Goal: Task Accomplishment & Management: Complete application form

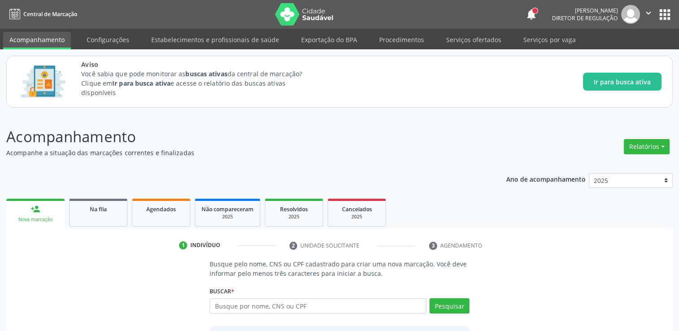
click at [660, 18] on button "apps" at bounding box center [665, 15] width 16 height 16
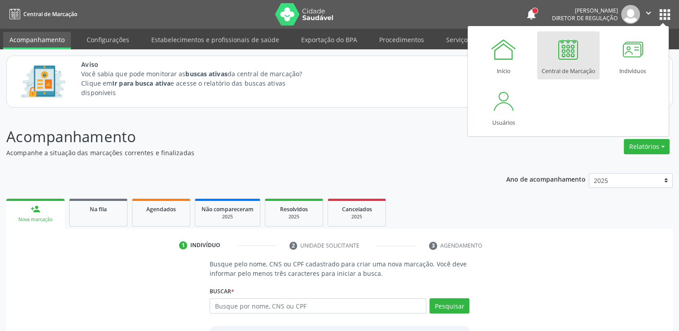
click at [525, 152] on header "Acompanhamento Acompanhe a situação das marcações correntes e finalizadas Relat…" at bounding box center [339, 142] width 666 height 32
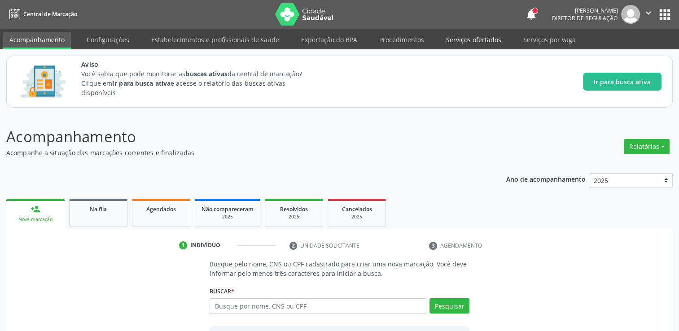
click at [486, 40] on link "Serviços ofertados" at bounding box center [474, 40] width 68 height 16
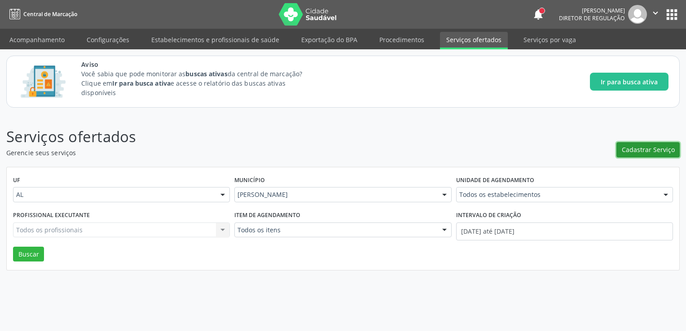
click at [668, 150] on span "Cadastrar Serviço" at bounding box center [648, 149] width 53 height 9
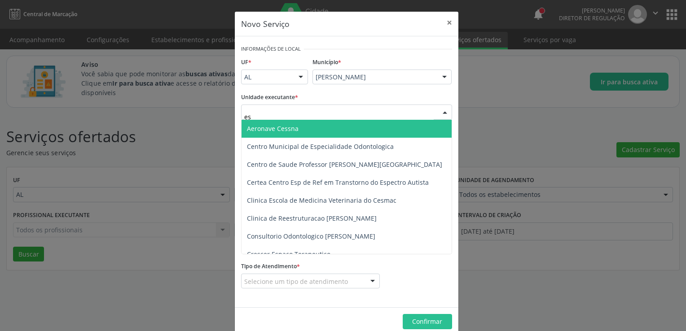
type input "est"
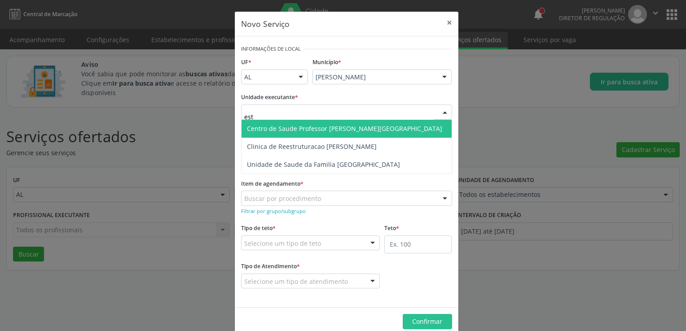
click at [317, 131] on span "Centro de Saude Professor [PERSON_NAME][GEOGRAPHIC_DATA]" at bounding box center [344, 128] width 195 height 9
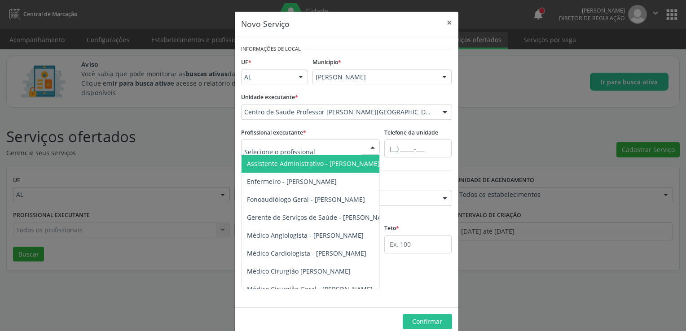
click at [355, 143] on div at bounding box center [310, 147] width 139 height 15
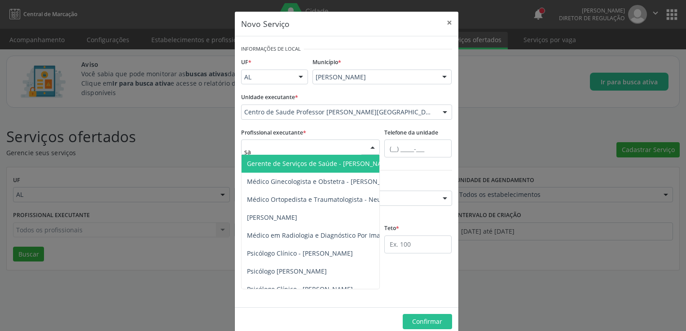
type input "san"
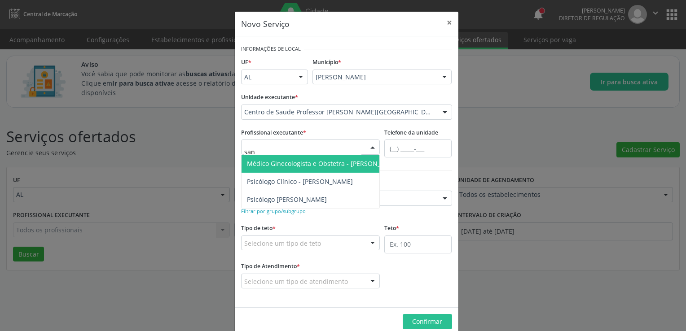
click at [352, 168] on span "Médico Ginecologista e Obstetra - Sandra Helena Rios de Araujo" at bounding box center [323, 164] width 165 height 18
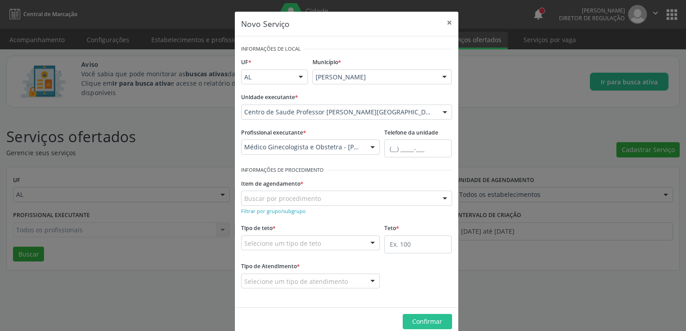
click at [332, 225] on div "Tipo de teto * Selecione um tipo de teto Teto financeiro Teto físico Nenhum res…" at bounding box center [310, 236] width 139 height 29
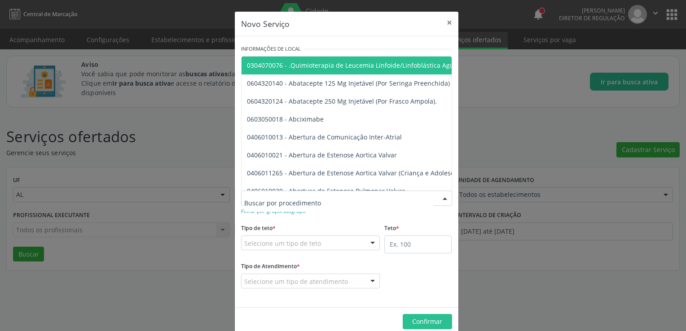
click at [327, 193] on div at bounding box center [346, 198] width 211 height 15
type input "gine"
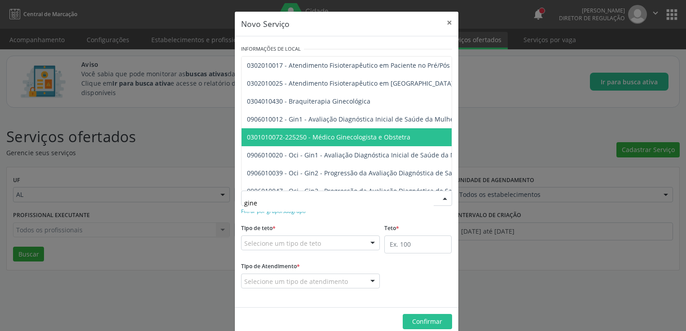
click at [350, 143] on span "0301010072-225250 - Médico Ginecologista e Obstetra" at bounding box center [495, 137] width 508 height 18
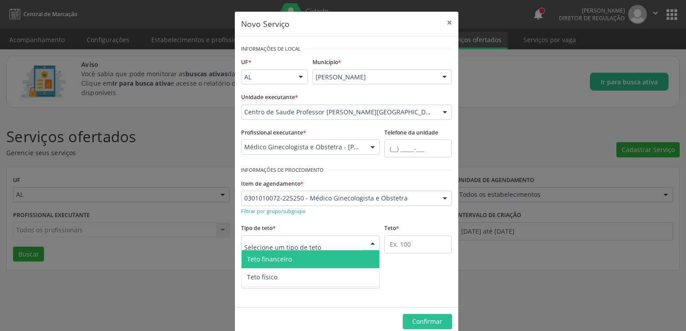
click at [352, 238] on div at bounding box center [310, 243] width 139 height 15
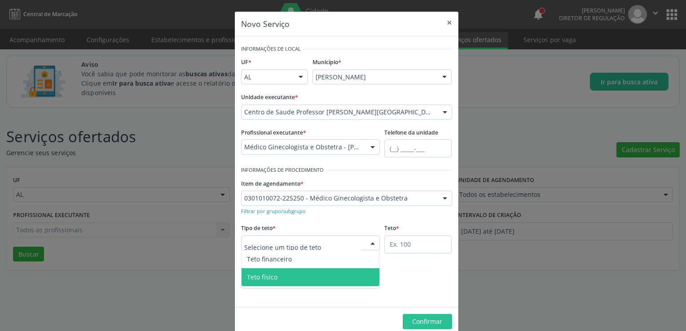
click at [318, 273] on span "Teto físico" at bounding box center [310, 277] width 138 height 18
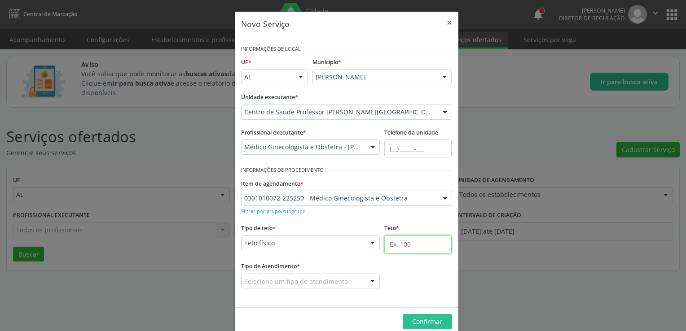
click at [407, 244] on input "text" at bounding box center [417, 245] width 67 height 18
type input "100"
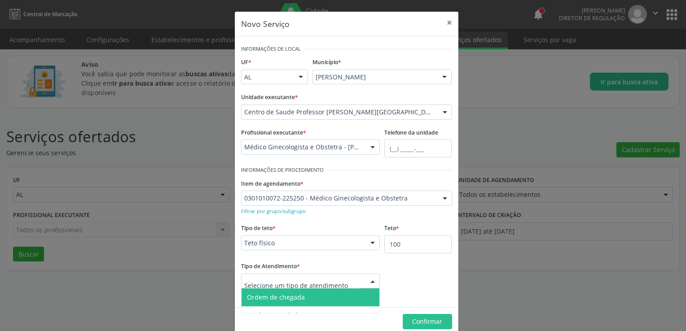
click at [298, 298] on span "Ordem de chegada" at bounding box center [276, 297] width 58 height 9
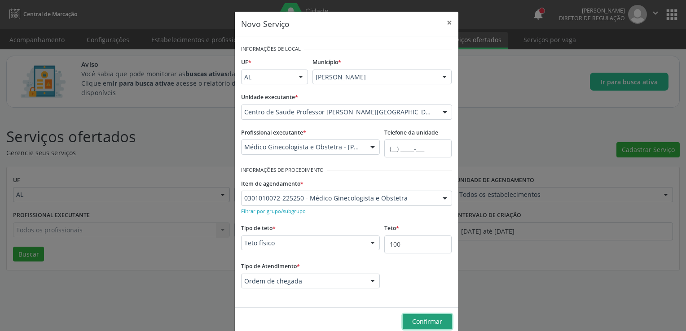
click at [438, 319] on span "Confirmar" at bounding box center [427, 321] width 30 height 9
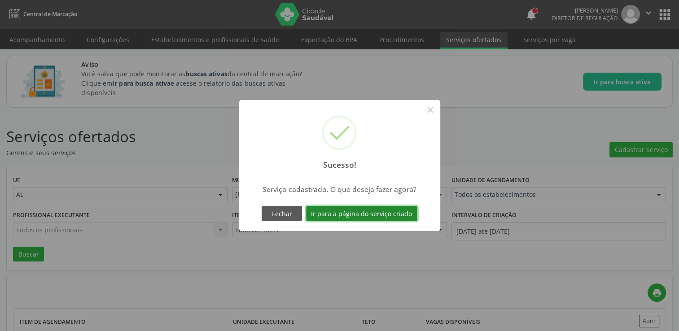
click at [388, 215] on button "Ir para a página do serviço criado" at bounding box center [361, 213] width 111 height 15
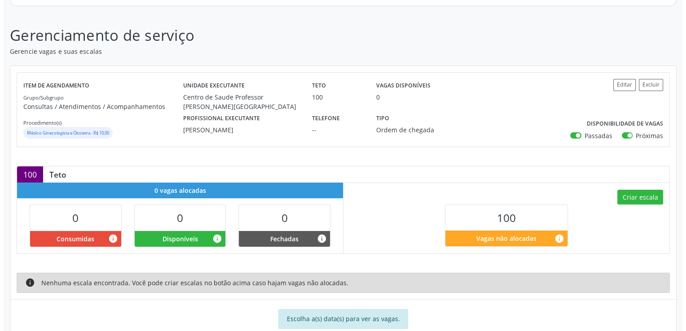
scroll to position [123, 0]
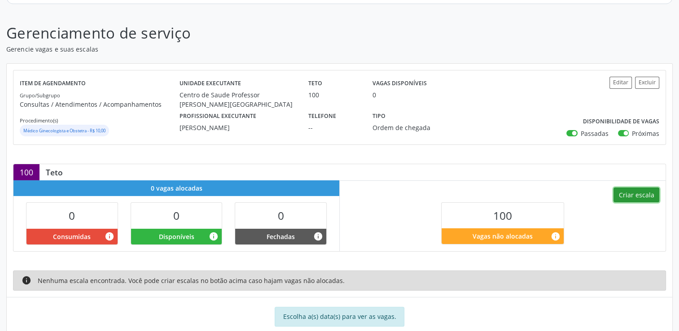
click at [628, 193] on button "Criar escala" at bounding box center [636, 195] width 46 height 15
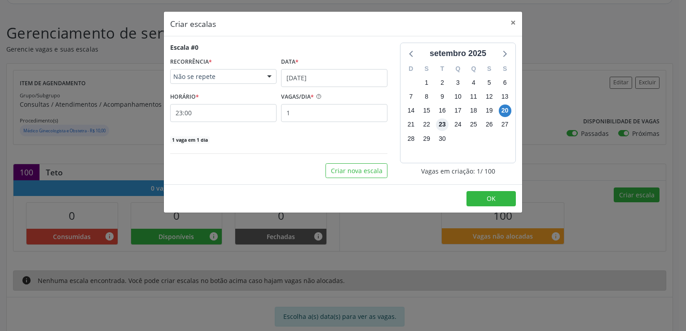
click at [445, 125] on span "23" at bounding box center [442, 124] width 13 height 13
click at [295, 113] on input "1" at bounding box center [334, 113] width 106 height 18
type input "10"
click at [485, 197] on button "OK" at bounding box center [490, 198] width 49 height 15
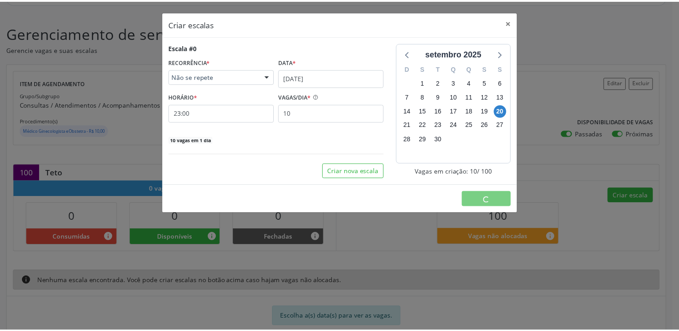
scroll to position [0, 0]
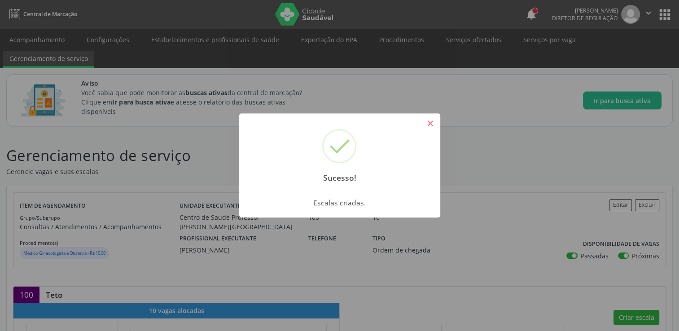
click at [432, 125] on button "×" at bounding box center [430, 123] width 15 height 15
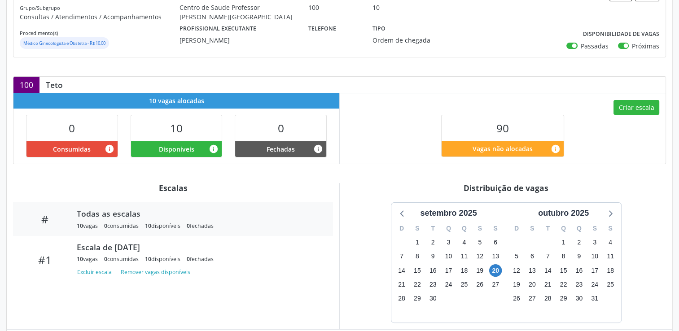
scroll to position [220, 0]
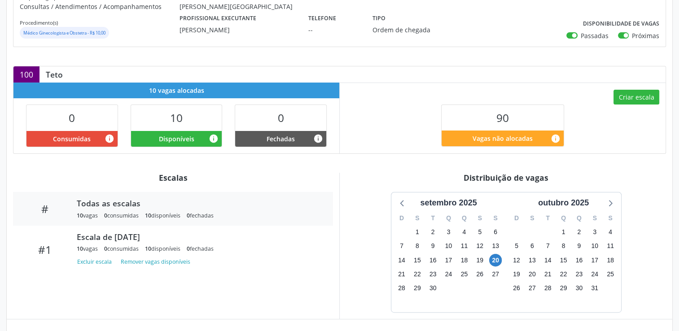
click at [194, 123] on div "10" at bounding box center [176, 118] width 91 height 26
click at [103, 258] on button "Excluir escala" at bounding box center [96, 262] width 39 height 12
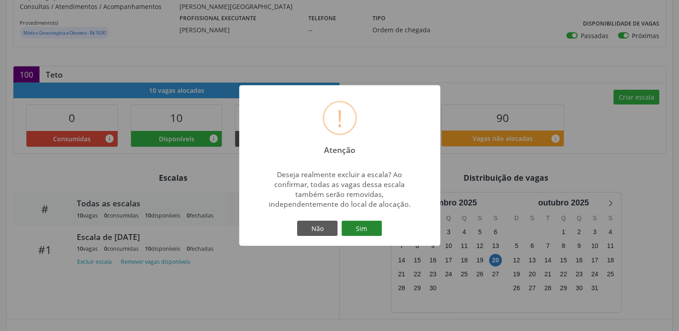
click at [371, 229] on button "Sim" at bounding box center [362, 228] width 40 height 15
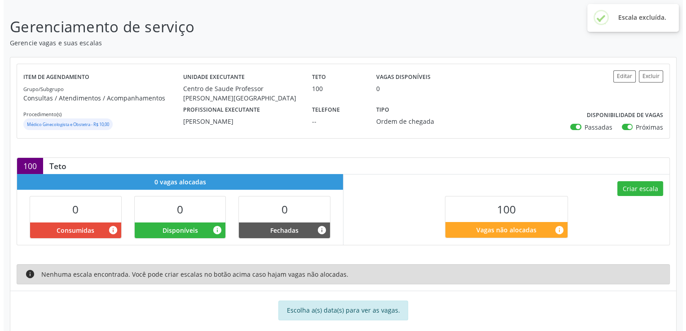
scroll to position [136, 0]
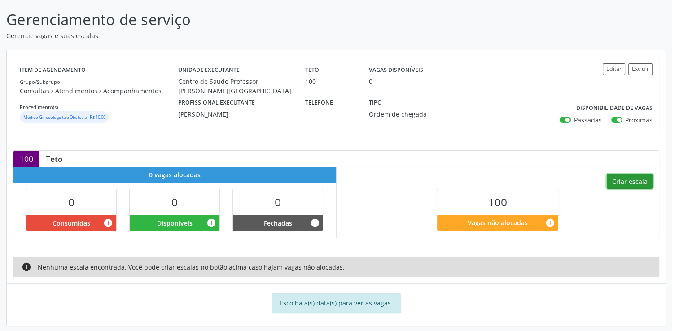
click at [637, 178] on button "Criar escala" at bounding box center [630, 181] width 46 height 15
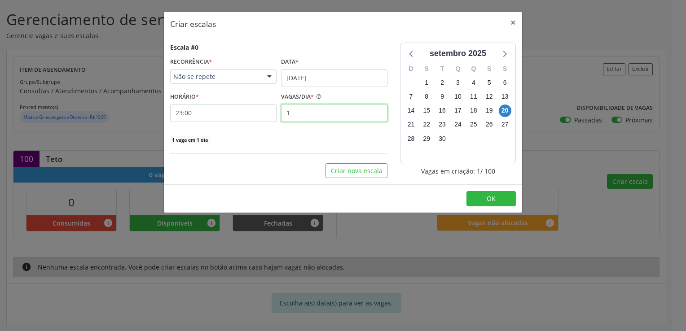
click at [331, 107] on input "1" at bounding box center [334, 113] width 106 height 18
type input "10"
click at [446, 125] on span "23" at bounding box center [442, 124] width 13 height 13
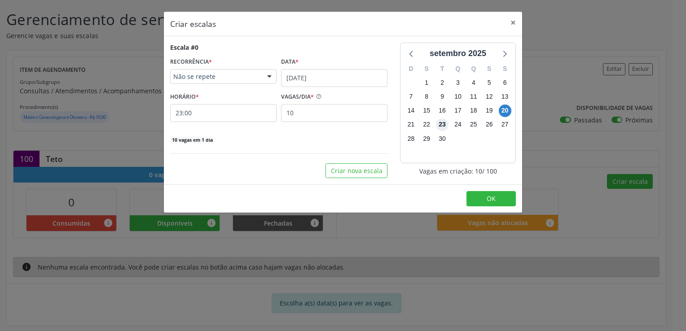
click at [446, 125] on span "23" at bounding box center [442, 124] width 13 height 13
click at [293, 82] on input "[DATE]" at bounding box center [334, 78] width 106 height 18
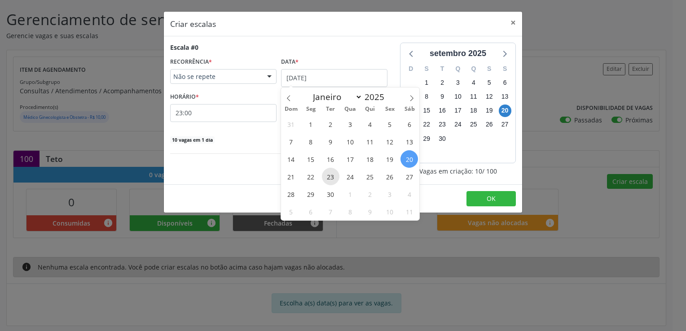
click at [332, 171] on span "23" at bounding box center [331, 177] width 18 height 18
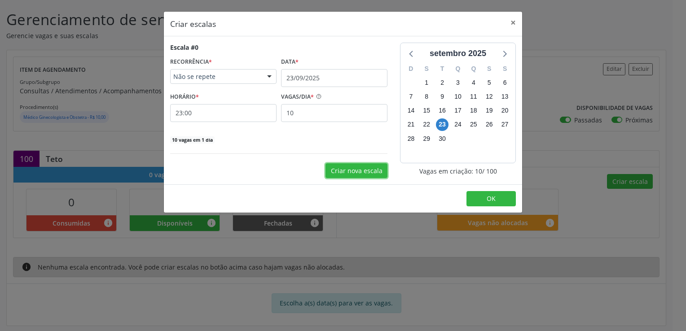
click at [374, 167] on button "Criar nova escala" at bounding box center [356, 170] width 62 height 15
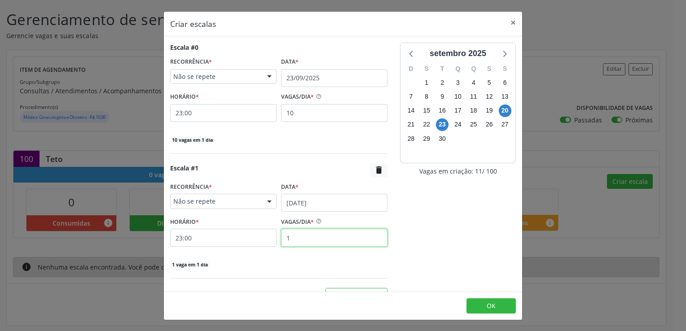
click at [353, 243] on input "1" at bounding box center [334, 238] width 106 height 18
type input "10"
click at [476, 302] on button "OK" at bounding box center [490, 305] width 49 height 15
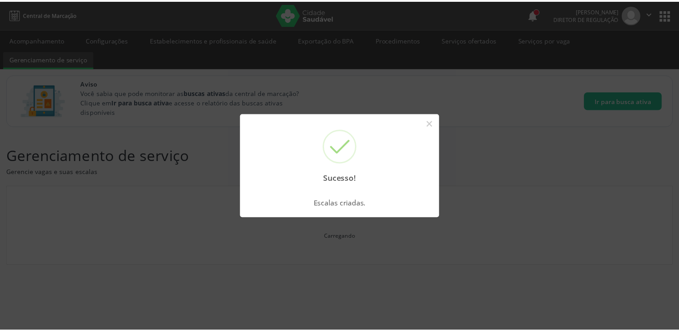
scroll to position [0, 0]
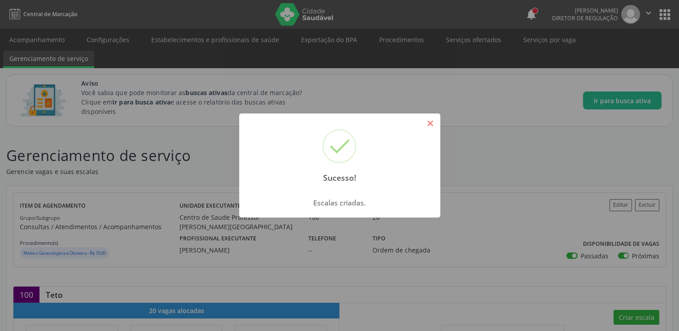
click at [435, 124] on button "×" at bounding box center [430, 123] width 15 height 15
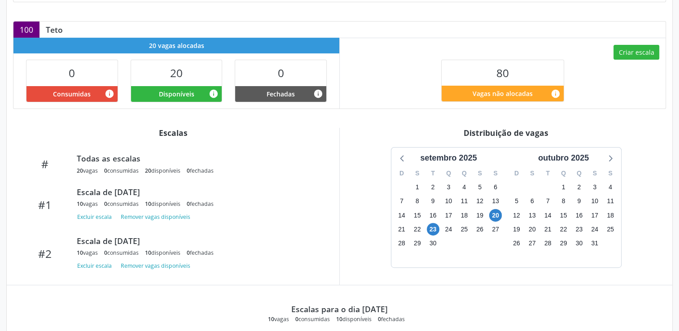
scroll to position [269, 0]
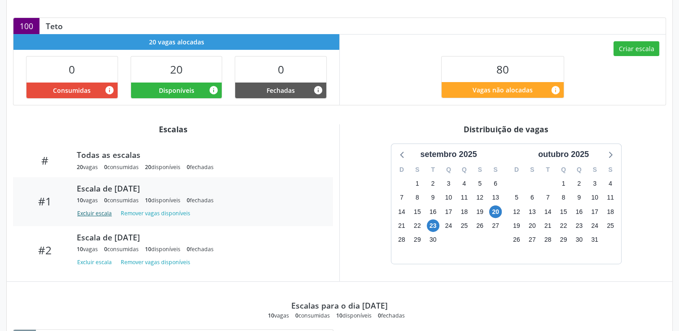
click at [104, 210] on button "Excluir escala" at bounding box center [96, 213] width 39 height 12
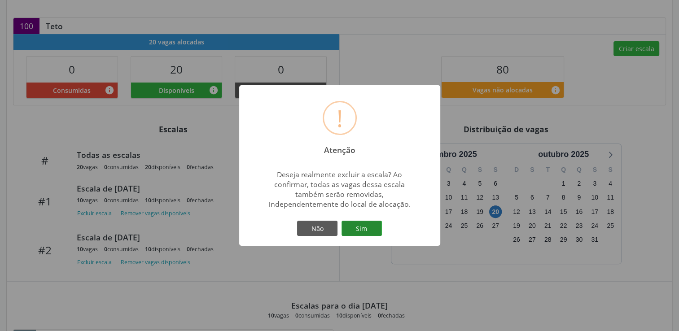
click at [361, 229] on button "Sim" at bounding box center [362, 228] width 40 height 15
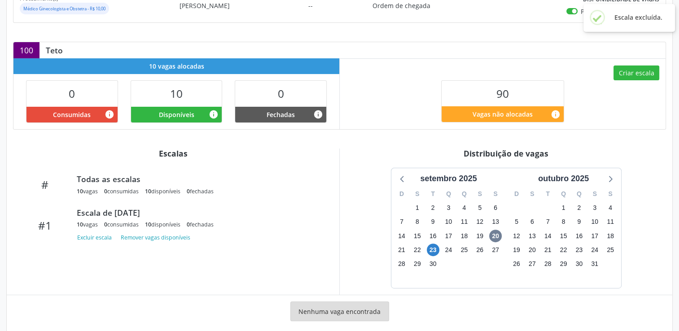
scroll to position [251, 0]
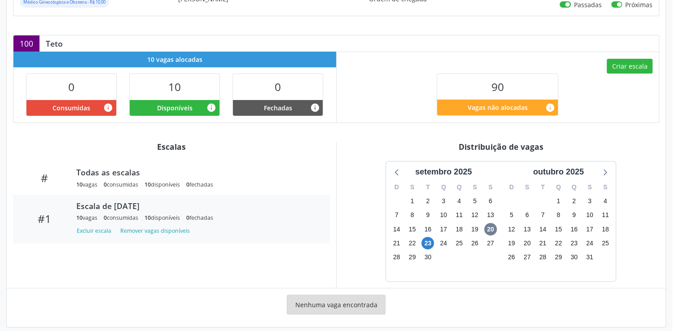
click at [211, 221] on div "Escala de 23/09/2025 10 vagas 0 consumidas 10 disponíveis 0 fechadas Excluir es…" at bounding box center [197, 219] width 254 height 36
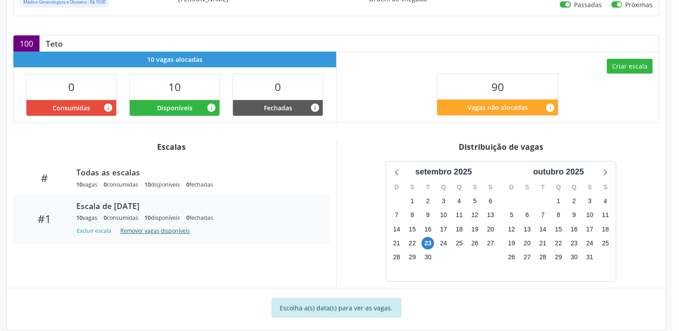
click at [133, 227] on button "Remover vagas disponíveis" at bounding box center [155, 231] width 77 height 12
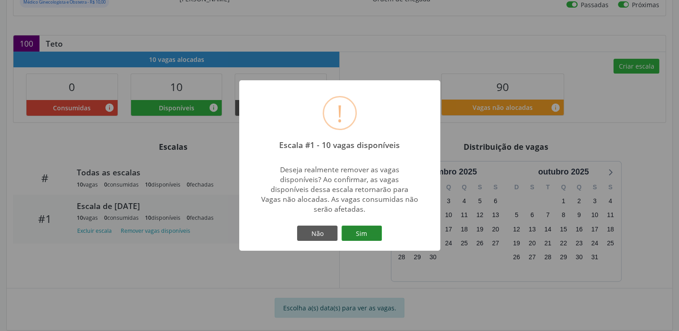
click at [365, 233] on button "Sim" at bounding box center [362, 233] width 40 height 15
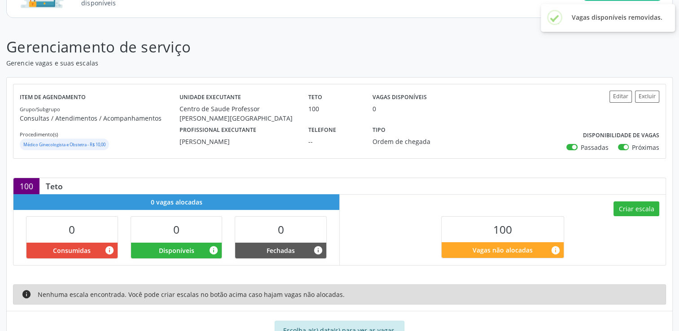
scroll to position [110, 0]
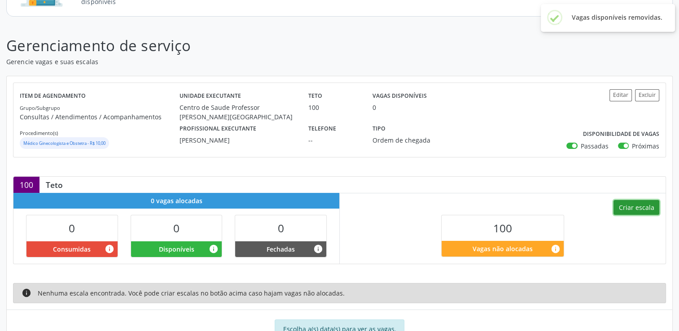
click at [642, 204] on button "Criar escala" at bounding box center [636, 207] width 46 height 15
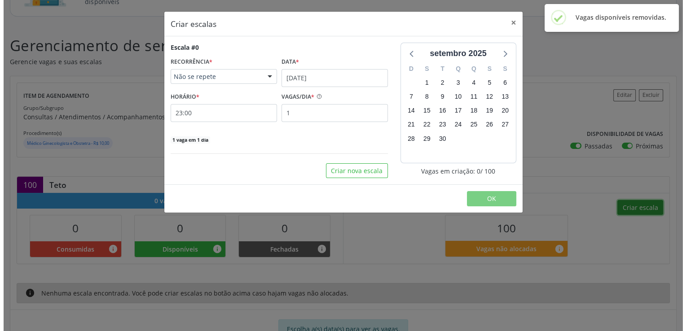
scroll to position [91, 0]
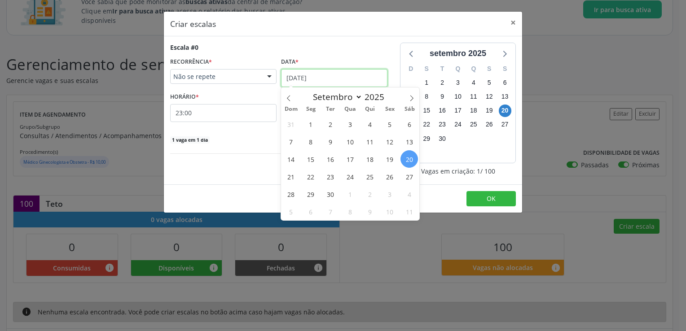
click at [330, 81] on input "[DATE]" at bounding box center [334, 78] width 106 height 18
click at [330, 177] on span "23" at bounding box center [331, 177] width 18 height 18
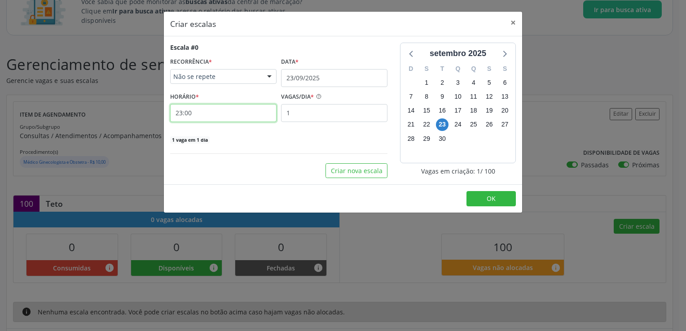
click at [185, 108] on input "23:00" at bounding box center [223, 113] width 106 height 18
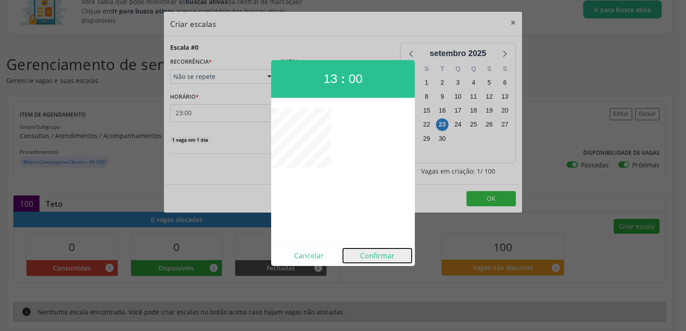
click at [380, 256] on button "Confirmar" at bounding box center [377, 256] width 69 height 14
type input "13:00"
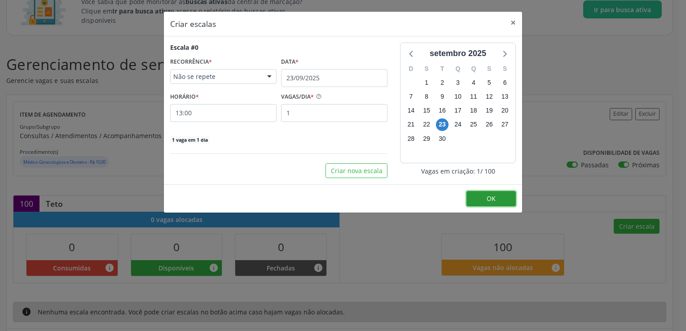
click at [483, 200] on button "OK" at bounding box center [490, 198] width 49 height 15
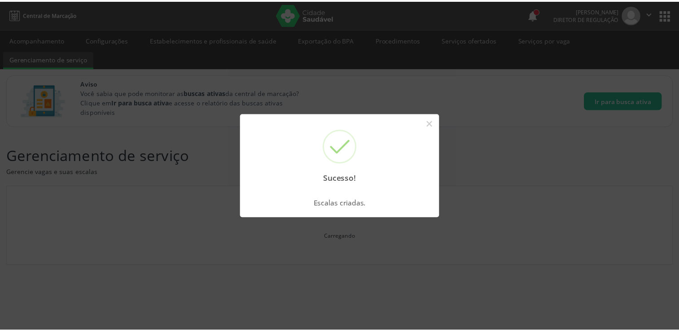
scroll to position [0, 0]
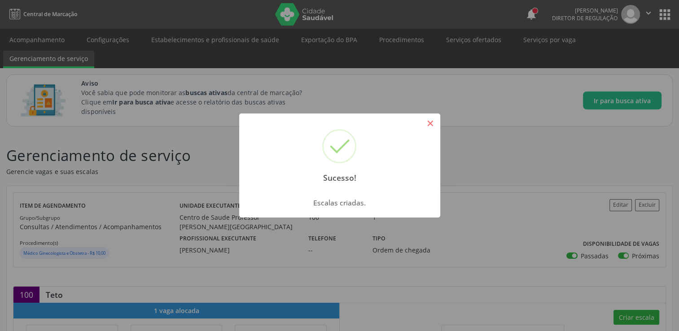
click at [432, 122] on button "×" at bounding box center [430, 123] width 15 height 15
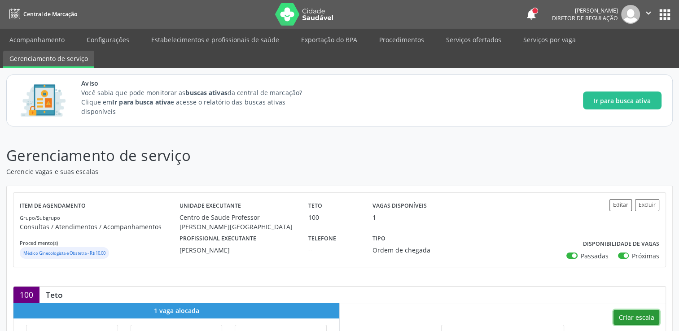
click at [640, 319] on button "Criar escala" at bounding box center [636, 317] width 46 height 15
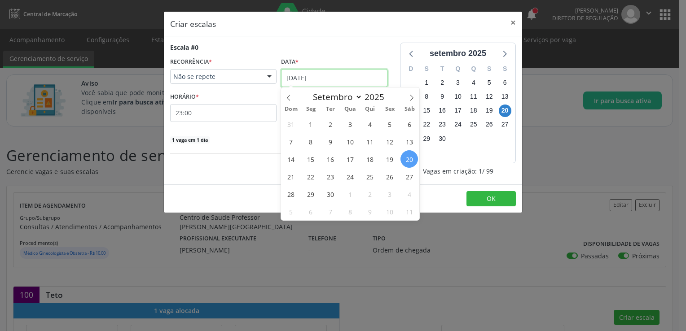
click at [289, 77] on input "[DATE]" at bounding box center [334, 78] width 106 height 18
click at [330, 195] on span "30" at bounding box center [331, 194] width 18 height 18
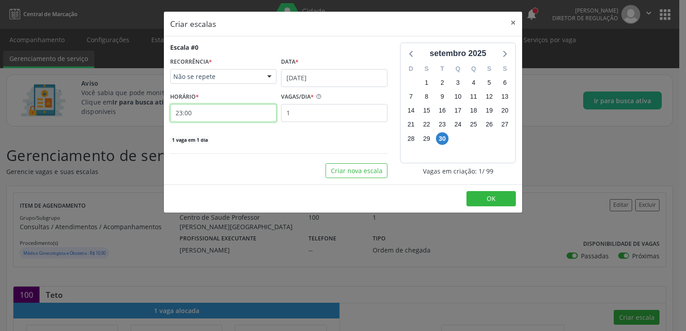
click at [202, 110] on input "23:00" at bounding box center [223, 113] width 106 height 18
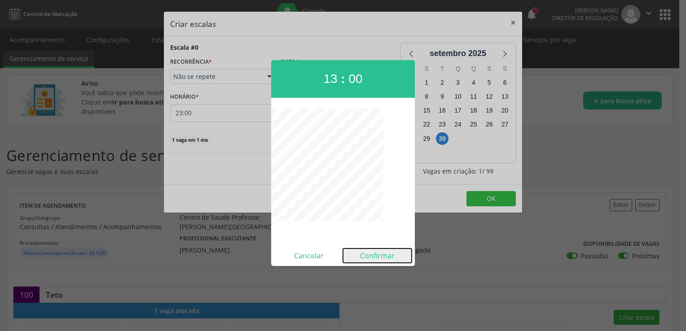
click at [388, 256] on button "Confirmar" at bounding box center [377, 256] width 69 height 14
type input "13:00"
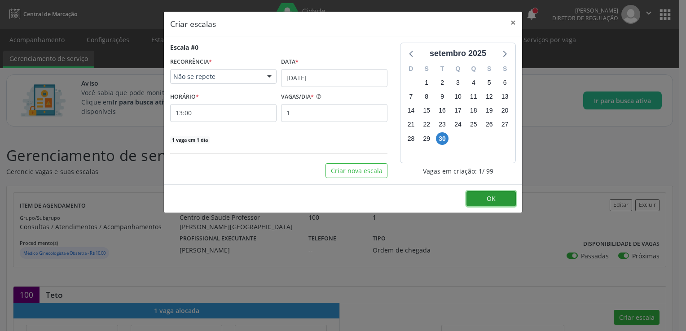
click at [495, 200] on button "OK" at bounding box center [490, 198] width 49 height 15
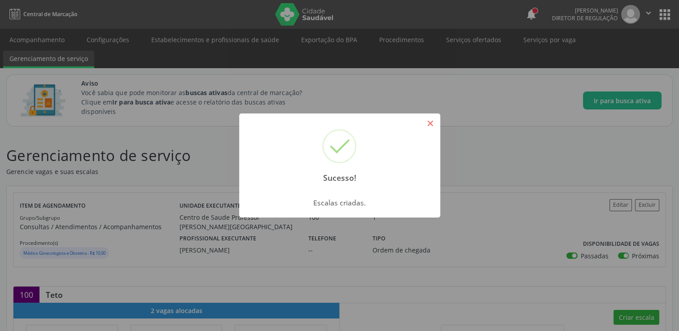
click at [433, 123] on button "×" at bounding box center [430, 123] width 15 height 15
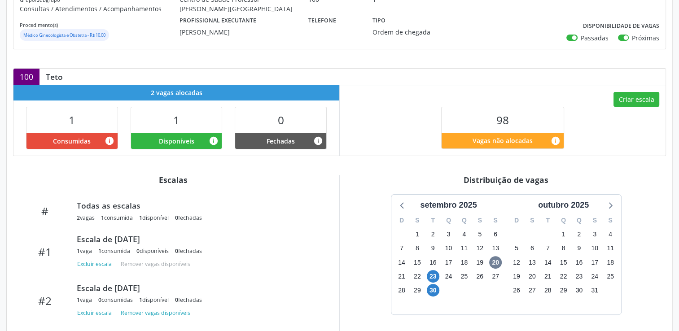
scroll to position [269, 0]
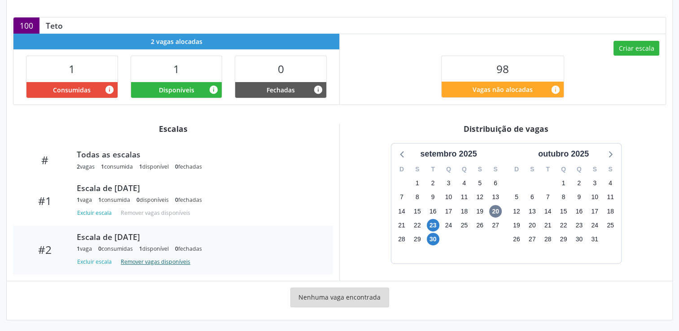
click at [162, 264] on button "Remover vagas disponíveis" at bounding box center [155, 262] width 77 height 12
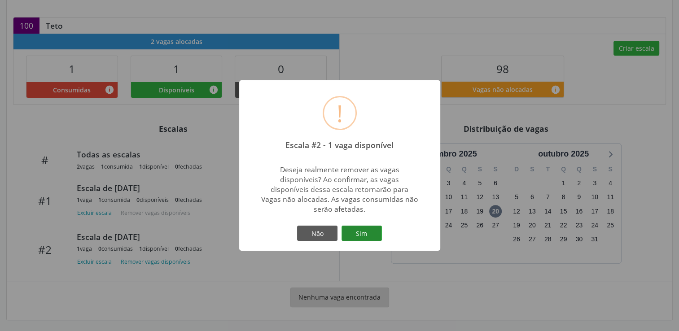
click at [359, 238] on button "Sim" at bounding box center [362, 233] width 40 height 15
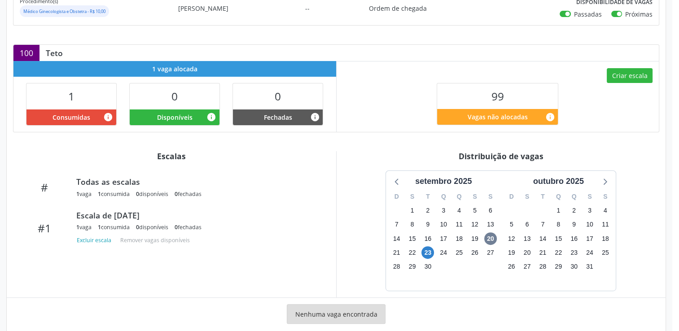
scroll to position [254, 0]
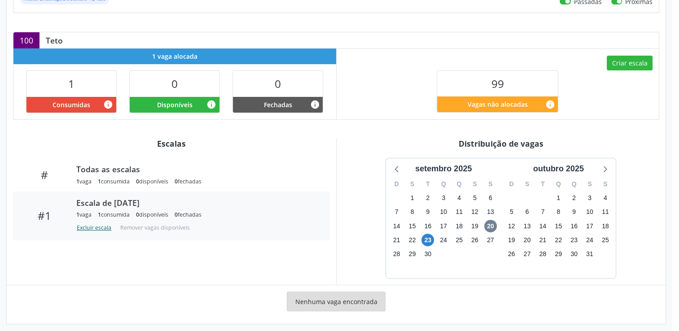
click at [94, 227] on button "Excluir escala" at bounding box center [95, 228] width 39 height 12
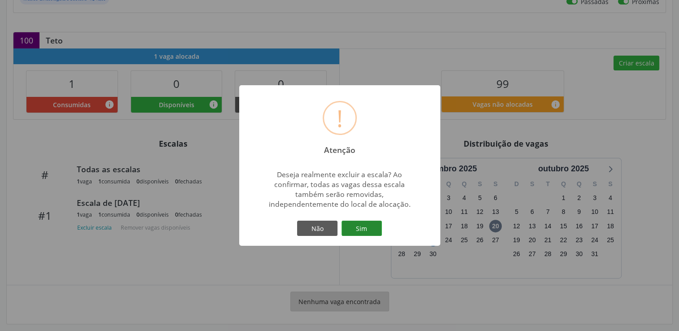
click at [361, 227] on button "Sim" at bounding box center [362, 228] width 40 height 15
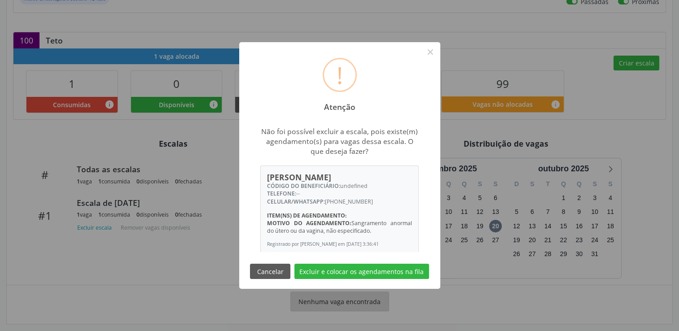
drag, startPoint x: 268, startPoint y: 179, endPoint x: 363, endPoint y: 177, distance: 94.3
click at [363, 177] on div "[PERSON_NAME]" at bounding box center [339, 177] width 145 height 10
copy div "[PERSON_NAME]"
click at [385, 273] on button "Excluir e colocar os agendamentos na fila" at bounding box center [361, 271] width 135 height 15
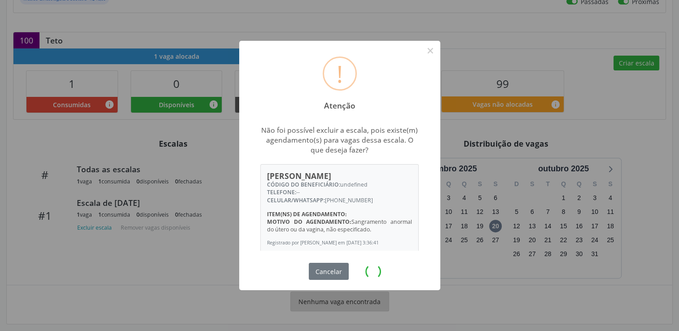
scroll to position [0, 0]
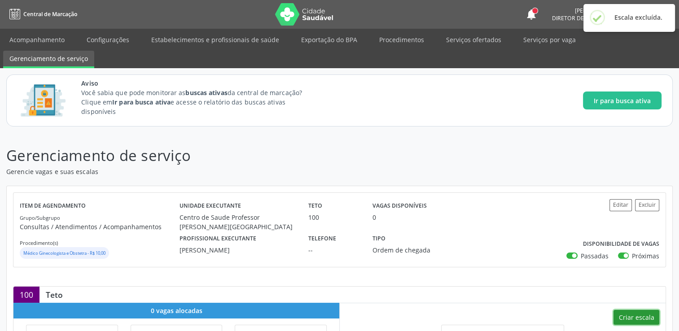
click at [640, 313] on button "Criar escala" at bounding box center [636, 317] width 46 height 15
select select "8"
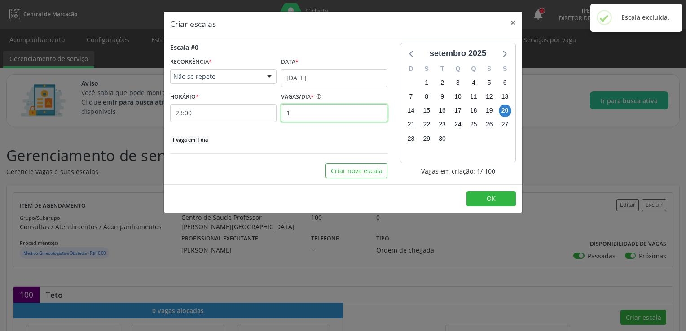
click at [315, 111] on input "1" at bounding box center [334, 113] width 106 height 18
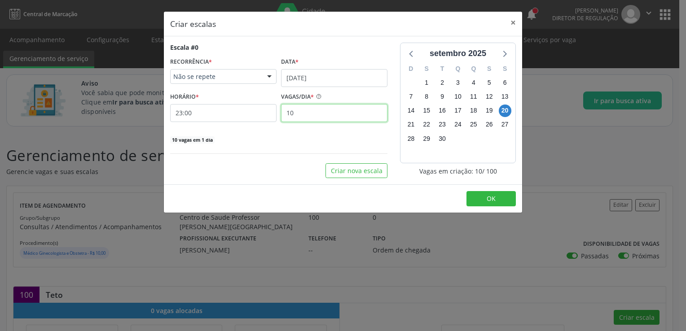
type input "10"
click at [288, 80] on input "[DATE]" at bounding box center [334, 78] width 106 height 18
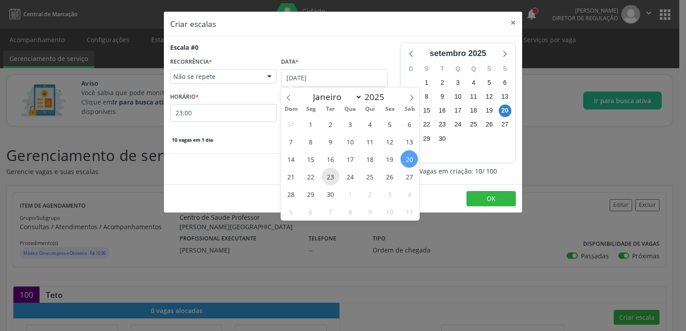
click at [328, 178] on span "23" at bounding box center [331, 177] width 18 height 18
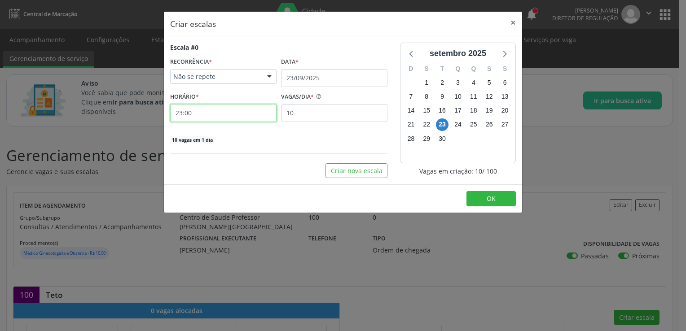
click at [172, 115] on input "23:00" at bounding box center [223, 113] width 106 height 18
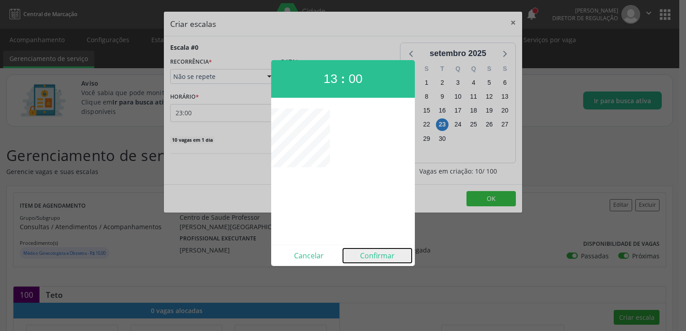
click at [372, 254] on button "Confirmar" at bounding box center [377, 256] width 69 height 14
type input "13:00"
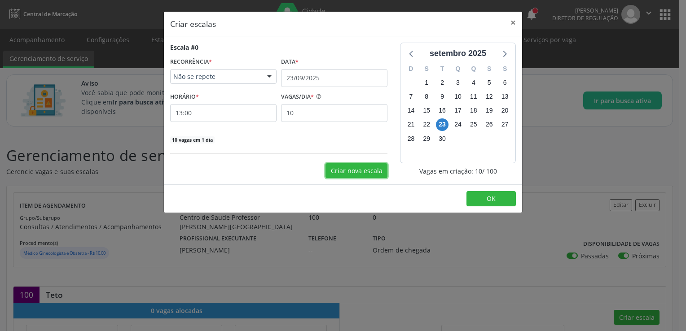
click at [364, 171] on button "Criar nova escala" at bounding box center [356, 170] width 62 height 15
select select "8"
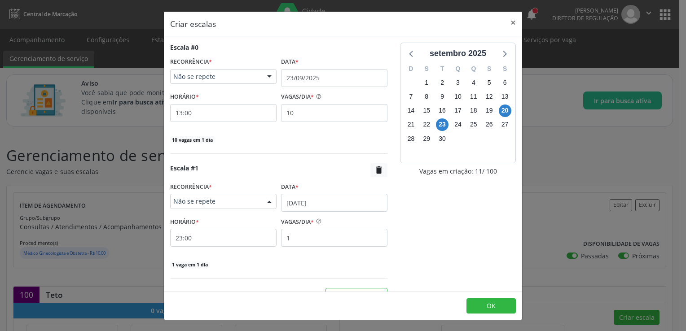
click at [207, 197] on span "Não se repete" at bounding box center [215, 201] width 85 height 9
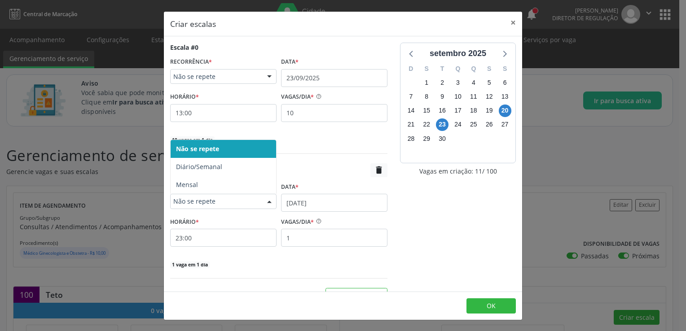
click at [207, 197] on span "Não se repete" at bounding box center [215, 201] width 85 height 9
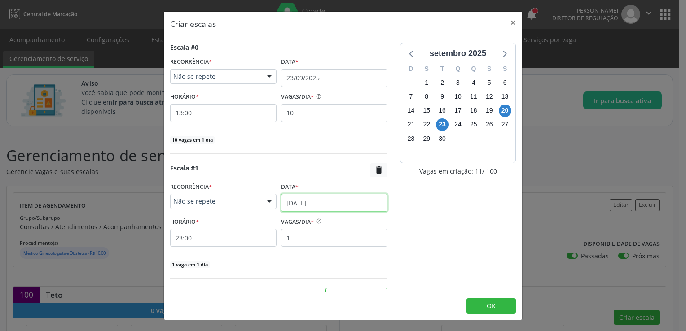
click at [310, 194] on input "[DATE]" at bounding box center [334, 203] width 106 height 18
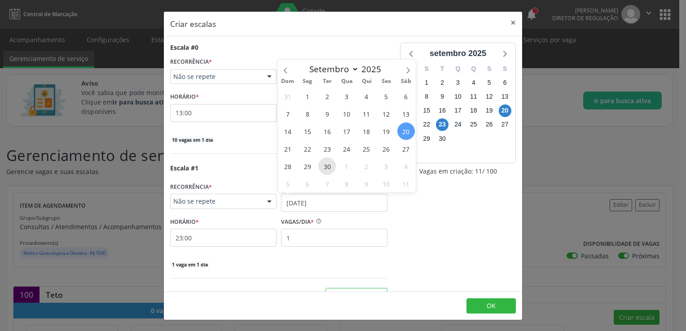
click at [327, 167] on span "30" at bounding box center [327, 167] width 18 height 18
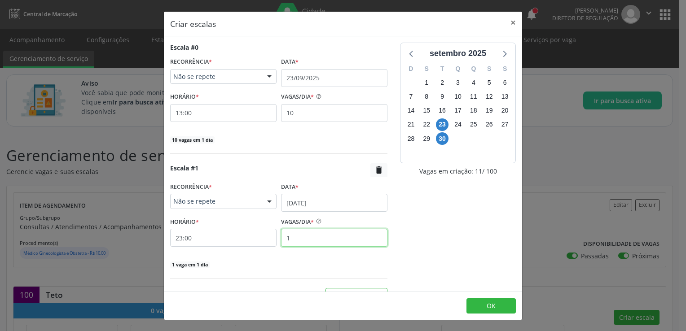
click at [287, 234] on input "1" at bounding box center [334, 238] width 106 height 18
type input "10"
click at [232, 247] on div "Escala #1  RECORRÊNCIA * Não se repete Não se repete Diário/Semanal Mensal Nen…" at bounding box center [278, 216] width 217 height 106
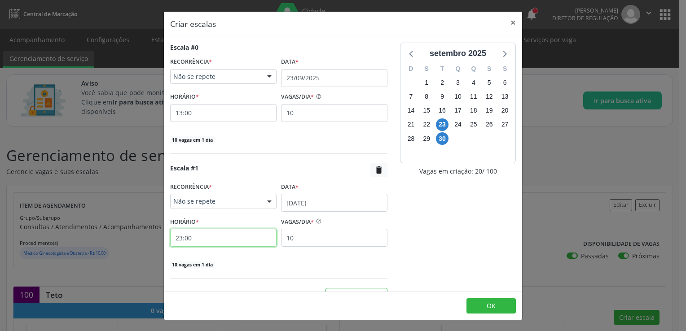
click at [228, 240] on input "23:00" at bounding box center [223, 238] width 106 height 18
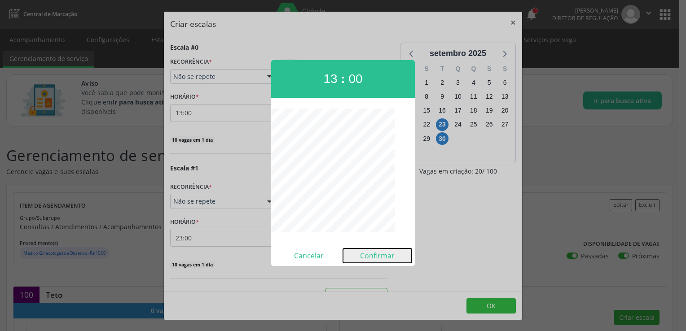
click at [378, 257] on button "Confirmar" at bounding box center [377, 256] width 69 height 14
type input "13:00"
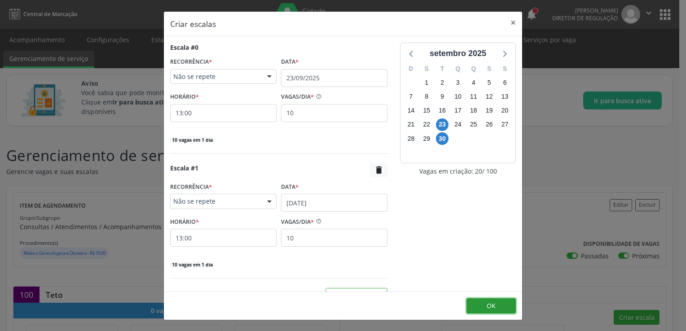
click at [485, 302] on button "OK" at bounding box center [490, 305] width 49 height 15
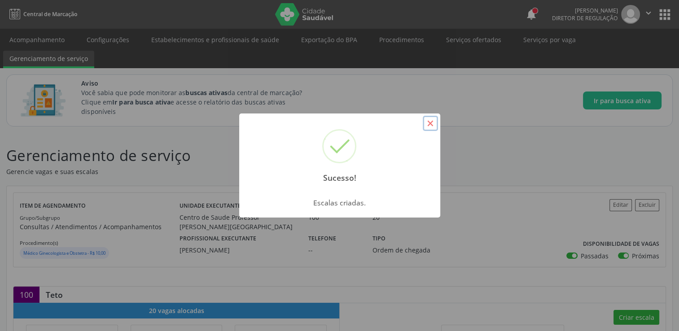
click at [425, 121] on button "×" at bounding box center [430, 123] width 15 height 15
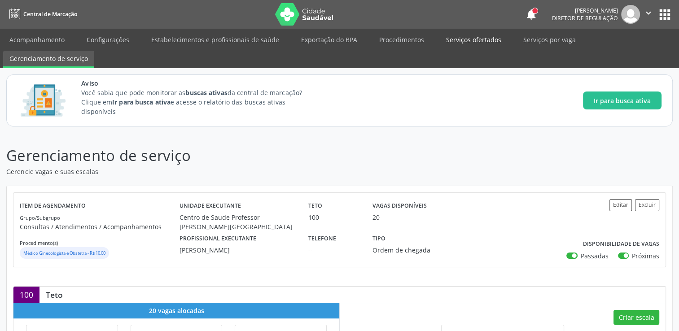
click at [447, 41] on link "Serviços ofertados" at bounding box center [474, 40] width 68 height 16
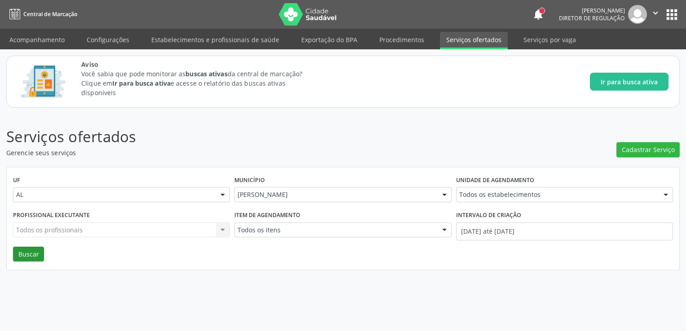
drag, startPoint x: 31, startPoint y: 266, endPoint x: 31, endPoint y: 252, distance: 13.5
click at [31, 252] on div "UF AL AL Nenhum resultado encontrado para: " " Não há nenhuma opção para ser ex…" at bounding box center [343, 218] width 672 height 103
click at [58, 234] on div "Todos os profissionais Todos os profissionais Nenhum resultado encontrado para:…" at bounding box center [121, 230] width 217 height 15
click at [81, 227] on div "Todos os profissionais Todos os profissionais Nenhum resultado encontrado para:…" at bounding box center [121, 230] width 217 height 15
click at [219, 228] on div "Todos os profissionais Todos os profissionais Nenhum resultado encontrado para:…" at bounding box center [121, 230] width 217 height 15
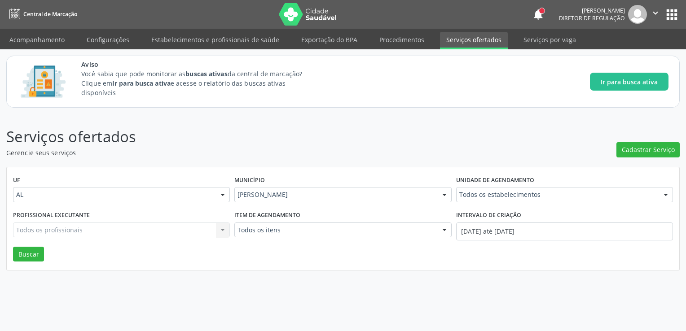
click at [223, 229] on div "Todos os profissionais Todos os profissionais Nenhum resultado encontrado para:…" at bounding box center [121, 230] width 217 height 15
click at [661, 153] on span "Cadastrar Serviço" at bounding box center [648, 149] width 53 height 9
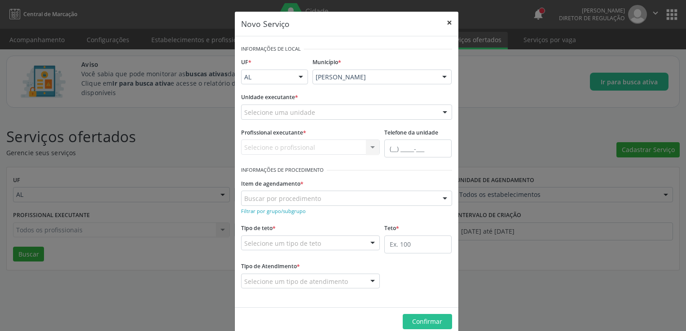
click at [443, 22] on button "×" at bounding box center [449, 23] width 18 height 22
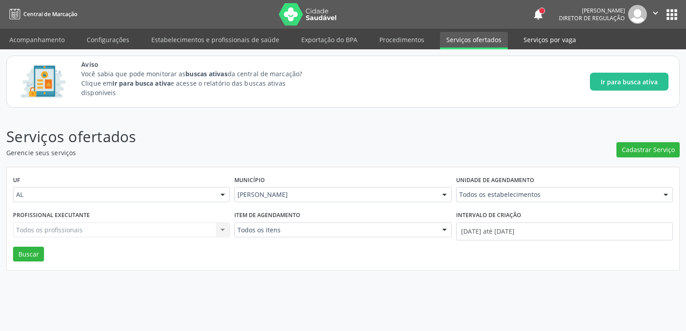
click at [530, 42] on link "Serviços por vaga" at bounding box center [549, 40] width 65 height 16
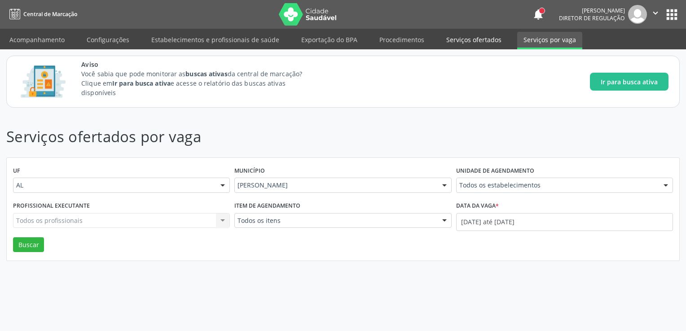
click at [468, 38] on link "Serviços ofertados" at bounding box center [474, 40] width 68 height 16
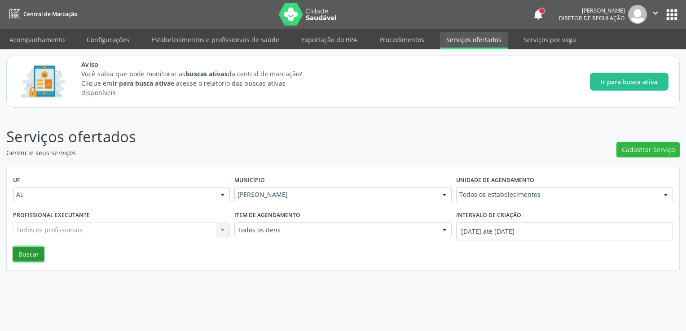
click at [27, 255] on button "Buscar" at bounding box center [28, 254] width 31 height 15
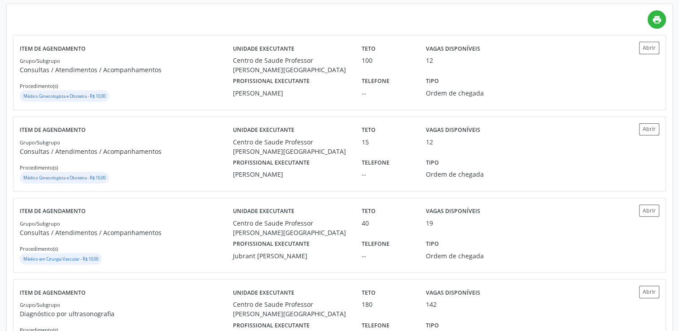
scroll to position [271, 0]
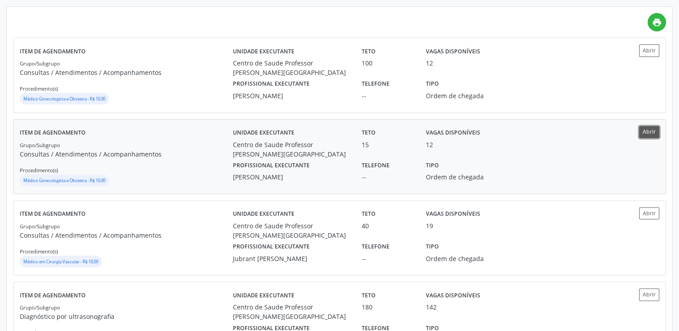
click at [646, 130] on button "Abrir" at bounding box center [649, 132] width 20 height 12
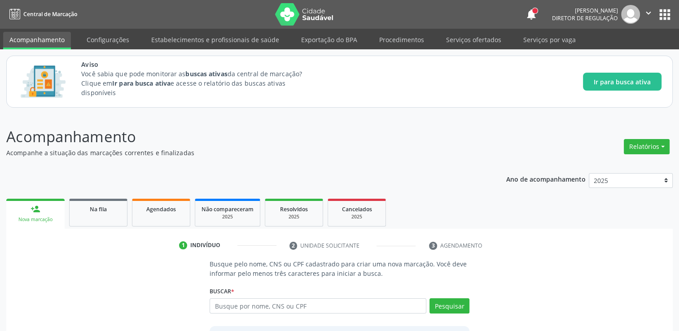
click at [258, 306] on input "text" at bounding box center [318, 305] width 217 height 15
type input "[PERSON_NAME]"
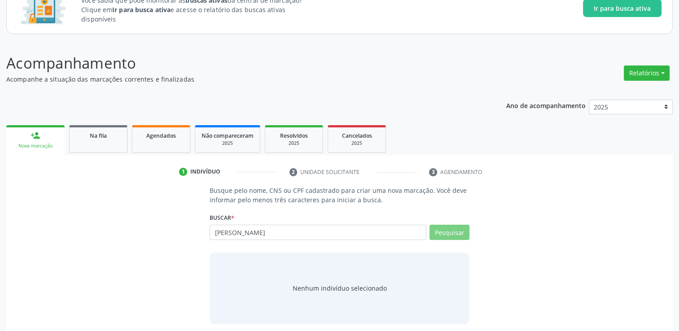
scroll to position [79, 0]
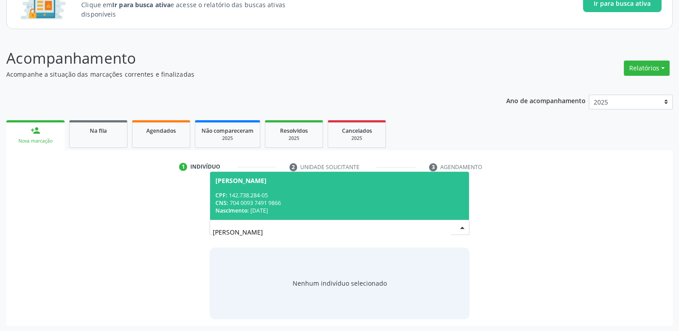
click at [379, 190] on span "[PERSON_NAME] CPF: 142.738.284-05 CNS: 704 0093 7491 9866 Nascimento: [DATE]" at bounding box center [339, 196] width 259 height 48
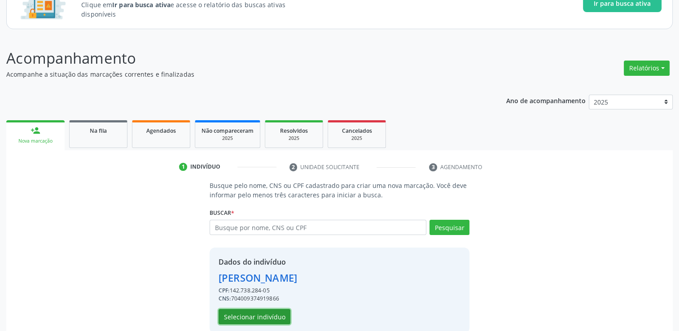
click at [259, 313] on button "Selecionar indivíduo" at bounding box center [255, 316] width 72 height 15
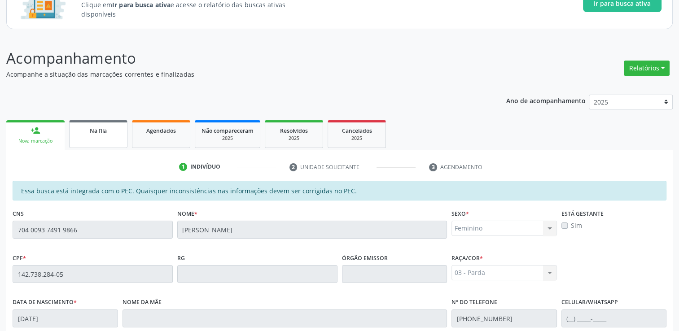
click at [98, 143] on link "Na fila" at bounding box center [98, 134] width 58 height 28
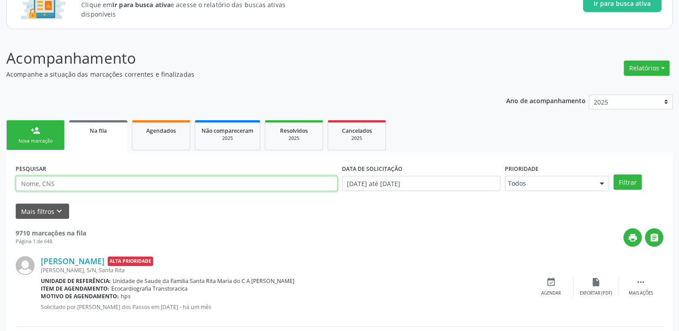
click at [68, 178] on input "text" at bounding box center [177, 183] width 322 height 15
paste input "[PERSON_NAME]"
type input "[PERSON_NAME]"
click at [613, 175] on button "Filtrar" at bounding box center [627, 182] width 28 height 15
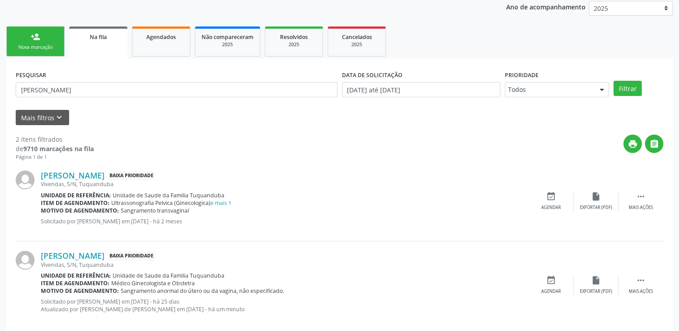
scroll to position [185, 0]
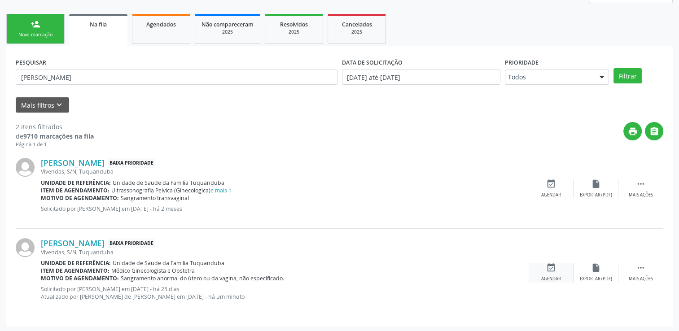
click at [547, 279] on div "Agendar" at bounding box center [551, 279] width 20 height 6
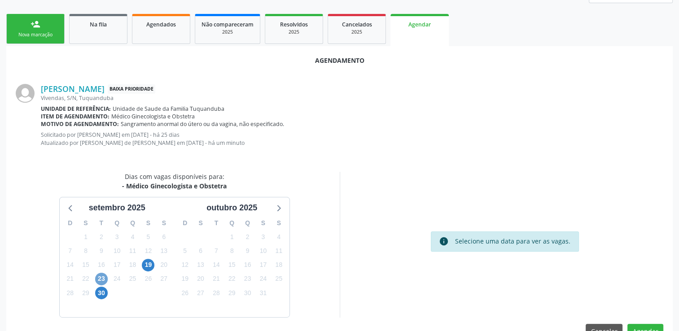
click at [102, 273] on span "23" at bounding box center [101, 279] width 13 height 13
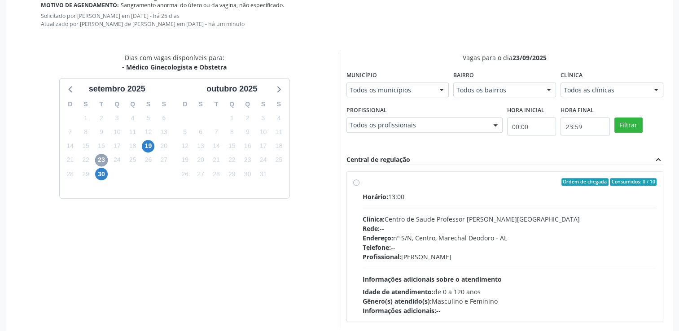
scroll to position [311, 0]
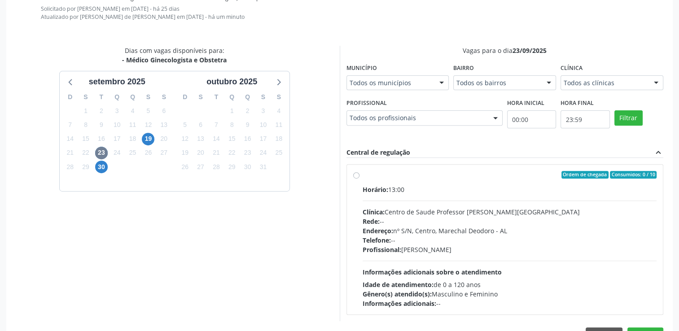
click at [351, 170] on div "Ordem de chegada Consumidos: 0 / 10 Horário: 13:00 Clínica: Centro de Saude Pro…" at bounding box center [505, 240] width 316 height 150
radio input "true"
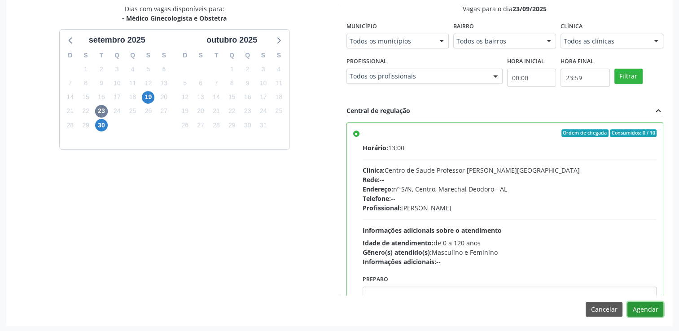
click at [644, 304] on button "Agendar" at bounding box center [645, 309] width 36 height 15
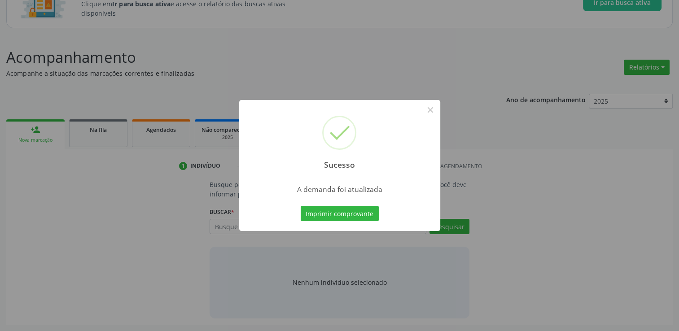
scroll to position [79, 0]
click at [428, 110] on button "×" at bounding box center [430, 109] width 15 height 15
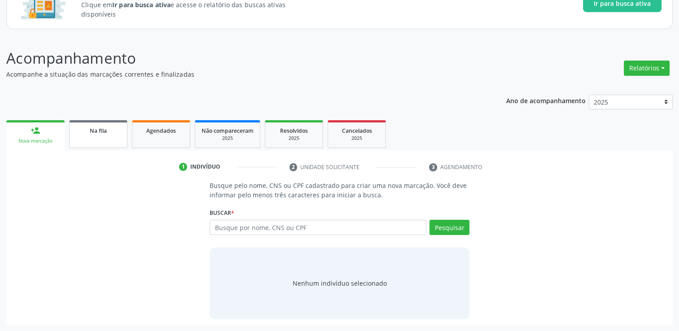
click at [99, 134] on span "Na fila" at bounding box center [98, 131] width 17 height 8
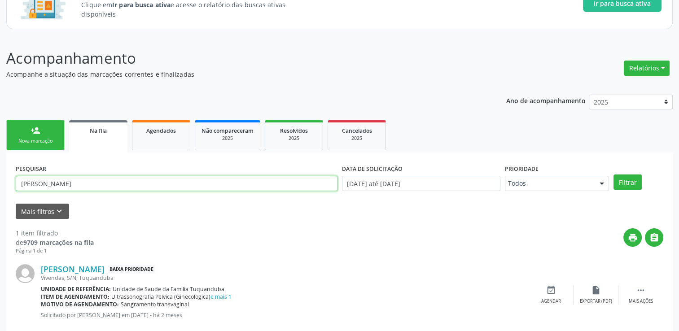
click at [62, 179] on input "[PERSON_NAME]" at bounding box center [177, 183] width 322 height 15
drag, startPoint x: 105, startPoint y: 177, endPoint x: -2, endPoint y: 202, distance: 109.3
click at [0, 202] on html "Central de Marcação notifications [PERSON_NAME] Diretor de regulação  Configur…" at bounding box center [339, 86] width 679 height 331
type input "02359024469"
click at [613, 175] on button "Filtrar" at bounding box center [627, 182] width 28 height 15
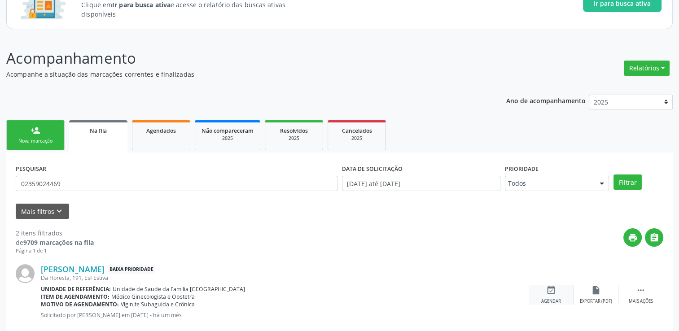
click at [553, 294] on icon "event_available" at bounding box center [551, 290] width 10 height 10
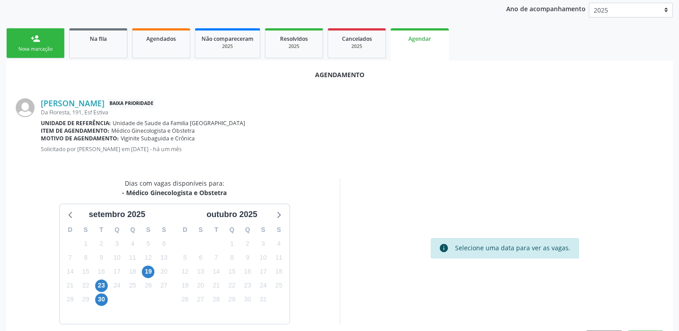
scroll to position [184, 0]
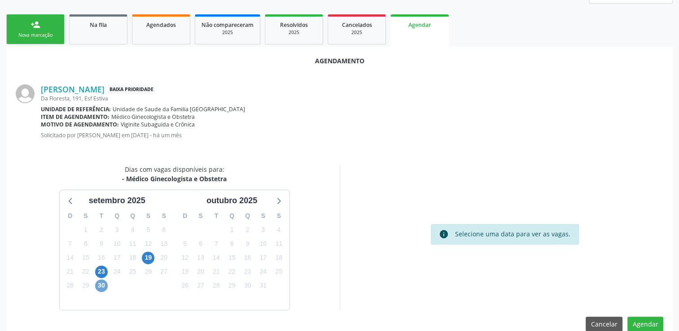
click at [97, 288] on span "30" at bounding box center [101, 286] width 13 height 13
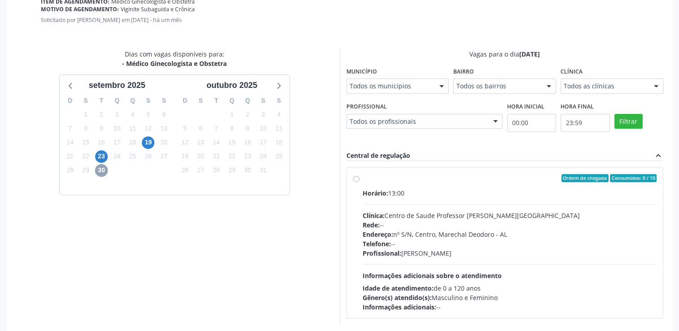
scroll to position [329, 0]
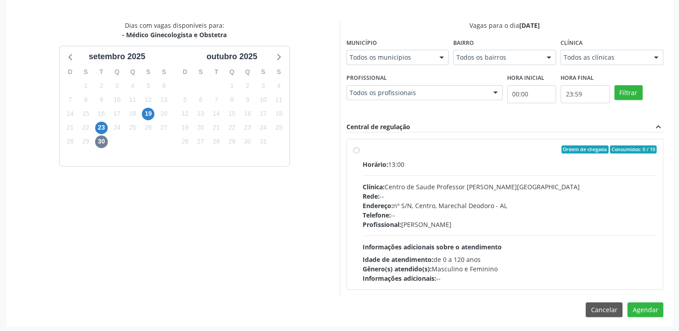
click at [393, 154] on label "Ordem de chegada Consumidos: 0 / 10 Horário: 13:00 Clínica: Centro de Saude Pro…" at bounding box center [510, 214] width 294 height 138
click at [359, 153] on input "Ordem de chegada Consumidos: 0 / 10 Horário: 13:00 Clínica: Centro de Saude Pro…" at bounding box center [356, 149] width 6 height 8
radio input "true"
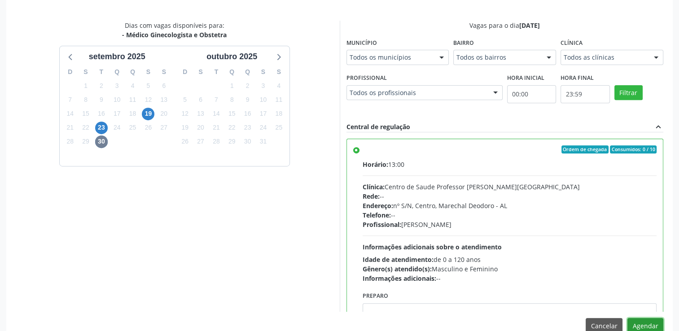
click at [630, 326] on button "Agendar" at bounding box center [645, 325] width 36 height 15
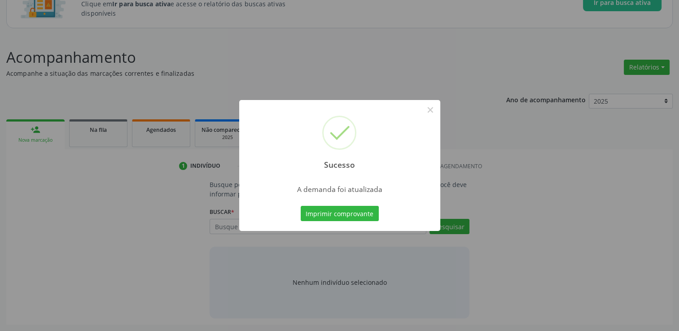
scroll to position [79, 0]
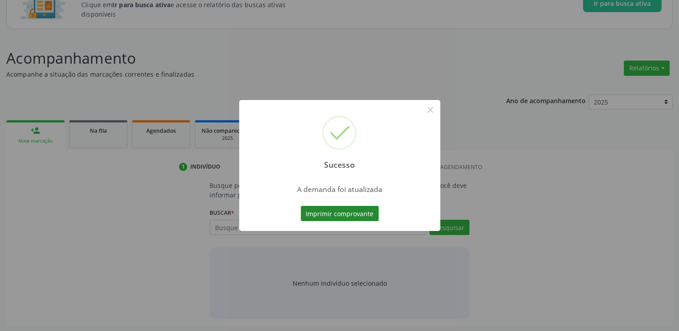
click at [356, 216] on button "Imprimir comprovante" at bounding box center [340, 213] width 78 height 15
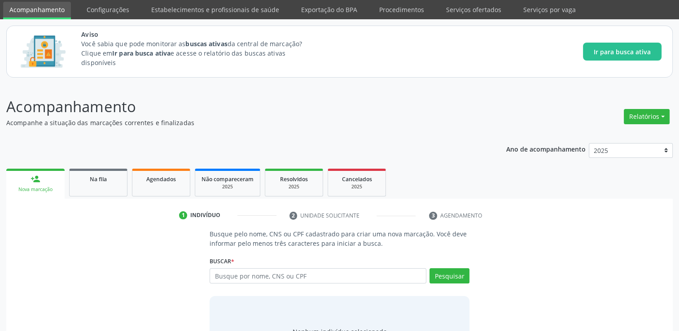
scroll to position [23, 0]
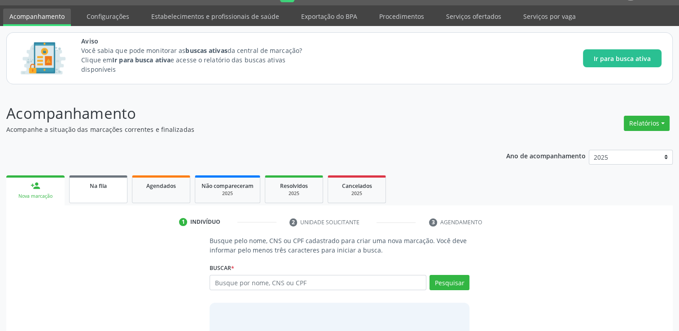
click at [97, 179] on link "Na fila" at bounding box center [98, 189] width 58 height 28
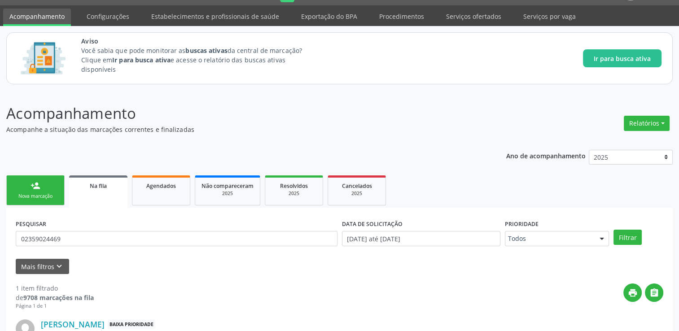
drag, startPoint x: 74, startPoint y: 239, endPoint x: -2, endPoint y: 258, distance: 77.6
click at [0, 258] on html "Central de Marcação notifications [PERSON_NAME] Diretor de regulação  Configur…" at bounding box center [339, 142] width 679 height 331
click at [82, 240] on input "02359024469" at bounding box center [177, 238] width 322 height 15
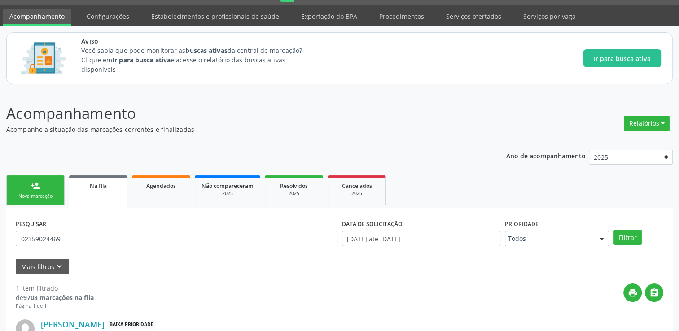
click at [82, 240] on input "02359024469" at bounding box center [177, 238] width 322 height 15
click at [82, 240] on input "text" at bounding box center [177, 238] width 322 height 15
click at [76, 238] on input "text" at bounding box center [177, 238] width 322 height 15
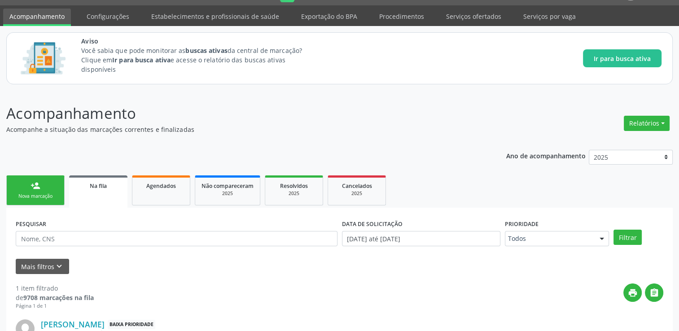
click at [64, 238] on input "text" at bounding box center [177, 238] width 322 height 15
click at [44, 237] on input "text" at bounding box center [177, 238] width 322 height 15
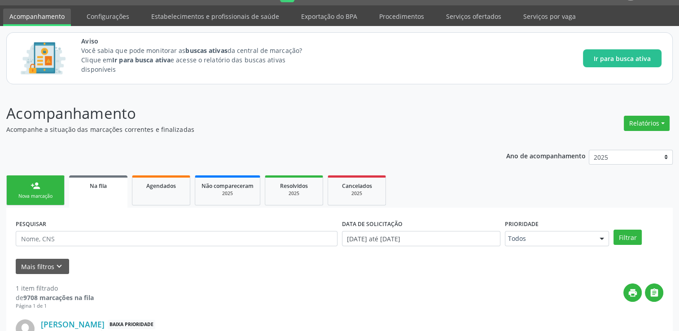
click at [44, 237] on input "text" at bounding box center [177, 238] width 322 height 15
drag, startPoint x: 44, startPoint y: 237, endPoint x: 38, endPoint y: 234, distance: 6.6
click at [31, 241] on input "text" at bounding box center [177, 238] width 322 height 15
click at [613, 230] on button "Filtrar" at bounding box center [627, 237] width 28 height 15
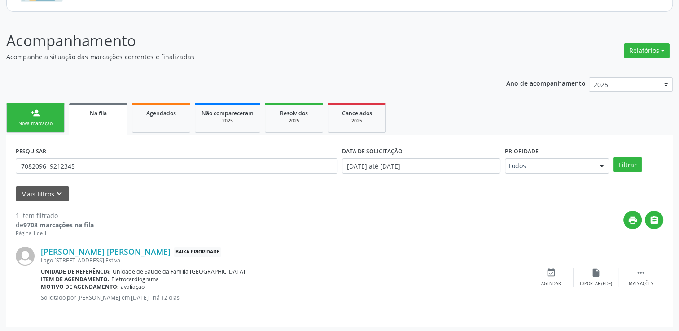
scroll to position [97, 0]
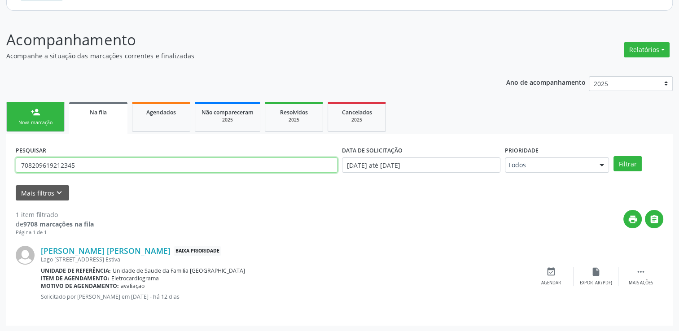
drag, startPoint x: 86, startPoint y: 167, endPoint x: 30, endPoint y: 166, distance: 56.6
click at [30, 166] on input "708209619212345" at bounding box center [177, 165] width 322 height 15
click at [613, 156] on button "Filtrar" at bounding box center [627, 163] width 28 height 15
click at [91, 166] on input "709803003532090" at bounding box center [177, 165] width 322 height 15
type input "7"
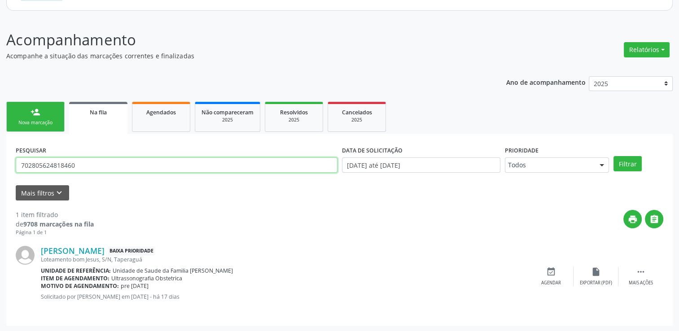
type input "702805624818460"
click at [613, 156] on button "Filtrar" at bounding box center [627, 163] width 28 height 15
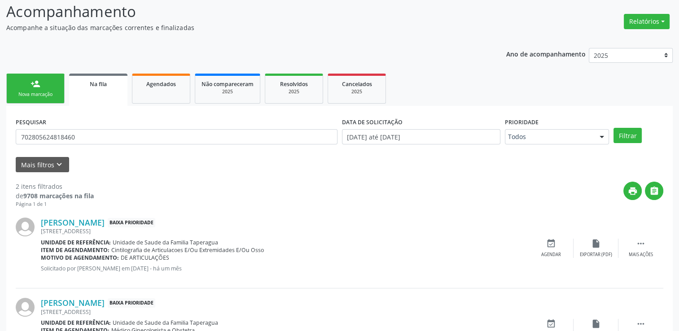
scroll to position [177, 0]
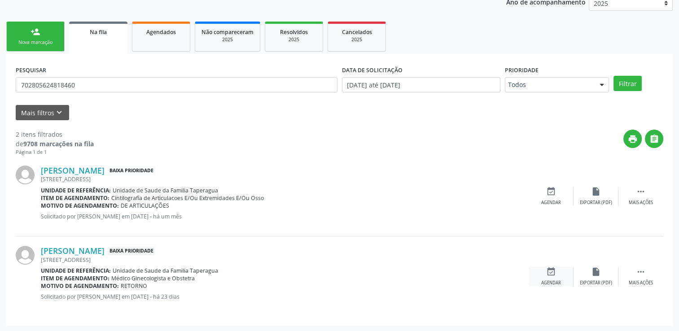
click at [554, 272] on icon "event_available" at bounding box center [551, 272] width 10 height 10
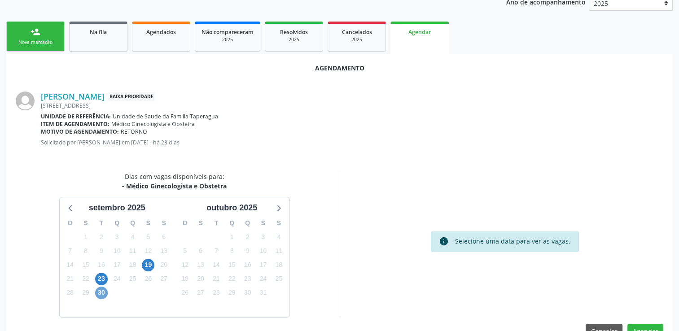
click at [101, 294] on span "30" at bounding box center [101, 293] width 13 height 13
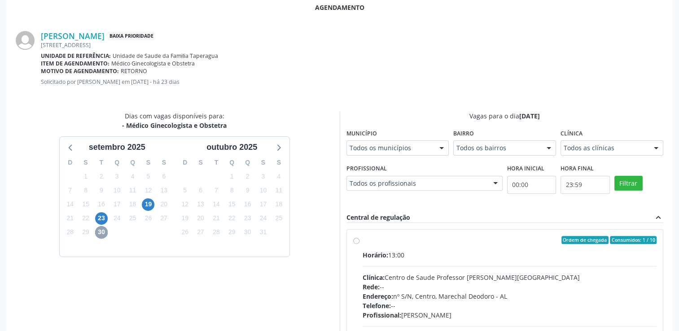
scroll to position [300, 0]
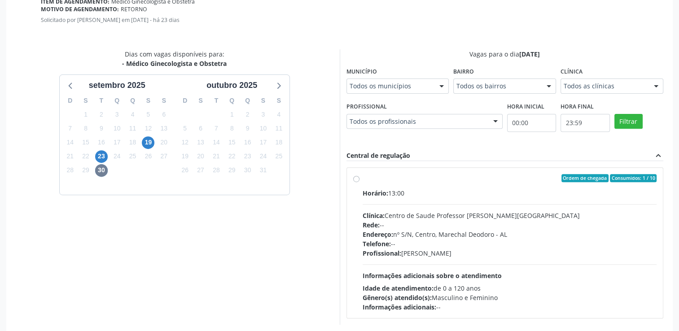
click at [352, 174] on div "Ordem de chegada Consumidos: 1 / 10 Horário: 13:00 Clínica: Centro de Saude Pro…" at bounding box center [505, 243] width 316 height 150
radio input "true"
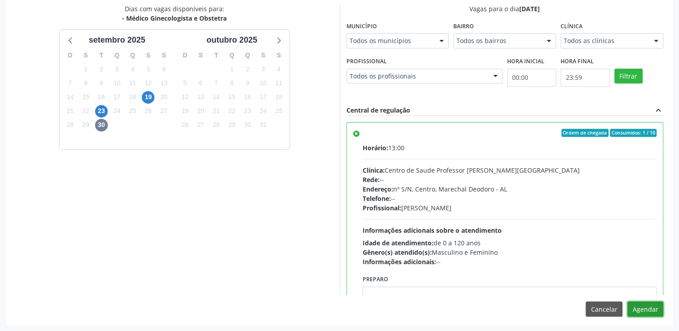
click at [651, 311] on button "Agendar" at bounding box center [645, 309] width 36 height 15
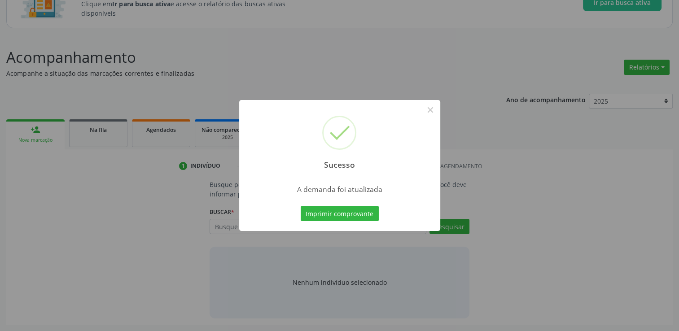
scroll to position [79, 0]
click at [436, 113] on button "×" at bounding box center [430, 109] width 15 height 15
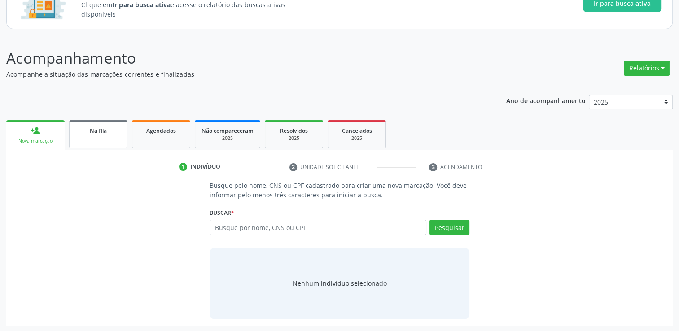
click at [112, 126] on div "Na fila" at bounding box center [98, 130] width 45 height 9
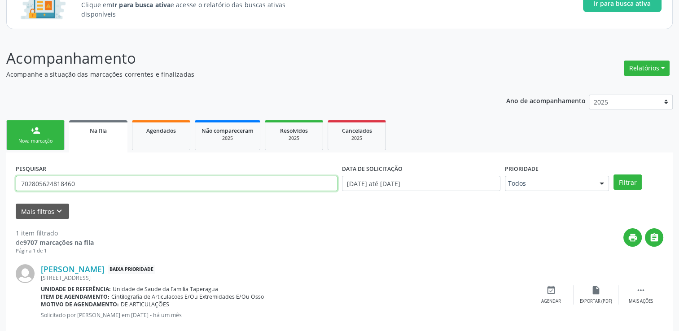
drag, startPoint x: 82, startPoint y: 185, endPoint x: 16, endPoint y: 182, distance: 65.6
click at [16, 182] on input "702805624818460" at bounding box center [177, 183] width 322 height 15
type input "700304909119339"
click at [613, 175] on button "Filtrar" at bounding box center [627, 182] width 28 height 15
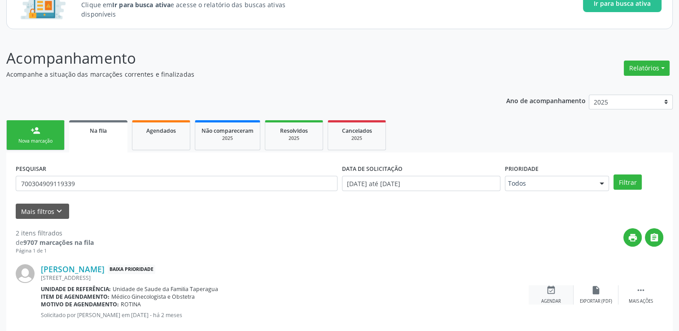
click at [549, 288] on icon "event_available" at bounding box center [551, 290] width 10 height 10
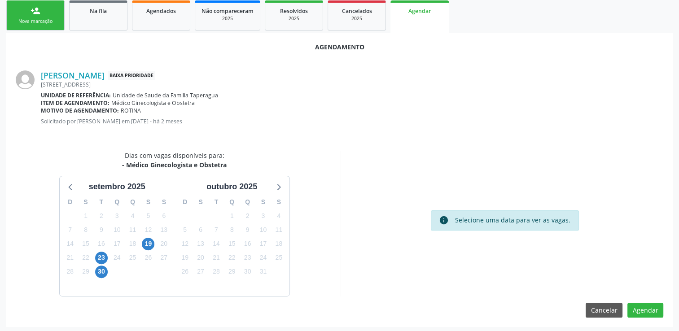
scroll to position [199, 0]
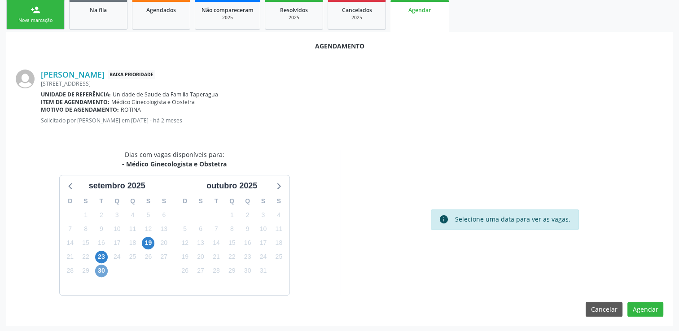
click at [102, 267] on span "30" at bounding box center [101, 271] width 13 height 13
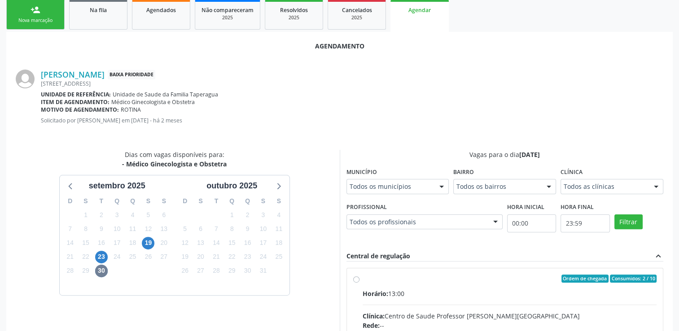
click at [427, 289] on div "Horário: 13:00" at bounding box center [510, 293] width 294 height 9
click at [359, 283] on input "Ordem de chegada Consumidos: 2 / 10 Horário: 13:00 Clínica: Centro de Saude Pro…" at bounding box center [356, 279] width 6 height 8
radio input "true"
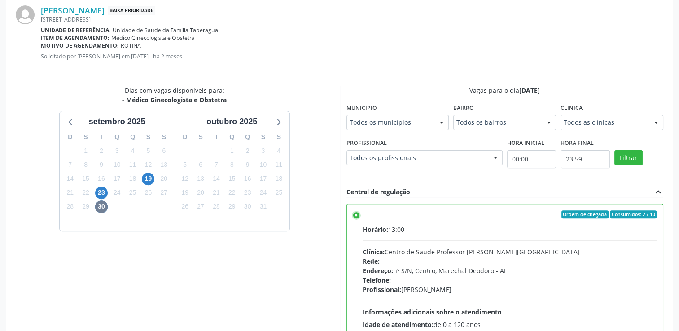
scroll to position [345, 0]
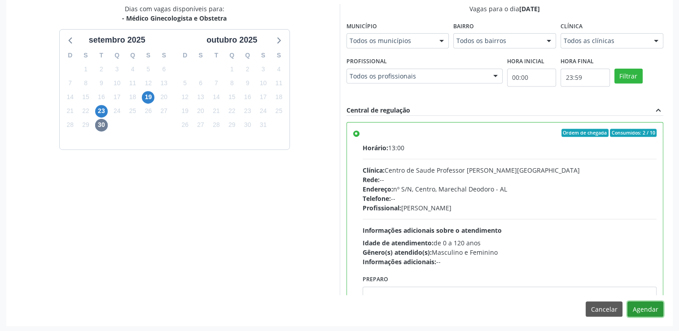
click at [646, 306] on button "Agendar" at bounding box center [645, 309] width 36 height 15
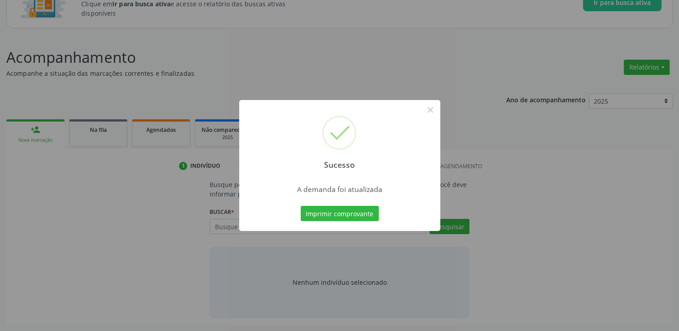
scroll to position [79, 0]
click at [430, 111] on button "×" at bounding box center [430, 109] width 15 height 15
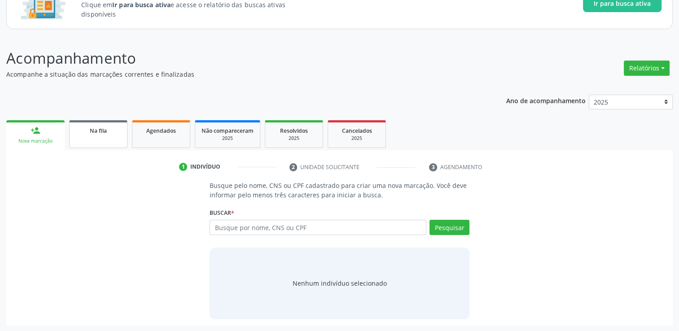
click at [90, 128] on span "Na fila" at bounding box center [98, 131] width 17 height 8
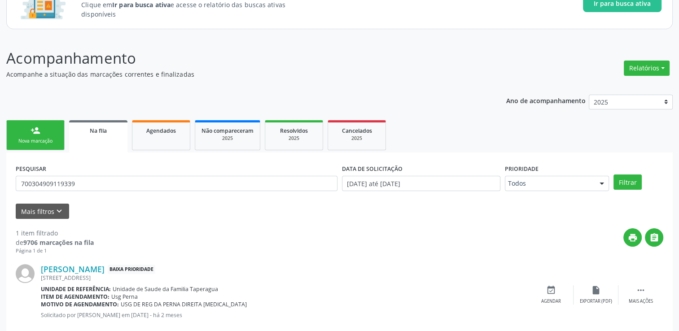
scroll to position [97, 0]
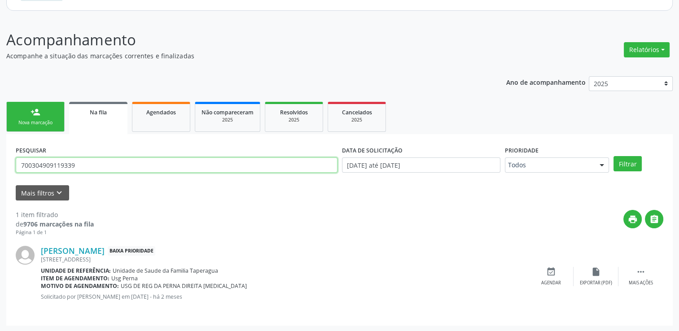
drag, startPoint x: 85, startPoint y: 162, endPoint x: 13, endPoint y: 165, distance: 71.9
click at [13, 165] on div "PESQUISAR 700304909119339" at bounding box center [176, 161] width 326 height 35
type input "702904522097878"
click at [613, 156] on button "Filtrar" at bounding box center [627, 163] width 28 height 15
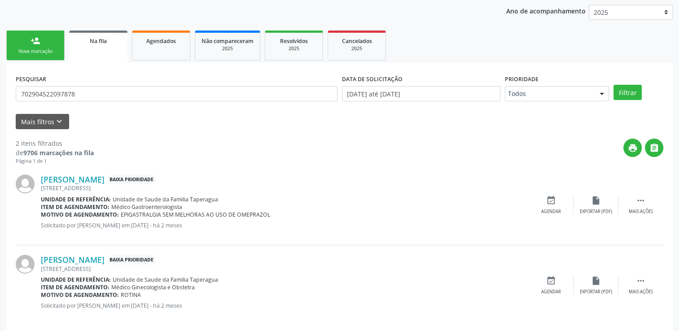
scroll to position [177, 0]
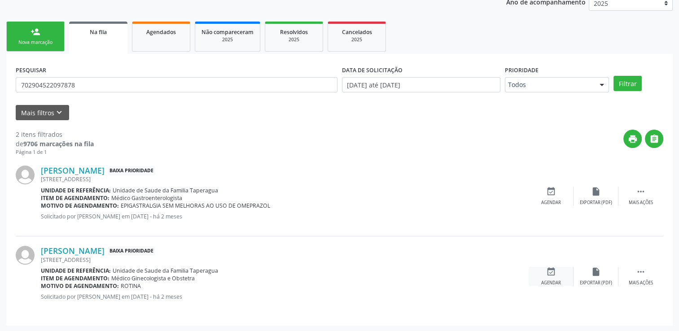
click at [553, 276] on icon "event_available" at bounding box center [551, 272] width 10 height 10
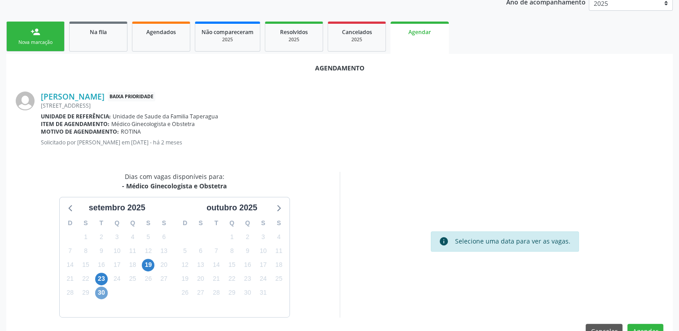
click at [102, 294] on span "30" at bounding box center [101, 293] width 13 height 13
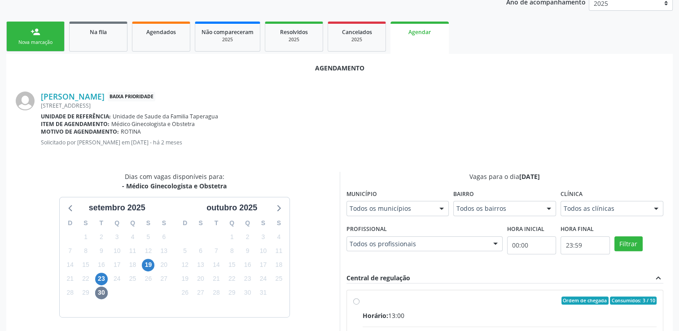
click at [450, 297] on div "Ordem de chegada Consumidos: 3 / 10" at bounding box center [510, 301] width 294 height 8
click at [359, 297] on input "Ordem de chegada Consumidos: 3 / 10 Horário: 13:00 Clínica: Centro de Saude Pro…" at bounding box center [356, 301] width 6 height 8
radio input "true"
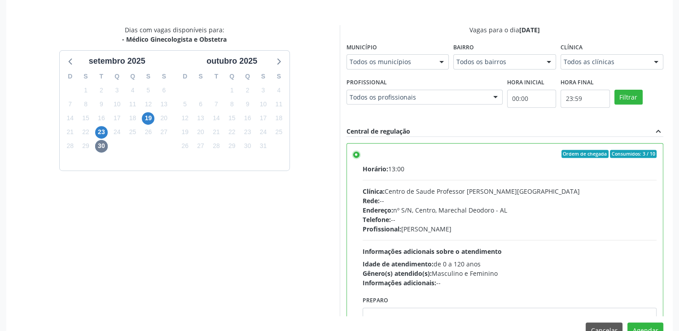
scroll to position [336, 0]
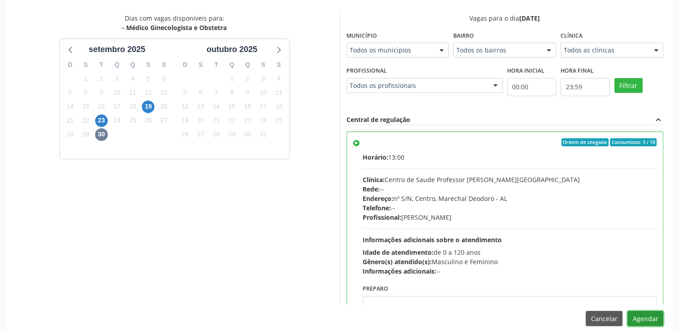
click at [653, 316] on button "Agendar" at bounding box center [645, 318] width 36 height 15
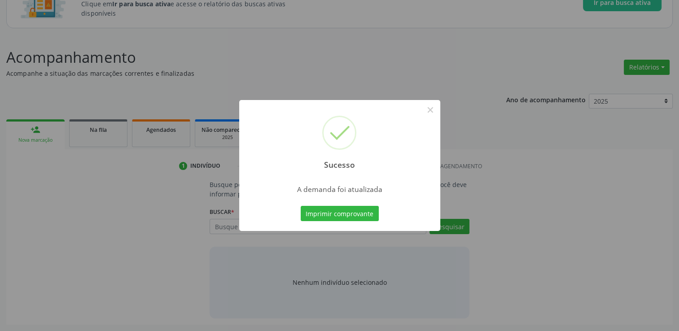
scroll to position [79, 0]
click at [428, 115] on button "×" at bounding box center [430, 109] width 15 height 15
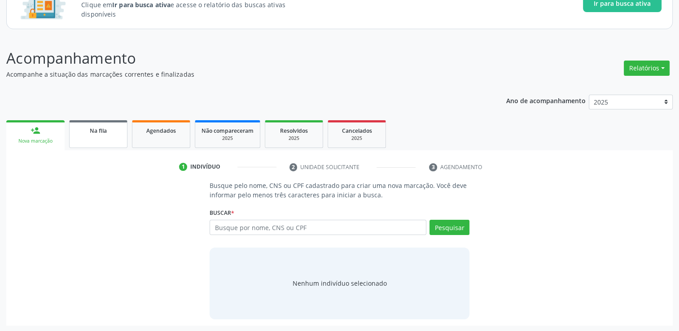
click at [76, 136] on link "Na fila" at bounding box center [98, 134] width 58 height 28
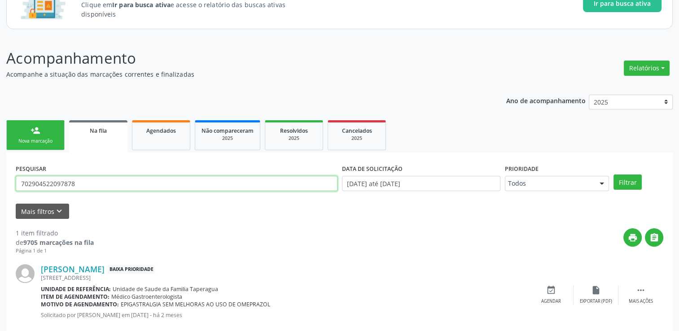
drag, startPoint x: 86, startPoint y: 179, endPoint x: 14, endPoint y: 178, distance: 71.8
click at [14, 178] on div "PESQUISAR 702904522097878" at bounding box center [176, 179] width 326 height 35
type input "706803210119429"
click at [613, 175] on button "Filtrar" at bounding box center [627, 182] width 28 height 15
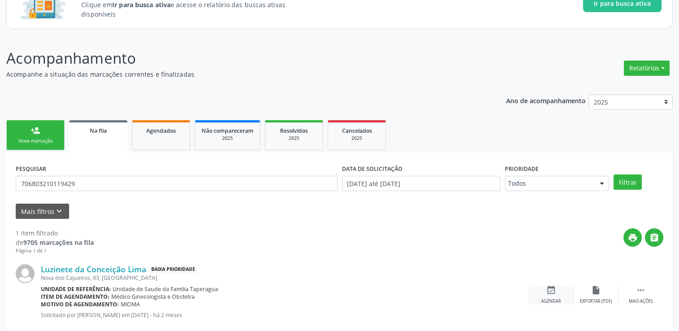
click at [548, 294] on icon "event_available" at bounding box center [551, 290] width 10 height 10
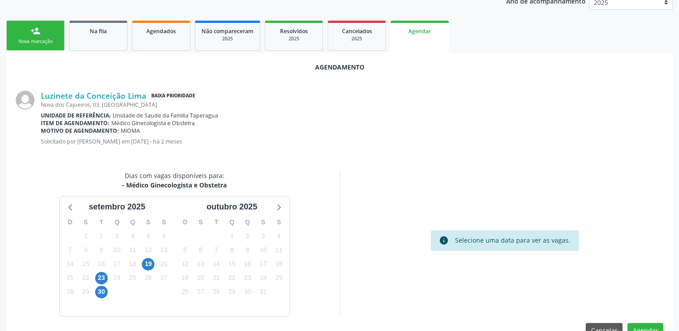
scroll to position [183, 0]
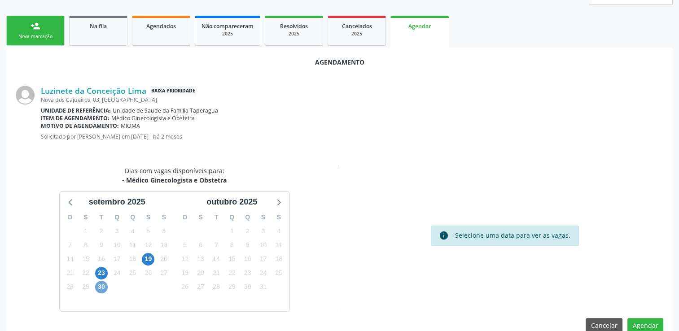
click at [103, 283] on span "30" at bounding box center [101, 287] width 13 height 13
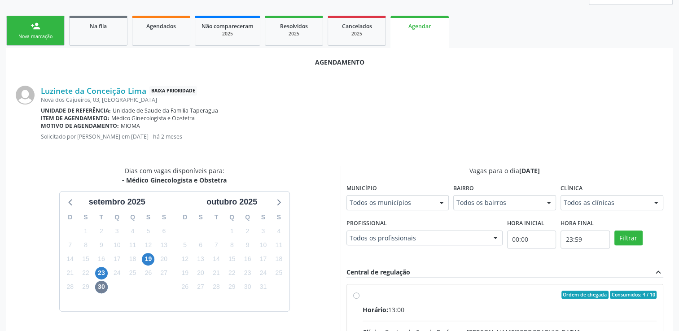
radio input "true"
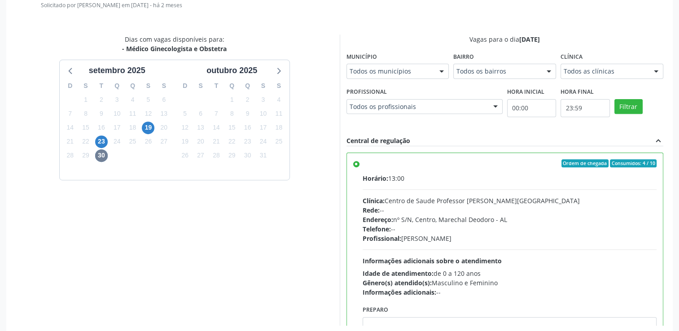
scroll to position [345, 0]
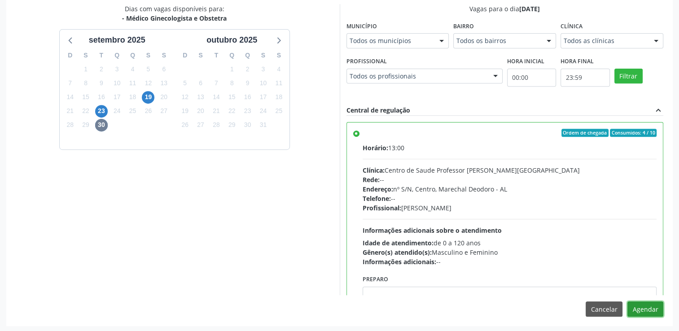
click at [642, 312] on button "Agendar" at bounding box center [645, 309] width 36 height 15
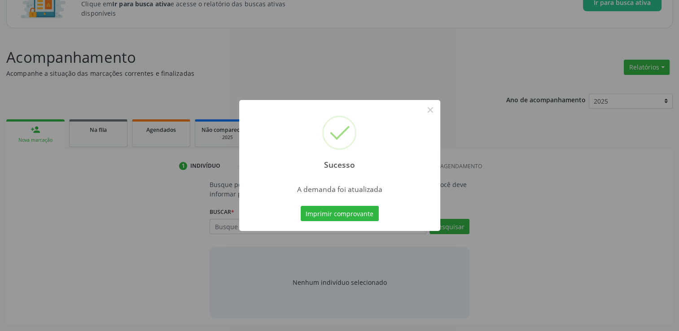
scroll to position [79, 0]
click at [430, 111] on button "×" at bounding box center [430, 109] width 15 height 15
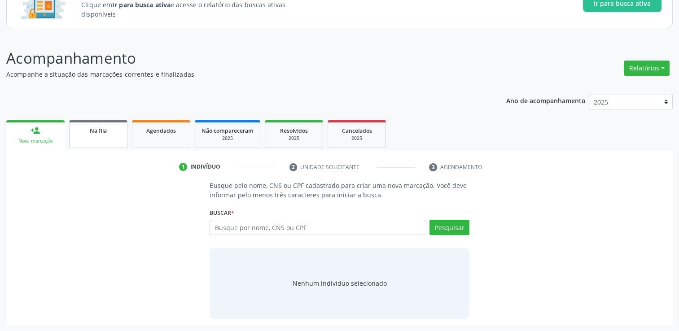
click at [111, 134] on div "Na fila" at bounding box center [98, 130] width 45 height 9
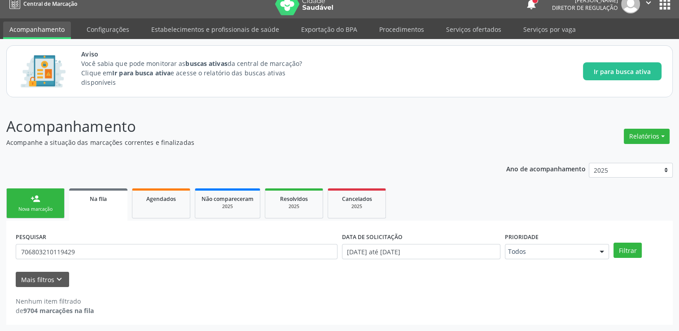
scroll to position [9, 0]
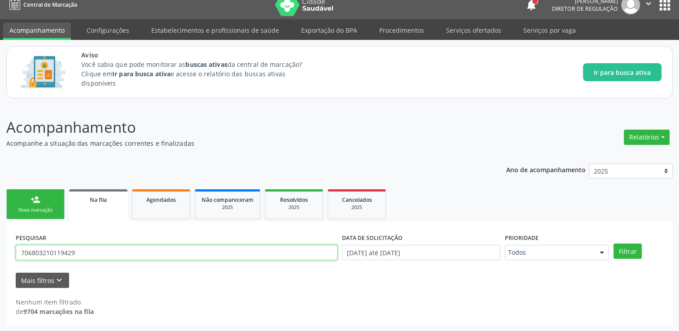
drag, startPoint x: 83, startPoint y: 250, endPoint x: 16, endPoint y: 247, distance: 67.8
click at [16, 247] on input "706803210119429" at bounding box center [177, 252] width 322 height 15
click at [613, 244] on button "Filtrar" at bounding box center [627, 251] width 28 height 15
drag, startPoint x: 83, startPoint y: 249, endPoint x: 10, endPoint y: 250, distance: 73.6
click at [10, 250] on div "PESQUISAR 702904589452572 DATA DE SOLICITAÇÃO [DATE] até [DATE] Prioridade Todo…" at bounding box center [339, 274] width 666 height 104
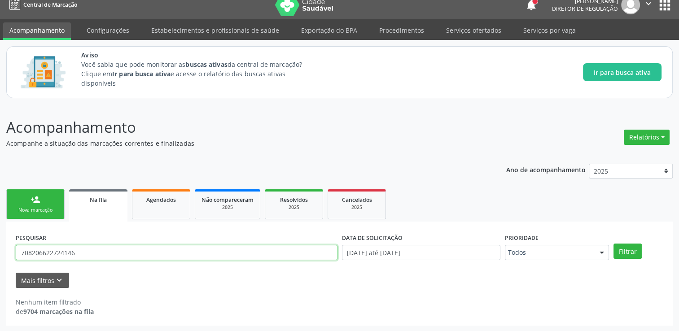
type input "708206622724146"
click at [613, 244] on button "Filtrar" at bounding box center [627, 251] width 28 height 15
drag, startPoint x: 75, startPoint y: 257, endPoint x: 0, endPoint y: 252, distance: 75.5
click at [0, 252] on html "Central de Marcação notifications [PERSON_NAME] Diretor de regulação  Configur…" at bounding box center [339, 156] width 679 height 331
click at [613, 244] on button "Filtrar" at bounding box center [627, 251] width 28 height 15
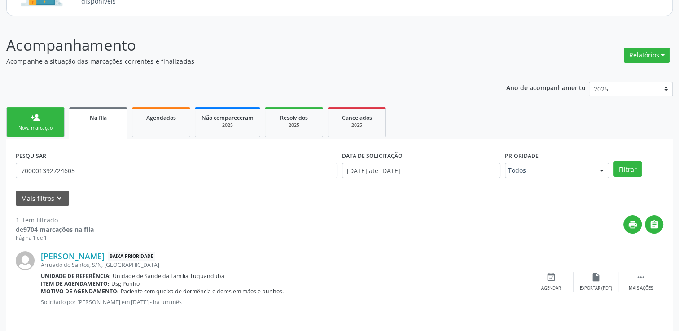
scroll to position [97, 0]
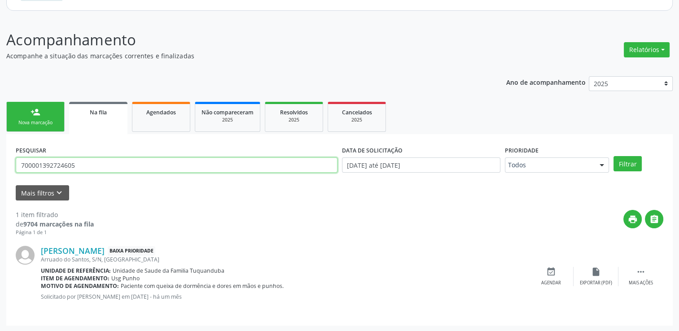
drag, startPoint x: 97, startPoint y: 162, endPoint x: 7, endPoint y: 152, distance: 91.2
click at [7, 152] on div "PESQUISAR 700001392724605 DATA DE SOLICITAÇÃO [DATE] até [DATE] Prioridade Todo…" at bounding box center [339, 230] width 666 height 192
type input "708600004810184"
click at [613, 156] on button "Filtrar" at bounding box center [627, 163] width 28 height 15
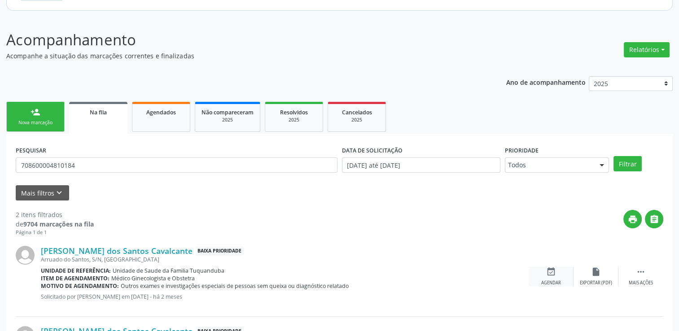
click at [543, 277] on div "event_available Agendar" at bounding box center [551, 276] width 45 height 19
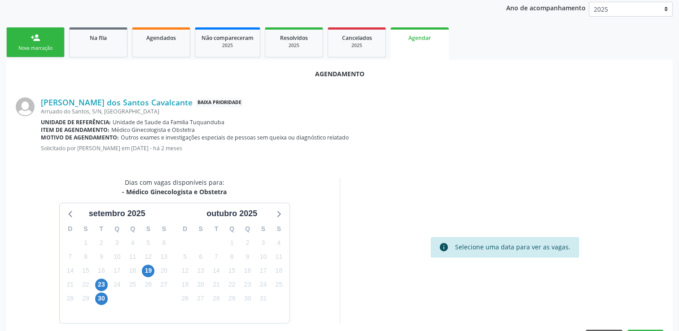
scroll to position [199, 0]
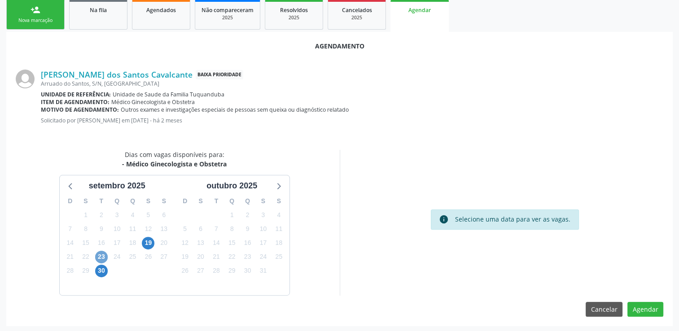
click at [103, 254] on span "23" at bounding box center [101, 257] width 13 height 13
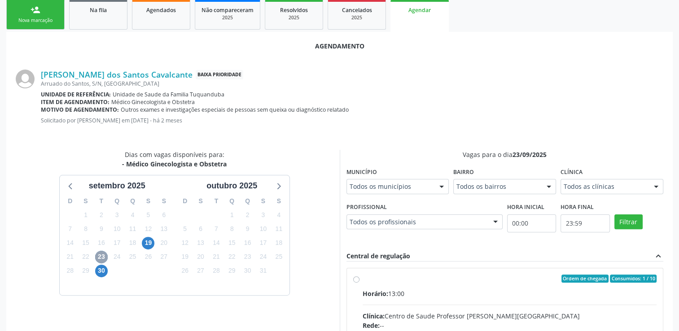
scroll to position [320, 0]
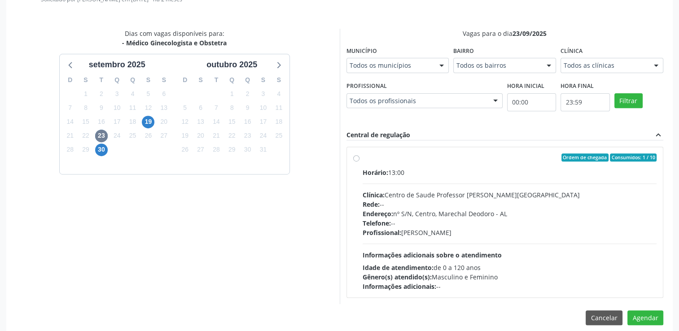
click at [357, 162] on div "Ordem de chegada Consumidos: 1 / 10 Horário: 13:00 Clínica: Centro de Saude Pro…" at bounding box center [505, 222] width 304 height 138
radio input "true"
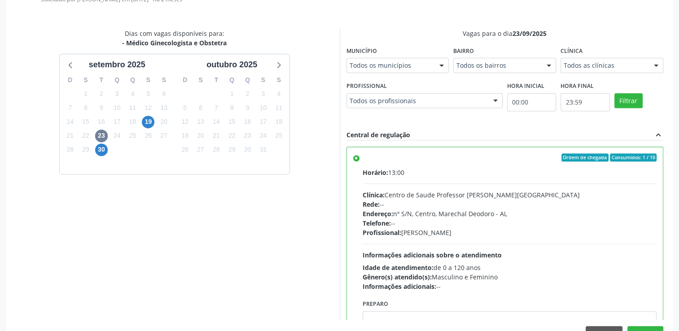
scroll to position [345, 0]
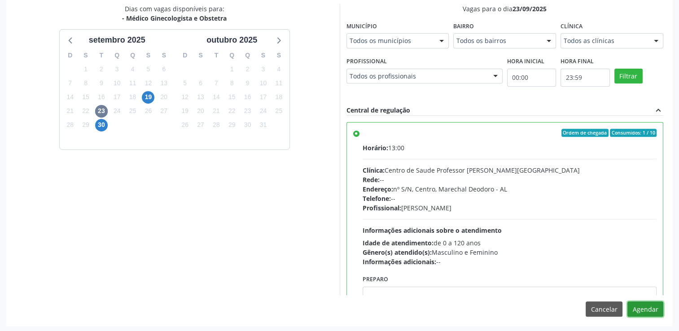
click at [640, 311] on button "Agendar" at bounding box center [645, 309] width 36 height 15
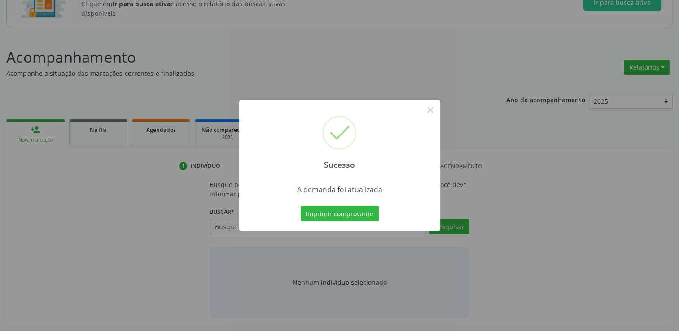
scroll to position [79, 0]
click at [429, 112] on button "×" at bounding box center [430, 109] width 15 height 15
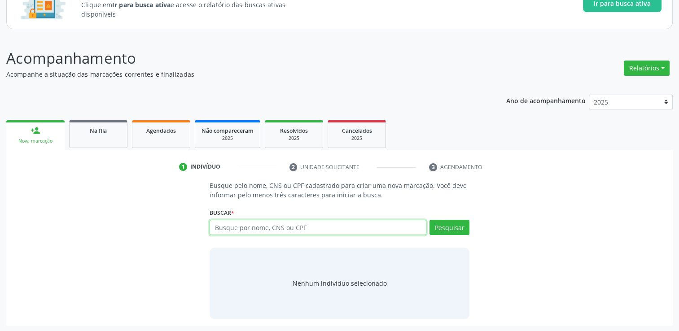
click at [241, 232] on input "text" at bounding box center [318, 227] width 217 height 15
type input "04271915564"
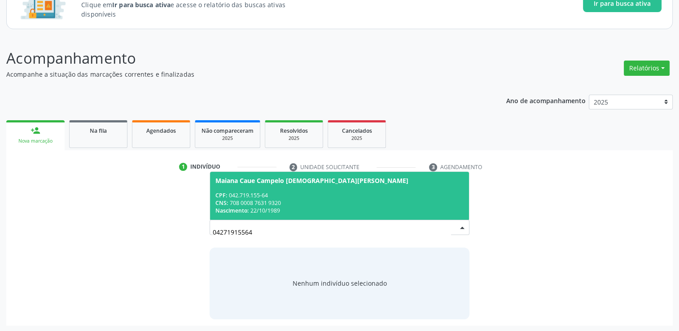
drag, startPoint x: 258, startPoint y: 232, endPoint x: 203, endPoint y: 225, distance: 56.1
click at [203, 225] on div "Busque pelo nome, CNS ou CPF cadastrado para criar uma nova marcação. Você deve…" at bounding box center [340, 250] width 654 height 138
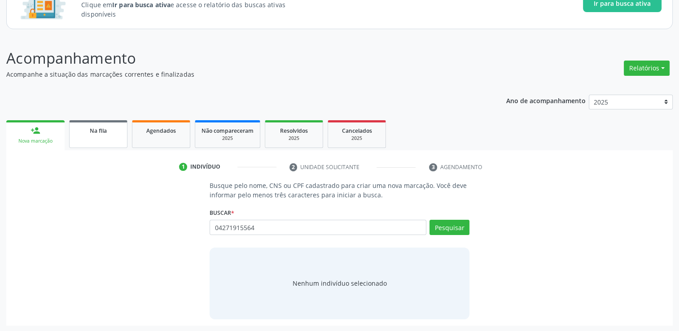
click at [104, 124] on link "Na fila" at bounding box center [98, 134] width 58 height 28
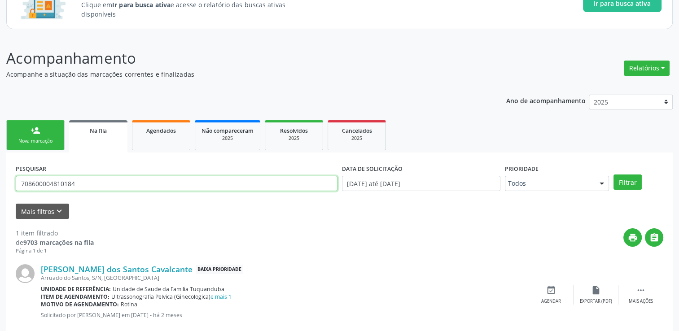
drag, startPoint x: 84, startPoint y: 185, endPoint x: 0, endPoint y: 184, distance: 84.4
click at [0, 184] on html "Central de Marcação notifications [PERSON_NAME] Diretor de regulação  Configur…" at bounding box center [339, 86] width 679 height 331
paste input "0427191556"
click at [613, 175] on button "Filtrar" at bounding box center [627, 182] width 28 height 15
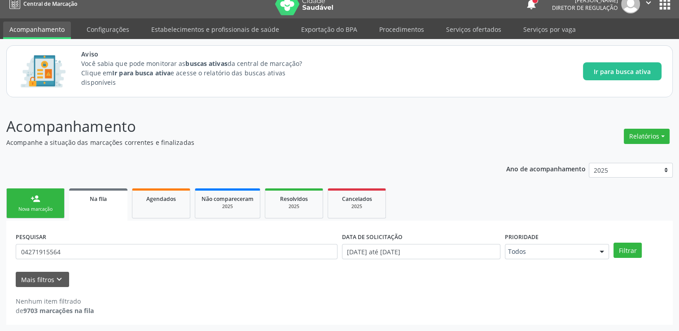
scroll to position [9, 0]
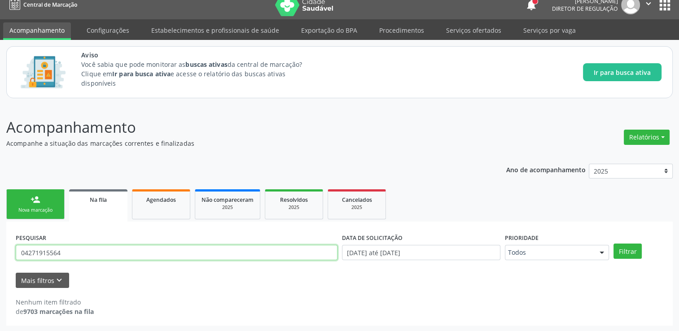
drag, startPoint x: 68, startPoint y: 251, endPoint x: 7, endPoint y: 252, distance: 61.0
click at [7, 252] on div "PESQUISAR 04271915564 DATA DE SOLICITAÇÃO [DATE] até [DATE] Prioridade Todos To…" at bounding box center [339, 274] width 666 height 104
type input "701404617172032"
click at [613, 244] on button "Filtrar" at bounding box center [627, 251] width 28 height 15
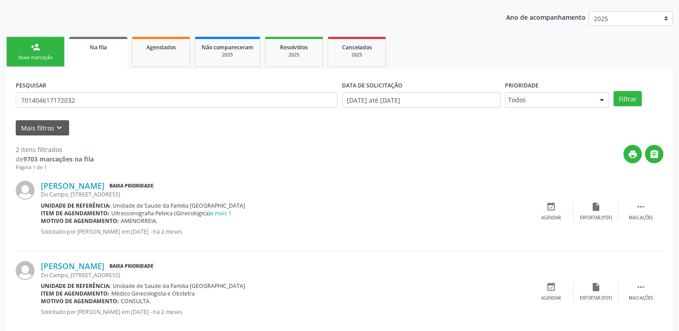
scroll to position [177, 0]
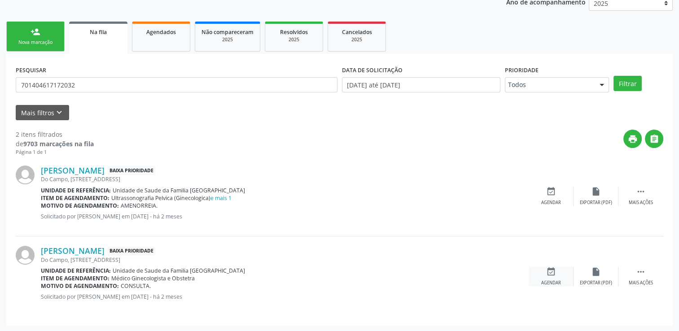
click at [548, 270] on icon "event_available" at bounding box center [551, 272] width 10 height 10
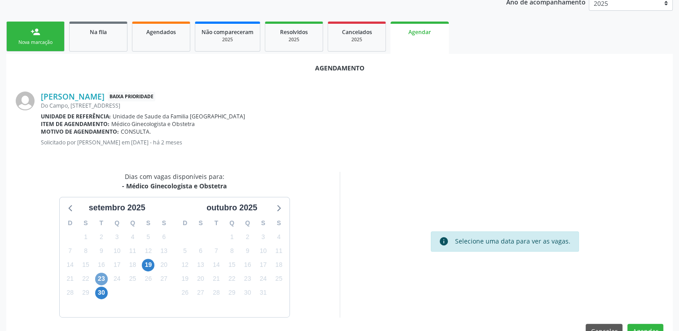
click at [104, 276] on span "23" at bounding box center [101, 279] width 13 height 13
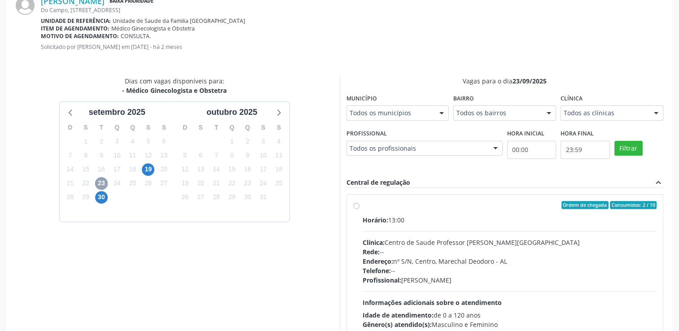
scroll to position [294, 0]
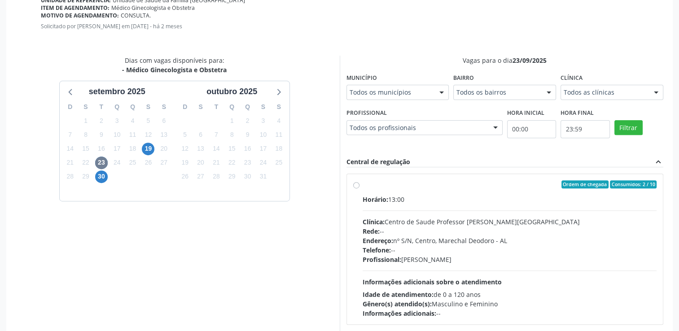
click at [435, 199] on div "Horário: 13:00" at bounding box center [510, 199] width 294 height 9
click at [359, 188] on input "Ordem de chegada Consumidos: 2 / 10 Horário: 13:00 Clínica: Centro de Saude Pro…" at bounding box center [356, 184] width 6 height 8
radio input "true"
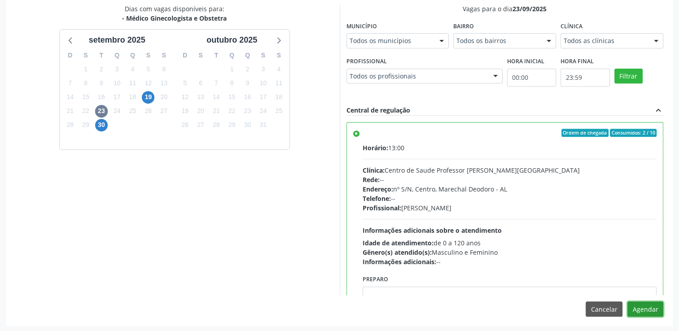
click at [653, 302] on button "Agendar" at bounding box center [645, 309] width 36 height 15
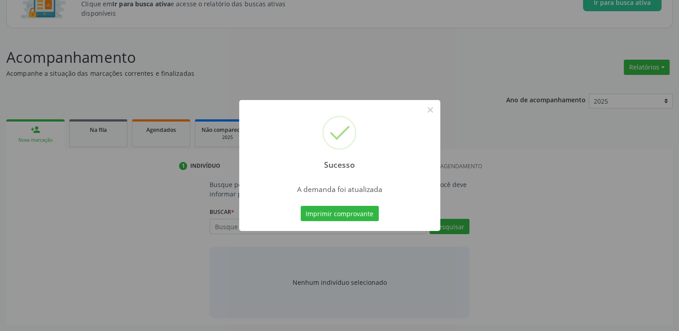
scroll to position [79, 0]
click at [427, 110] on button "×" at bounding box center [430, 109] width 15 height 15
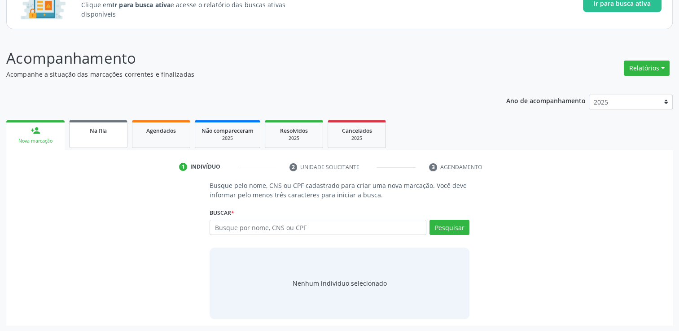
click at [101, 136] on link "Na fila" at bounding box center [98, 134] width 58 height 28
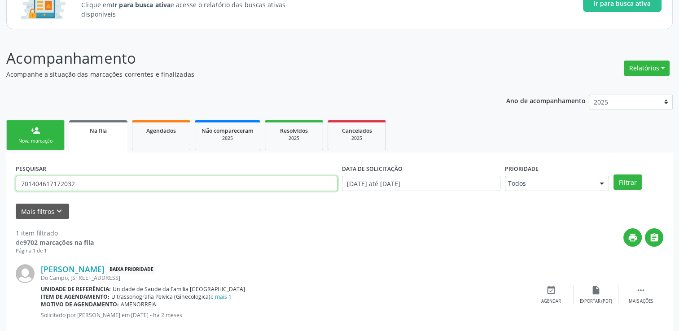
drag, startPoint x: 103, startPoint y: 186, endPoint x: 0, endPoint y: 179, distance: 103.0
click at [0, 179] on html "Central de Marcação notifications [PERSON_NAME] Diretor de regulação  Configur…" at bounding box center [339, 86] width 679 height 331
click at [613, 175] on button "Filtrar" at bounding box center [627, 182] width 28 height 15
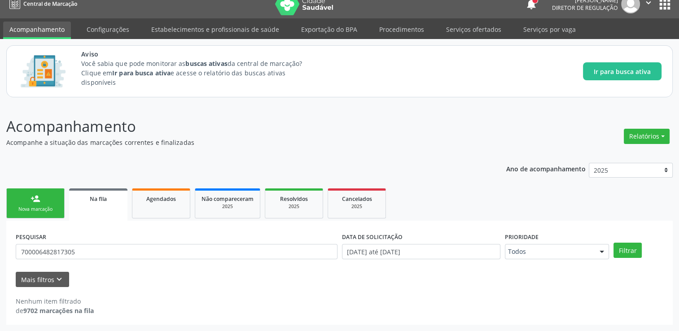
scroll to position [9, 0]
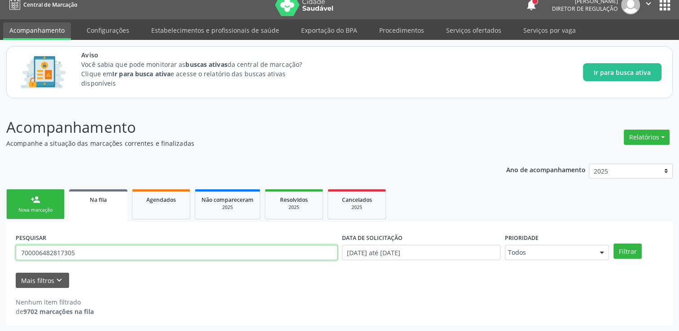
drag, startPoint x: 79, startPoint y: 254, endPoint x: 0, endPoint y: 258, distance: 78.7
click at [0, 258] on html "Central de Marcação notifications [PERSON_NAME] Diretor de regulação  Configur…" at bounding box center [339, 156] width 679 height 331
click at [613, 244] on button "Filtrar" at bounding box center [627, 251] width 28 height 15
drag, startPoint x: 80, startPoint y: 253, endPoint x: 3, endPoint y: 249, distance: 77.3
click at [3, 249] on div "Acompanhamento Acompanhe a situação das marcações correntes e finalizadas Relat…" at bounding box center [339, 219] width 679 height 228
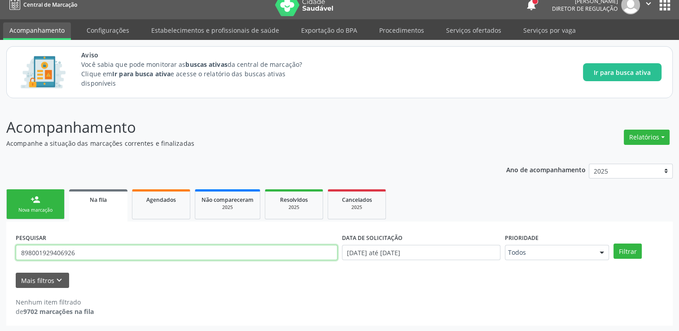
type input "898001929406926"
click at [613, 244] on button "Filtrar" at bounding box center [627, 251] width 28 height 15
click at [663, 11] on button "apps" at bounding box center [665, 5] width 16 height 16
click at [429, 119] on p "Acompanhamento" at bounding box center [239, 127] width 467 height 22
drag, startPoint x: 95, startPoint y: 254, endPoint x: -2, endPoint y: 243, distance: 97.0
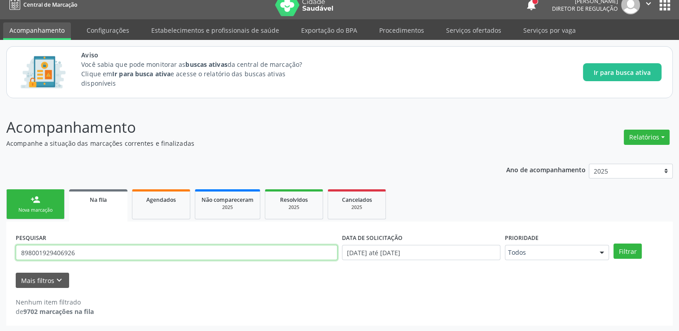
click at [0, 243] on html "Central de Marcação notifications [PERSON_NAME] Diretor de regulação  Configur…" at bounding box center [339, 156] width 679 height 331
click at [613, 244] on button "Filtrar" at bounding box center [627, 251] width 28 height 15
drag, startPoint x: 86, startPoint y: 248, endPoint x: 16, endPoint y: 249, distance: 69.6
click at [16, 249] on input "706307781058675" at bounding box center [177, 252] width 322 height 15
type input "704301585134397"
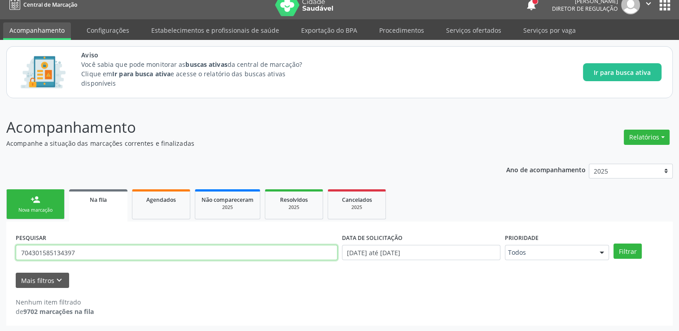
click at [613, 244] on button "Filtrar" at bounding box center [627, 251] width 28 height 15
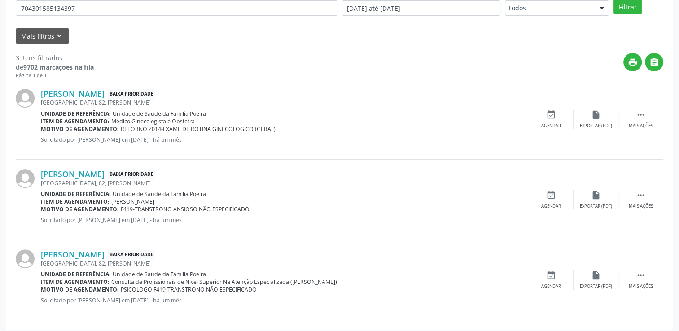
scroll to position [253, 0]
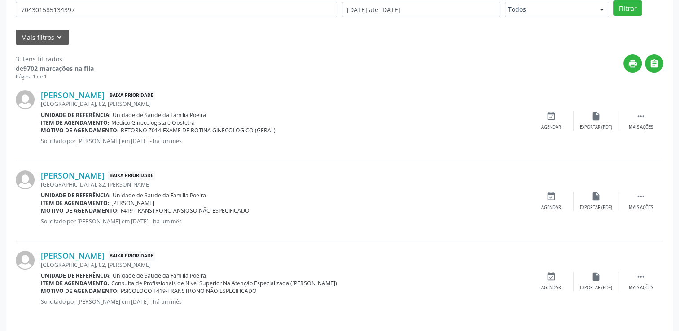
click at [565, 109] on div "[PERSON_NAME] Baixa Prioridade [GEOGRAPHIC_DATA], 82, Esf Estiva Unidade de ref…" at bounding box center [340, 121] width 648 height 80
click at [559, 116] on div "event_available Agendar" at bounding box center [551, 120] width 45 height 19
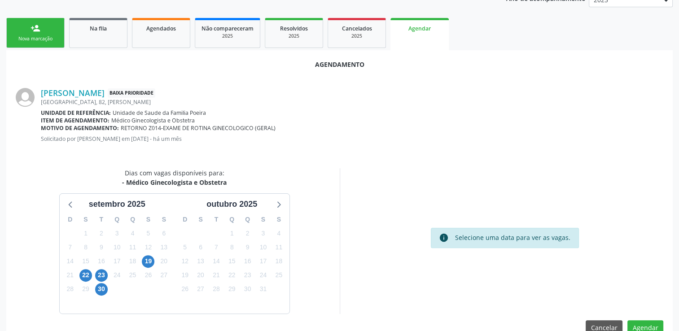
scroll to position [199, 0]
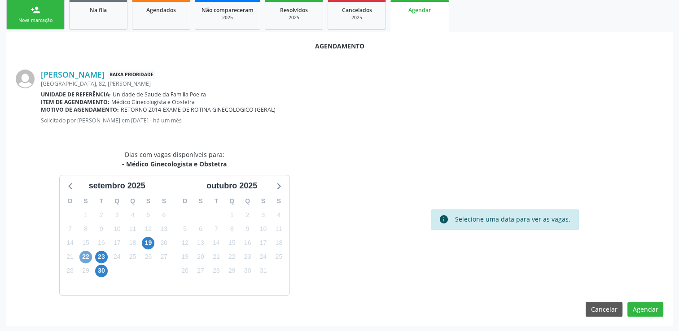
click at [88, 260] on span "22" at bounding box center [85, 257] width 13 height 13
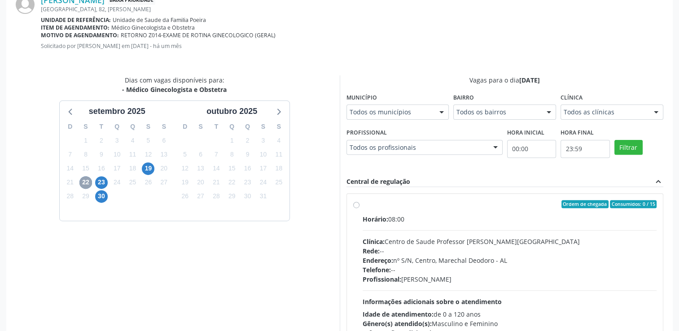
scroll to position [293, 0]
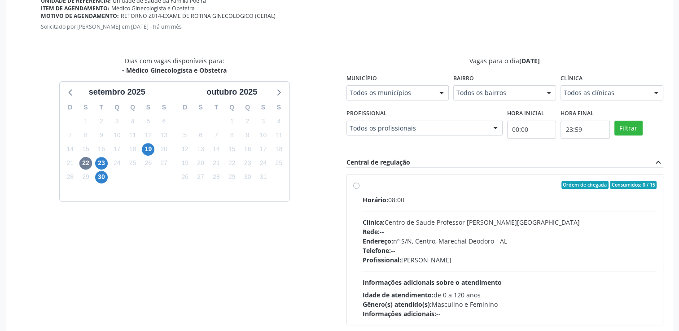
click at [372, 196] on span "Horário:" at bounding box center [376, 200] width 26 height 9
click at [359, 189] on input "Ordem de chegada Consumidos: 0 / 15 Horário: 08:00 Clínica: Centro de Saude Pro…" at bounding box center [356, 185] width 6 height 8
radio input "true"
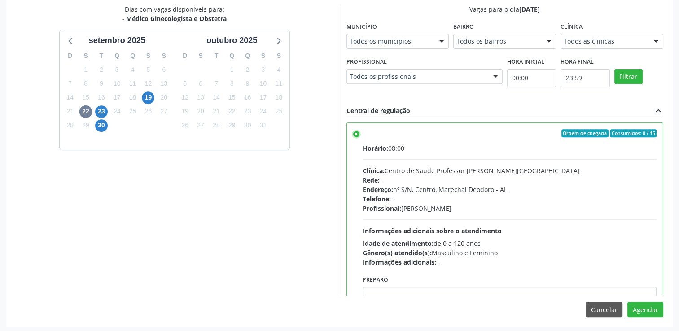
scroll to position [345, 0]
click at [655, 311] on button "Agendar" at bounding box center [645, 309] width 36 height 15
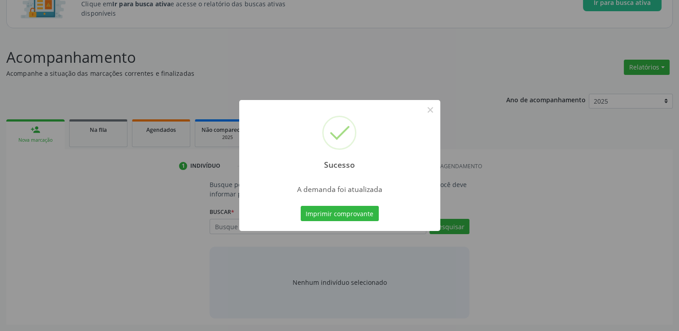
scroll to position [79, 0]
click at [431, 113] on button "×" at bounding box center [430, 109] width 15 height 15
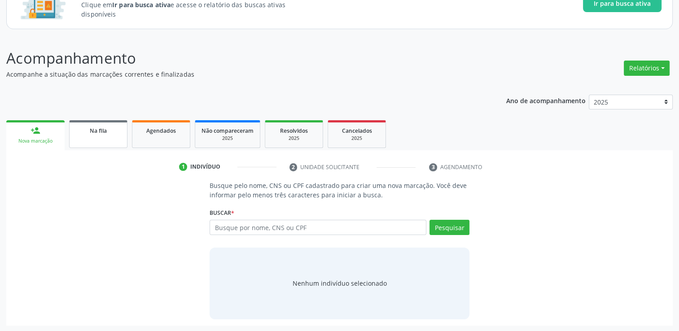
click at [115, 129] on div "Na fila" at bounding box center [98, 130] width 45 height 9
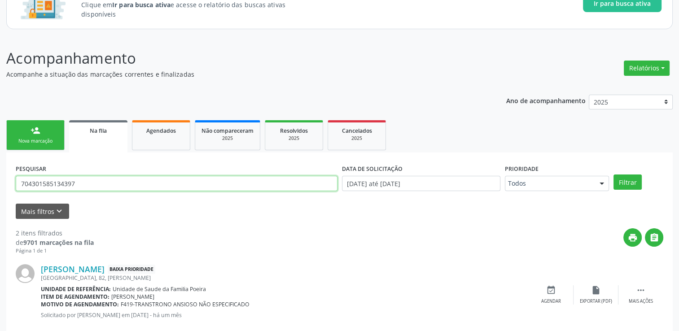
drag, startPoint x: 84, startPoint y: 185, endPoint x: 4, endPoint y: 179, distance: 81.0
click at [4, 179] on div "Acompanhamento Acompanhe a situação das marcações correntes e finalizadas Relat…" at bounding box center [339, 232] width 679 height 395
click at [613, 175] on button "Filtrar" at bounding box center [627, 182] width 28 height 15
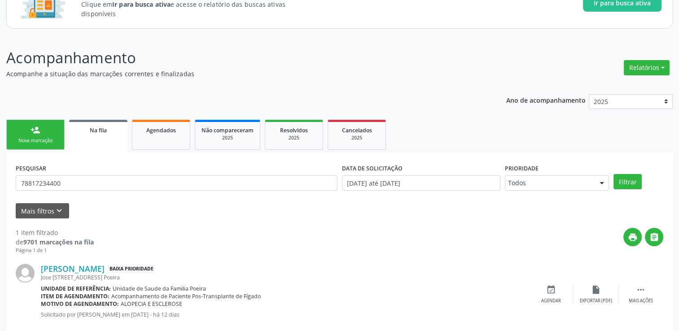
scroll to position [97, 0]
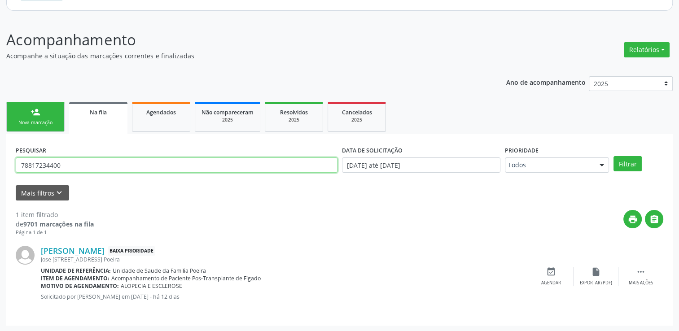
drag, startPoint x: 74, startPoint y: 162, endPoint x: 16, endPoint y: 158, distance: 58.5
click at [16, 158] on input "78817234400" at bounding box center [177, 165] width 322 height 15
click at [613, 156] on button "Filtrar" at bounding box center [627, 163] width 28 height 15
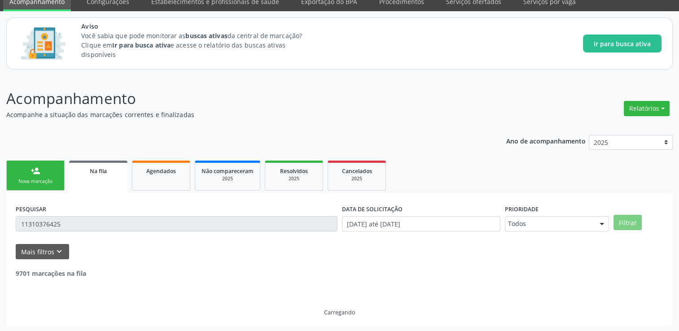
scroll to position [9, 0]
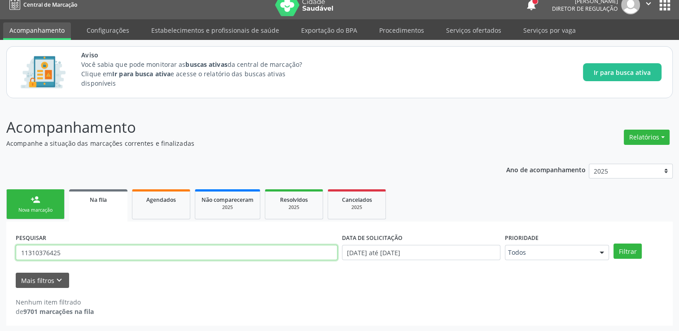
drag, startPoint x: 70, startPoint y: 248, endPoint x: 0, endPoint y: 253, distance: 70.2
click at [0, 253] on div "Acompanhamento Acompanhe a situação das marcações correntes e finalizadas Relat…" at bounding box center [339, 219] width 679 height 228
click at [613, 244] on button "Filtrar" at bounding box center [627, 251] width 28 height 15
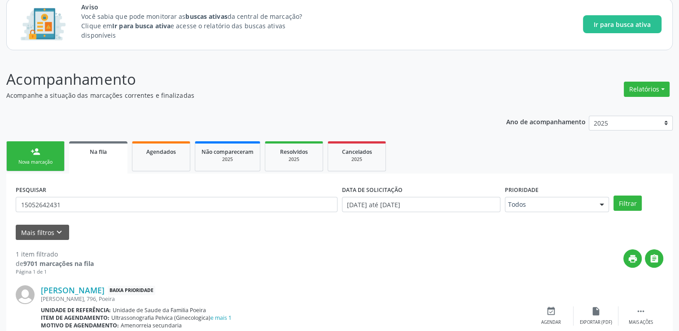
scroll to position [97, 0]
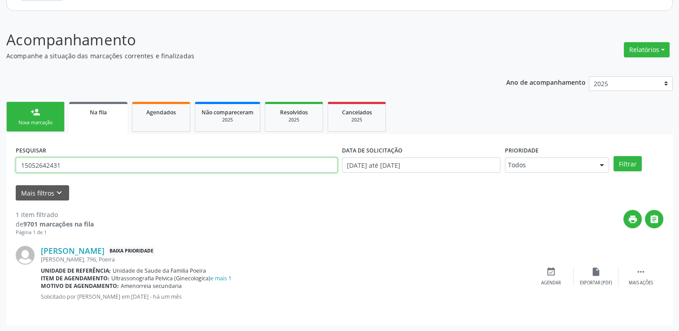
drag, startPoint x: 71, startPoint y: 167, endPoint x: 31, endPoint y: 162, distance: 40.6
click at [31, 162] on input "15052642431" at bounding box center [177, 165] width 322 height 15
click at [613, 156] on button "Filtrar" at bounding box center [627, 163] width 28 height 15
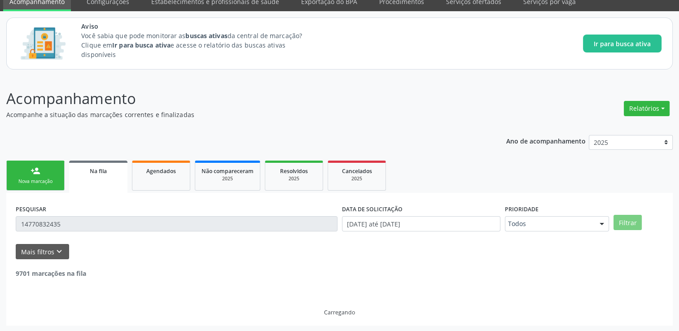
scroll to position [9, 0]
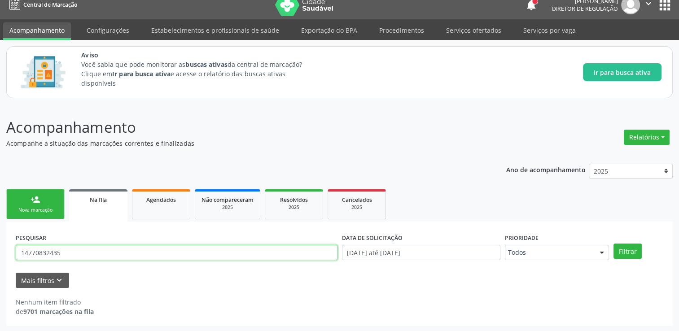
drag, startPoint x: 75, startPoint y: 246, endPoint x: 1, endPoint y: 247, distance: 73.6
click at [1, 247] on div "Acompanhamento Acompanhe a situação das marcações correntes e finalizadas Relat…" at bounding box center [339, 219] width 679 height 228
type input "48301701404"
click at [613, 244] on button "Filtrar" at bounding box center [627, 251] width 28 height 15
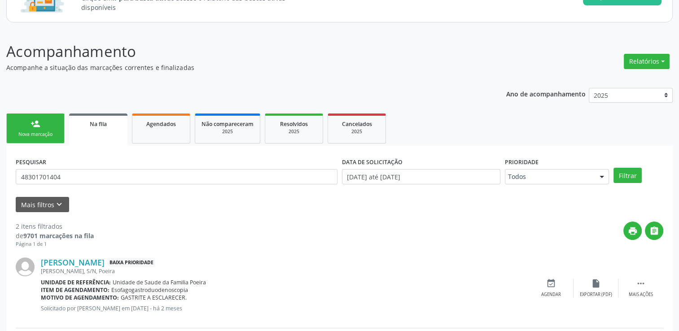
scroll to position [80, 0]
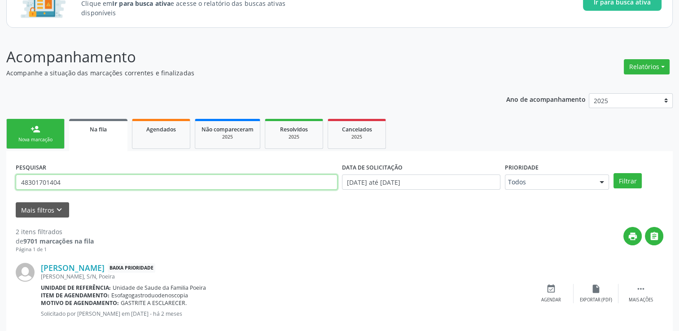
drag, startPoint x: 74, startPoint y: 178, endPoint x: 0, endPoint y: 179, distance: 73.6
click at [0, 179] on html "Central de Marcação notifications [PERSON_NAME] Diretor de regulação  Configur…" at bounding box center [339, 85] width 679 height 331
click at [613, 173] on button "Filtrar" at bounding box center [627, 180] width 28 height 15
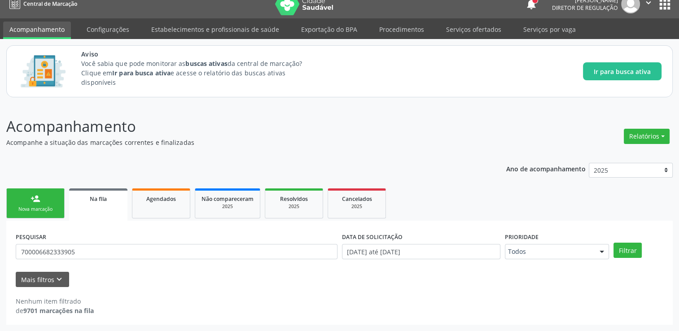
scroll to position [9, 0]
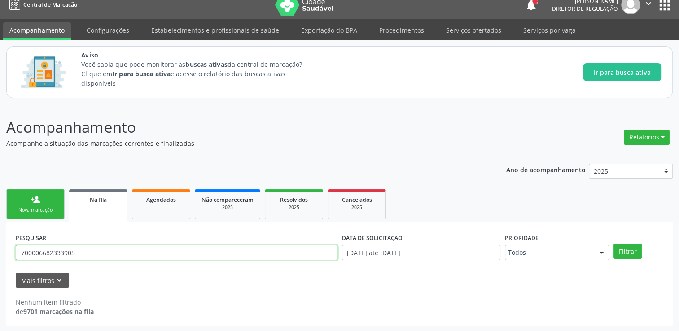
drag, startPoint x: 79, startPoint y: 248, endPoint x: 0, endPoint y: 248, distance: 78.5
click at [0, 248] on html "Central de Marcação notifications [PERSON_NAME] Diretor de regulação  Configur…" at bounding box center [339, 156] width 679 height 331
click at [613, 244] on button "Filtrar" at bounding box center [627, 251] width 28 height 15
drag, startPoint x: 81, startPoint y: 252, endPoint x: 2, endPoint y: 252, distance: 79.0
click at [2, 252] on div "Acompanhamento Acompanhe a situação das marcações correntes e finalizadas Relat…" at bounding box center [339, 219] width 679 height 228
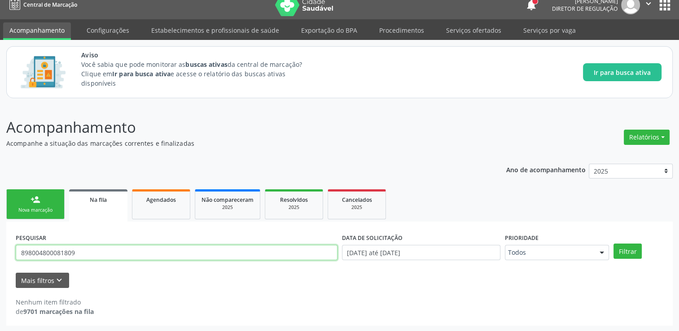
type input "898004800081809"
click at [613, 244] on button "Filtrar" at bounding box center [627, 251] width 28 height 15
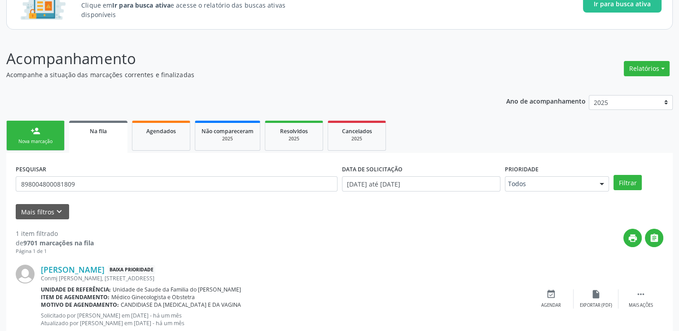
scroll to position [101, 0]
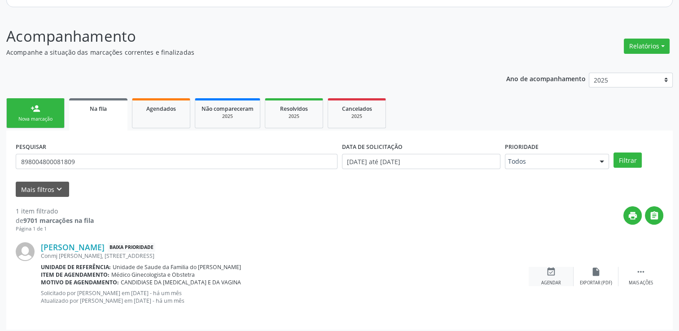
click at [555, 270] on icon "event_available" at bounding box center [551, 272] width 10 height 10
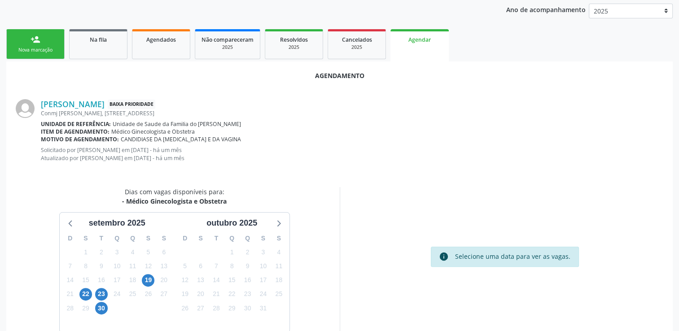
scroll to position [207, 0]
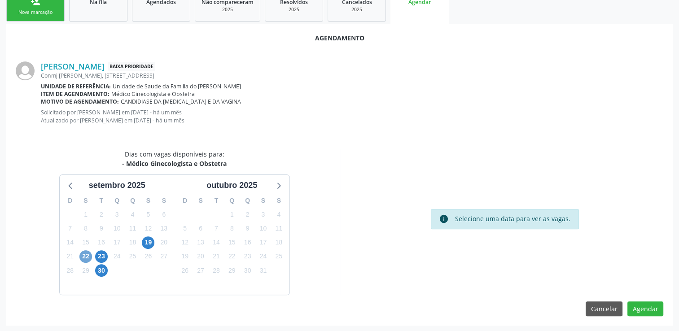
click at [84, 259] on span "22" at bounding box center [85, 256] width 13 height 13
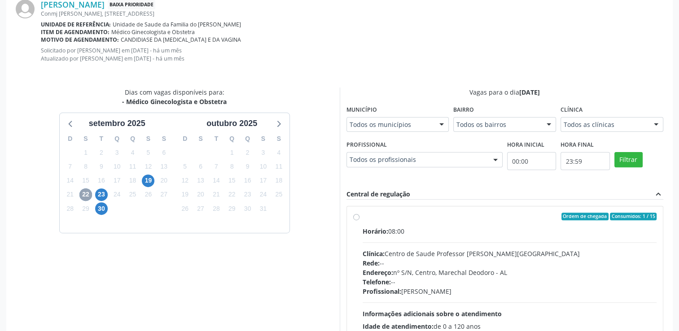
scroll to position [337, 0]
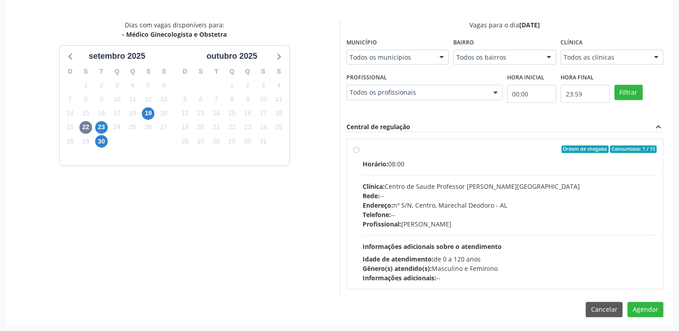
click at [400, 166] on div "Horário: 08:00" at bounding box center [510, 163] width 294 height 9
click at [359, 153] on input "Ordem de chegada Consumidos: 1 / 15 Horário: 08:00 Clínica: Centro de Saude Pro…" at bounding box center [356, 149] width 6 height 8
radio input "true"
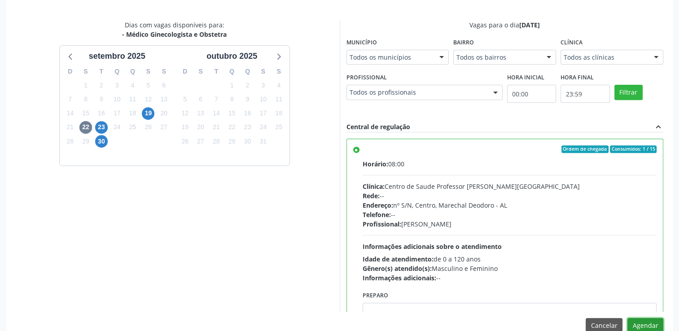
click at [651, 326] on button "Agendar" at bounding box center [645, 325] width 36 height 15
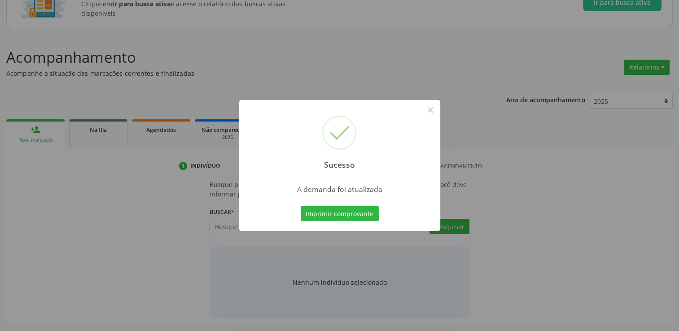
scroll to position [79, 0]
click at [426, 113] on button "×" at bounding box center [430, 109] width 15 height 15
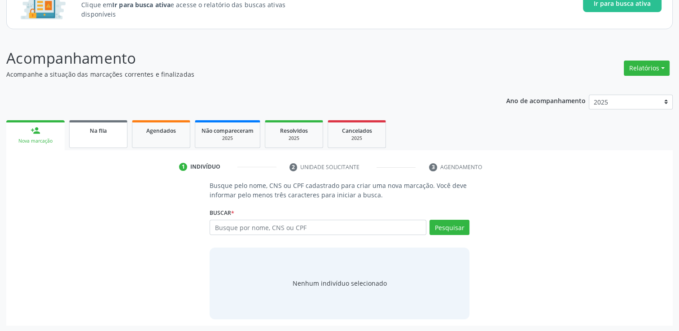
click at [103, 123] on link "Na fila" at bounding box center [98, 134] width 58 height 28
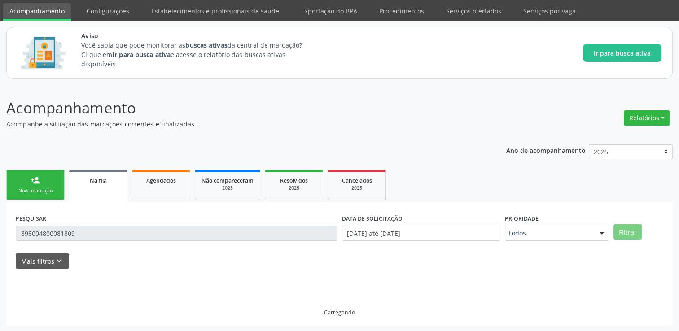
scroll to position [9, 0]
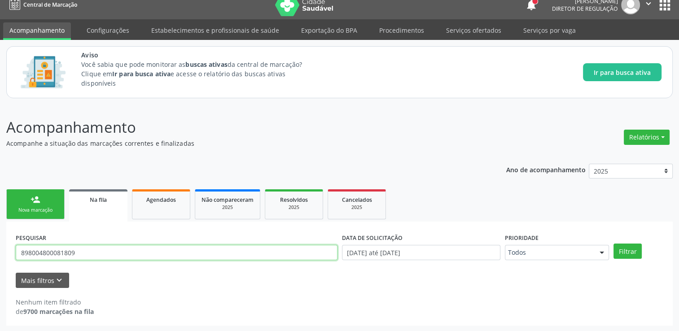
click at [101, 251] on input "898004800081809" at bounding box center [177, 252] width 322 height 15
type input "8"
click at [613, 244] on button "Filtrar" at bounding box center [627, 251] width 28 height 15
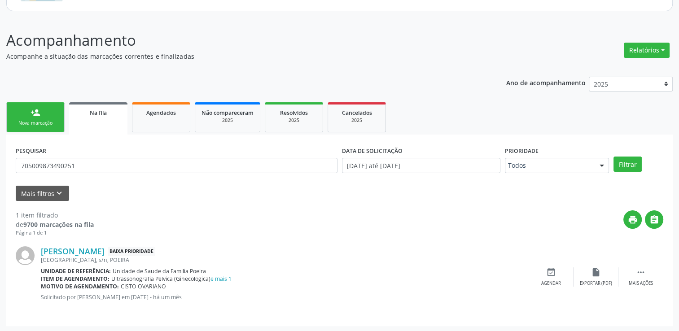
scroll to position [97, 0]
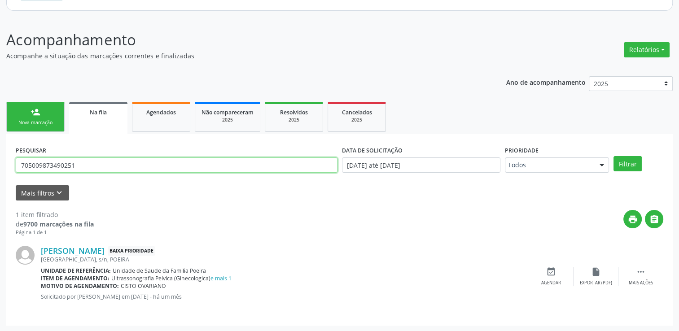
drag, startPoint x: 88, startPoint y: 166, endPoint x: 7, endPoint y: 160, distance: 81.0
click at [7, 160] on div "PESQUISAR 705009873490251 DATA DE SOLICITAÇÃO [DATE] até [DATE] Prioridade Todo…" at bounding box center [339, 230] width 666 height 192
click at [613, 156] on button "Filtrar" at bounding box center [627, 163] width 28 height 15
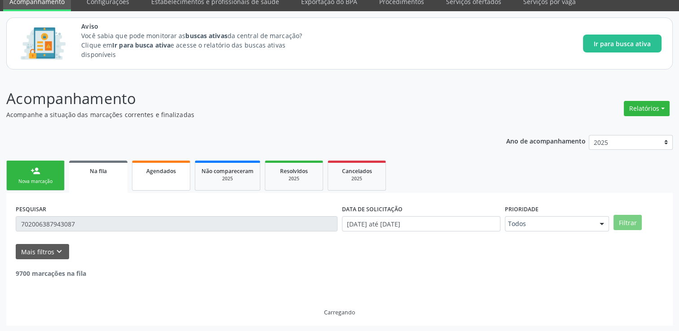
scroll to position [9, 0]
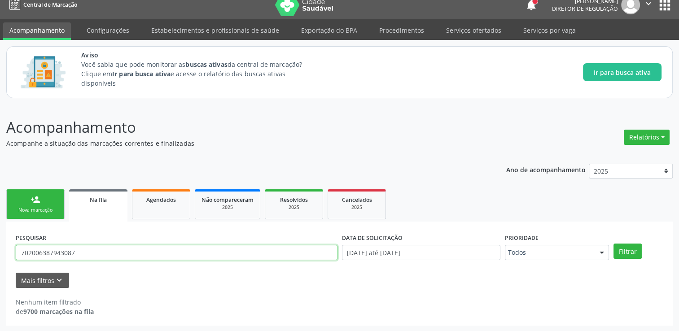
drag, startPoint x: 83, startPoint y: 248, endPoint x: 9, endPoint y: 250, distance: 73.6
click at [9, 250] on div "PESQUISAR 702006387943087 DATA DE SOLICITAÇÃO [DATE] até [DATE] Prioridade Todo…" at bounding box center [339, 274] width 666 height 104
click at [613, 244] on button "Filtrar" at bounding box center [627, 251] width 28 height 15
drag, startPoint x: 86, startPoint y: 252, endPoint x: -2, endPoint y: 243, distance: 88.0
click at [0, 243] on html "Central de Marcação notifications [PERSON_NAME] Diretor de regulação  Configur…" at bounding box center [339, 156] width 679 height 331
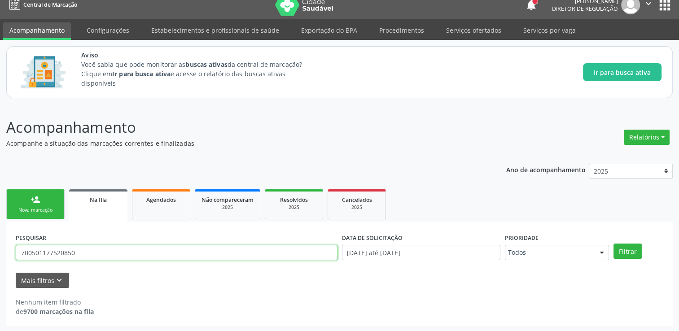
click at [613, 244] on button "Filtrar" at bounding box center [627, 251] width 28 height 15
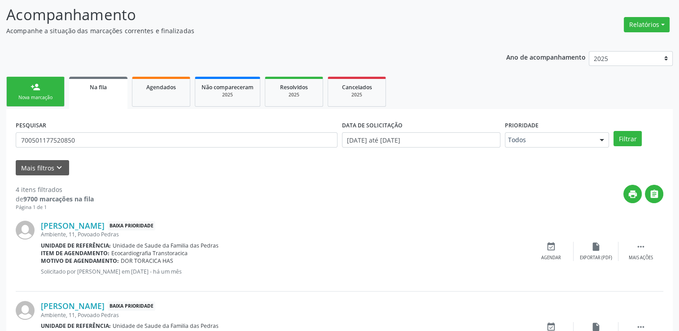
scroll to position [118, 0]
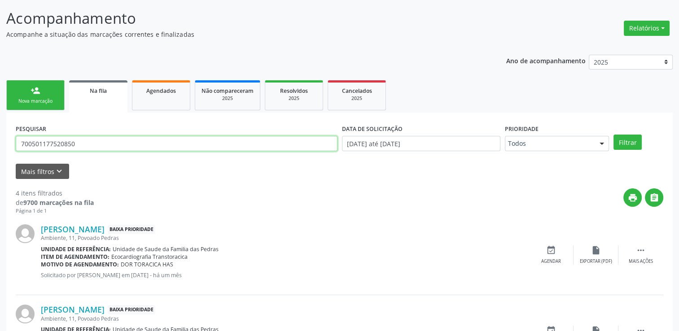
drag, startPoint x: 83, startPoint y: 140, endPoint x: 15, endPoint y: 142, distance: 68.2
click at [15, 142] on div "PESQUISAR 700501177520850" at bounding box center [176, 139] width 326 height 35
click at [613, 135] on button "Filtrar" at bounding box center [627, 142] width 28 height 15
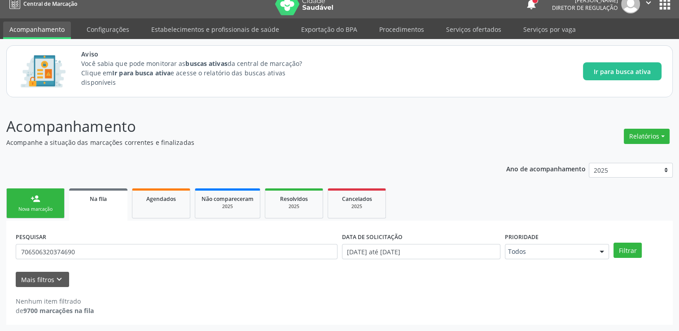
scroll to position [9, 0]
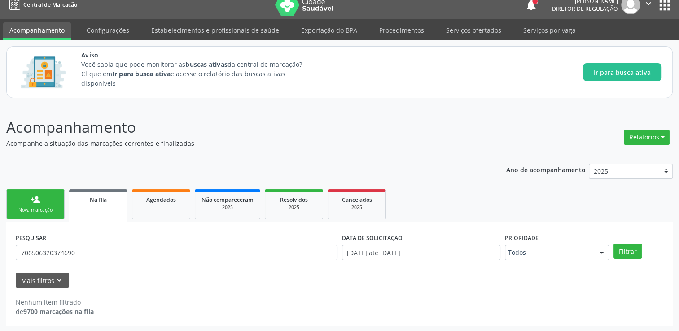
drag, startPoint x: 79, startPoint y: 265, endPoint x: 79, endPoint y: 258, distance: 7.7
click at [79, 258] on div "PESQUISAR 706506320374690" at bounding box center [176, 248] width 326 height 35
drag, startPoint x: 79, startPoint y: 258, endPoint x: 19, endPoint y: 263, distance: 59.5
click at [19, 263] on div "PESQUISAR 706506320374690" at bounding box center [176, 248] width 326 height 35
click at [613, 244] on button "Filtrar" at bounding box center [627, 251] width 28 height 15
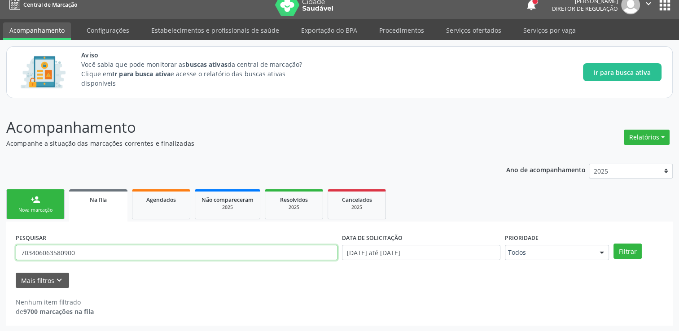
drag, startPoint x: 77, startPoint y: 249, endPoint x: 0, endPoint y: 256, distance: 77.0
click at [0, 256] on html "Central de Marcação notifications [PERSON_NAME] Diretor de regulação  Configur…" at bounding box center [339, 156] width 679 height 331
click at [613, 244] on button "Filtrar" at bounding box center [627, 251] width 28 height 15
drag, startPoint x: 66, startPoint y: 250, endPoint x: 12, endPoint y: 253, distance: 53.5
click at [12, 253] on div "PESQUISAR 41145658415 DATA DE SOLICITAÇÃO [DATE] até [DATE] Prioridade Todos To…" at bounding box center [339, 274] width 666 height 104
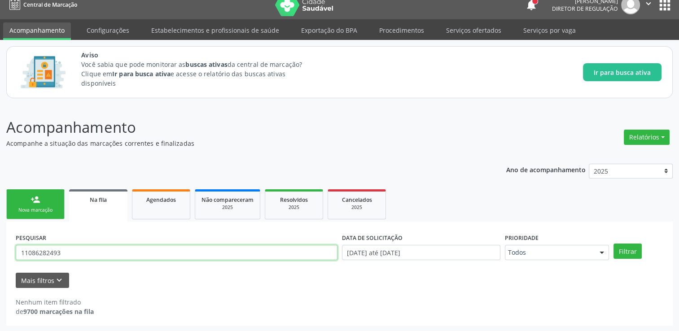
click at [613, 244] on button "Filtrar" at bounding box center [627, 251] width 28 height 15
drag, startPoint x: 70, startPoint y: 250, endPoint x: 0, endPoint y: 250, distance: 69.6
click at [0, 250] on html "Central de Marcação notifications [PERSON_NAME] Diretor de regulação  Configur…" at bounding box center [339, 156] width 679 height 331
click at [613, 244] on button "Filtrar" at bounding box center [627, 251] width 28 height 15
drag, startPoint x: 79, startPoint y: 255, endPoint x: 0, endPoint y: 251, distance: 79.1
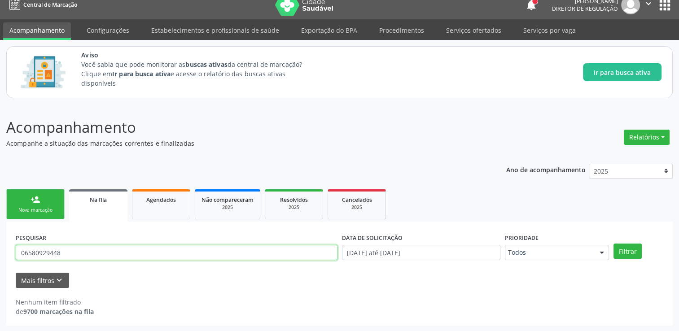
click at [0, 251] on html "Central de Marcação notifications [PERSON_NAME] Diretor de regulação  Configur…" at bounding box center [339, 156] width 679 height 331
click at [613, 244] on button "Filtrar" at bounding box center [627, 251] width 28 height 15
drag, startPoint x: 81, startPoint y: 252, endPoint x: 0, endPoint y: 249, distance: 80.8
click at [0, 249] on html "Central de Marcação notifications [PERSON_NAME] Diretor de regulação  Configur…" at bounding box center [339, 156] width 679 height 331
click at [613, 244] on button "Filtrar" at bounding box center [627, 251] width 28 height 15
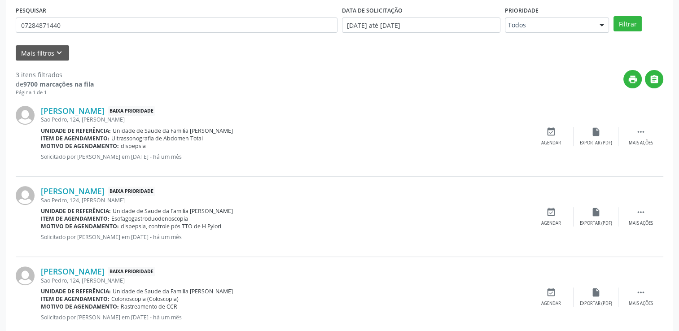
scroll to position [0, 0]
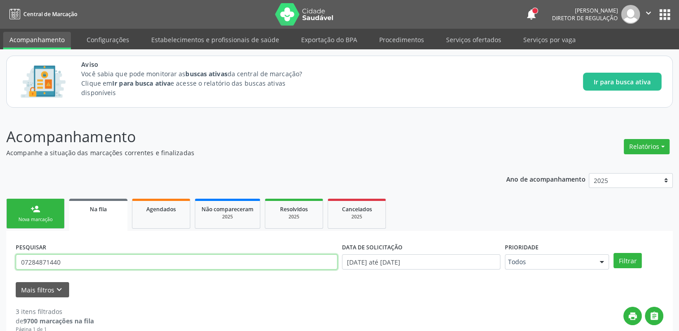
drag, startPoint x: 67, startPoint y: 264, endPoint x: 0, endPoint y: 263, distance: 67.3
click at [0, 263] on html "Central de Marcação notifications [PERSON_NAME] Diretor de regulação  Configur…" at bounding box center [339, 165] width 679 height 331
click at [613, 253] on button "Filtrar" at bounding box center [627, 260] width 28 height 15
drag, startPoint x: 106, startPoint y: 267, endPoint x: 21, endPoint y: 266, distance: 84.8
click at [21, 266] on input "704607199973421" at bounding box center [177, 261] width 322 height 15
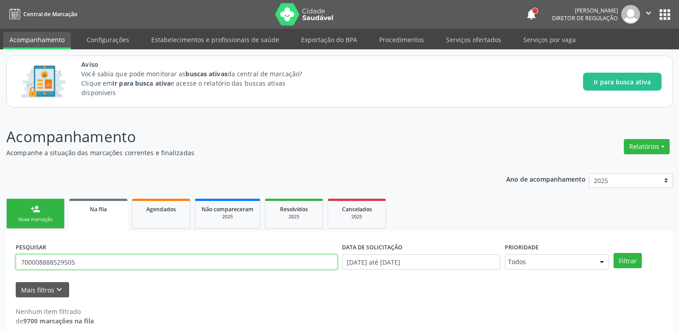
click at [613, 253] on button "Filtrar" at bounding box center [627, 260] width 28 height 15
drag, startPoint x: 92, startPoint y: 262, endPoint x: 19, endPoint y: 262, distance: 73.6
click at [19, 262] on input "700008888529505" at bounding box center [177, 261] width 322 height 15
click at [613, 253] on button "Filtrar" at bounding box center [627, 260] width 28 height 15
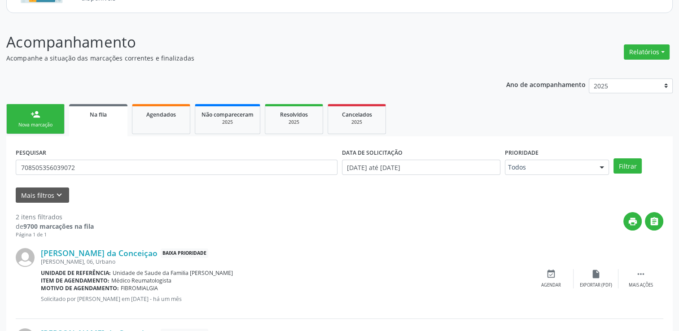
scroll to position [92, 0]
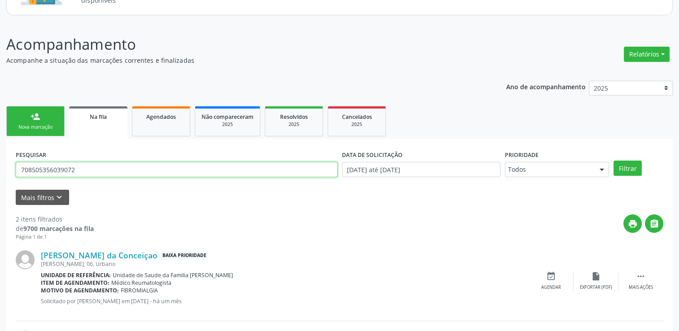
drag, startPoint x: 83, startPoint y: 171, endPoint x: -1, endPoint y: 164, distance: 85.1
click at [0, 164] on html "Central de Marcação notifications [PERSON_NAME] Diretor de regulação  Configur…" at bounding box center [339, 73] width 679 height 331
type input "705601469159015"
click at [613, 161] on button "Filtrar" at bounding box center [627, 168] width 28 height 15
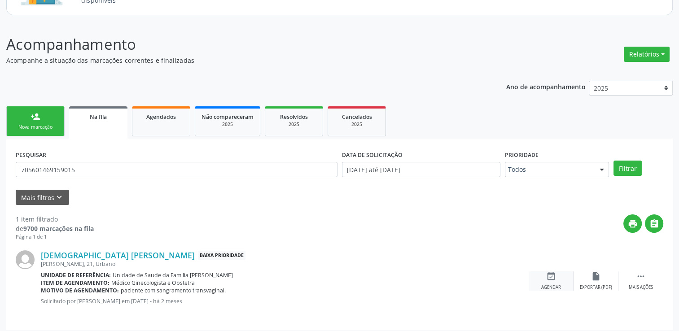
click at [549, 276] on icon "event_available" at bounding box center [551, 277] width 10 height 10
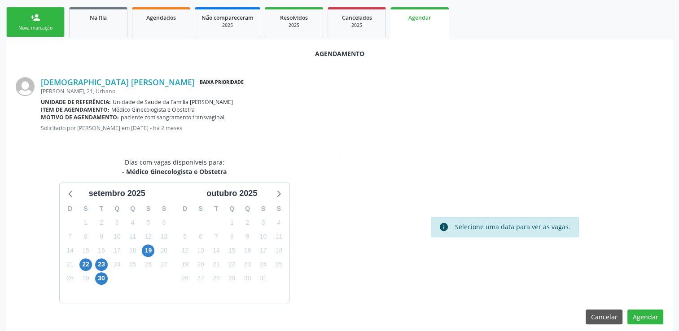
scroll to position [199, 0]
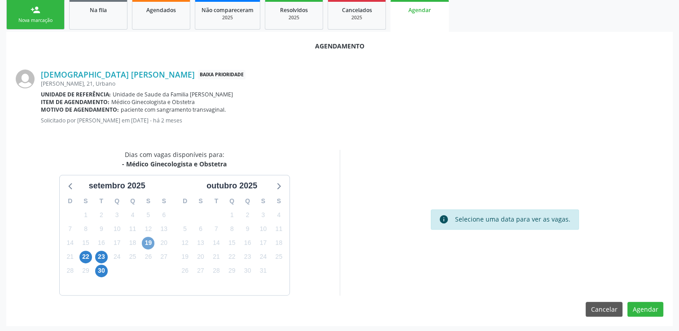
click at [153, 243] on span "19" at bounding box center [148, 243] width 13 height 13
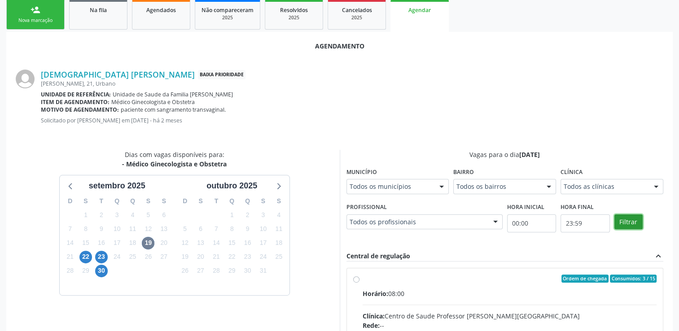
click at [631, 224] on button "Filtrar" at bounding box center [628, 222] width 28 height 15
click at [567, 279] on span "Ordem de chegada" at bounding box center [584, 279] width 47 height 8
click at [359, 279] on input "Ordem de chegada Consumidos: 3 / 15 Horário: 08:00 Clínica: Centro de Saude Pro…" at bounding box center [356, 279] width 6 height 8
radio input "true"
click at [509, 292] on div "Horário: 08:00" at bounding box center [510, 293] width 294 height 9
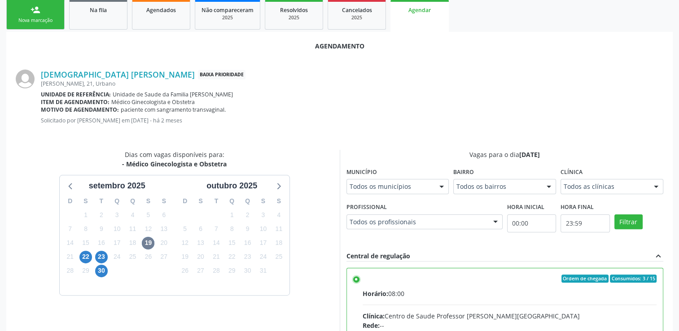
click at [359, 283] on input "Ordem de chegada Consumidos: 3 / 15 Horário: 08:00 Clínica: Centro de Saude Pro…" at bounding box center [356, 279] width 6 height 8
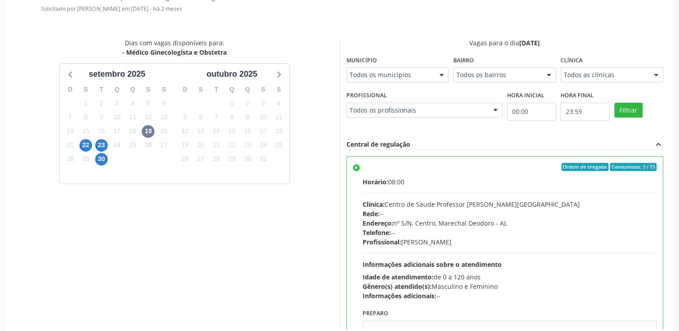
scroll to position [345, 0]
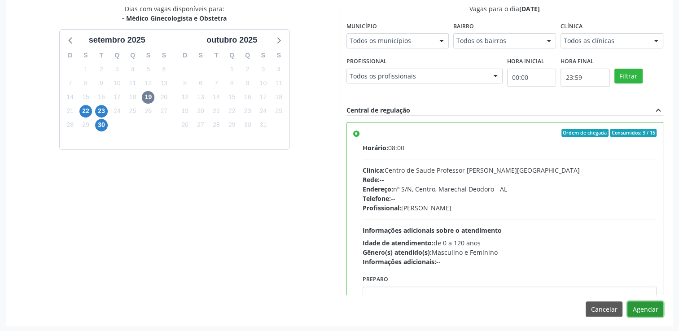
click at [653, 308] on button "Agendar" at bounding box center [645, 309] width 36 height 15
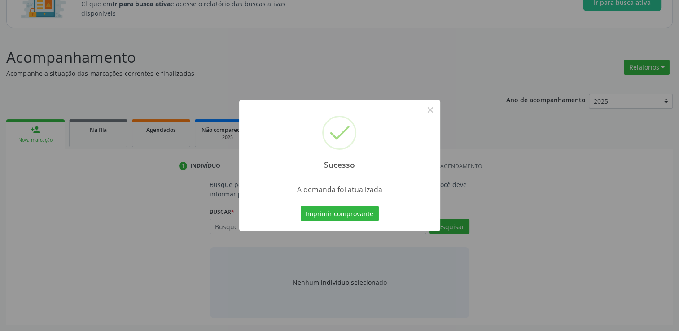
scroll to position [79, 0]
click at [431, 107] on button "×" at bounding box center [430, 109] width 15 height 15
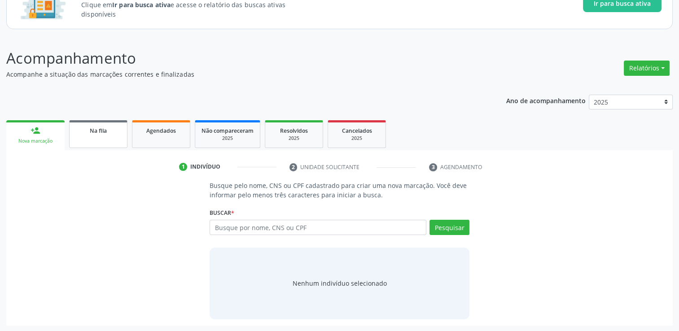
click at [94, 143] on link "Na fila" at bounding box center [98, 134] width 58 height 28
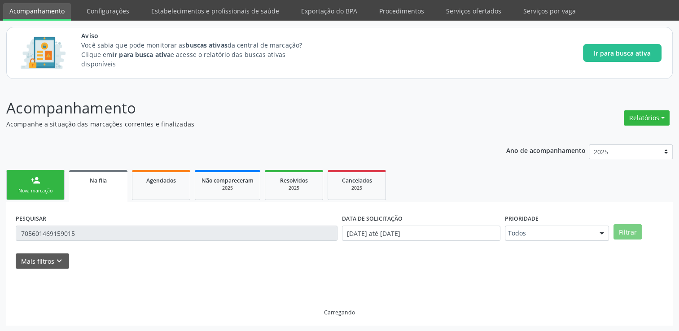
scroll to position [9, 0]
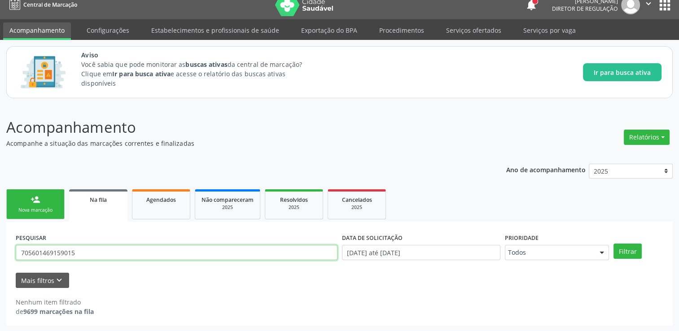
drag, startPoint x: 83, startPoint y: 248, endPoint x: 0, endPoint y: 246, distance: 82.6
click at [0, 246] on html "Central de Marcação notifications [PERSON_NAME] Diretor de regulação  Configur…" at bounding box center [339, 156] width 679 height 331
click at [613, 244] on button "Filtrar" at bounding box center [627, 251] width 28 height 15
drag, startPoint x: 91, startPoint y: 245, endPoint x: 9, endPoint y: 252, distance: 82.0
click at [9, 252] on div "PESQUISAR 700001603754403 DATA DE SOLICITAÇÃO [DATE] até [DATE] Prioridade Todo…" at bounding box center [339, 274] width 666 height 104
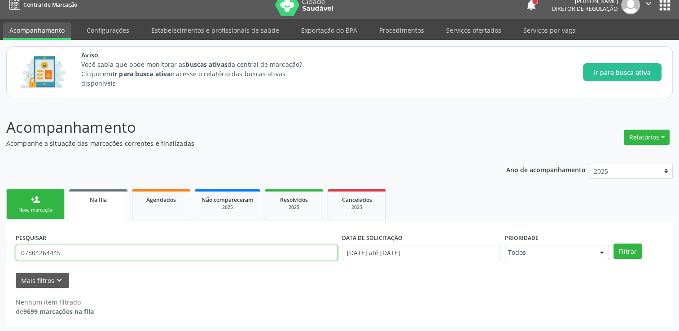
type input "07804264445"
click at [613, 244] on button "Filtrar" at bounding box center [627, 251] width 28 height 15
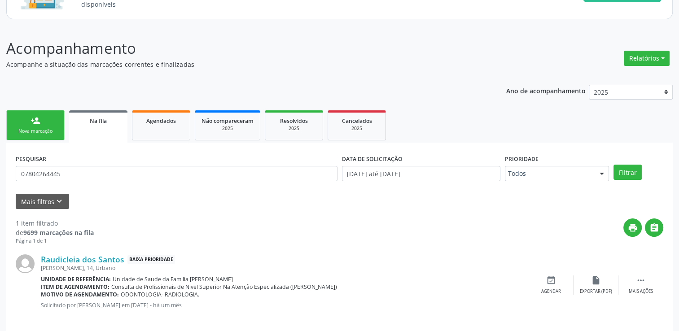
scroll to position [97, 0]
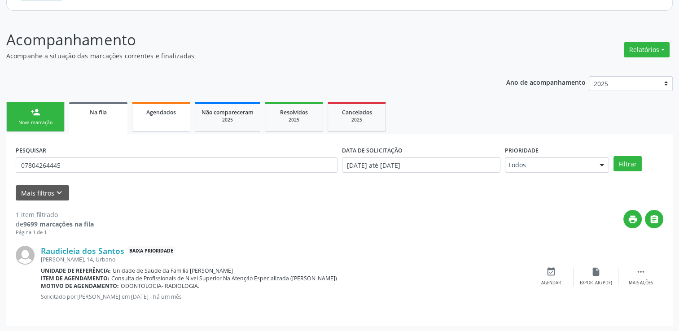
click at [169, 111] on span "Agendados" at bounding box center [161, 113] width 30 height 8
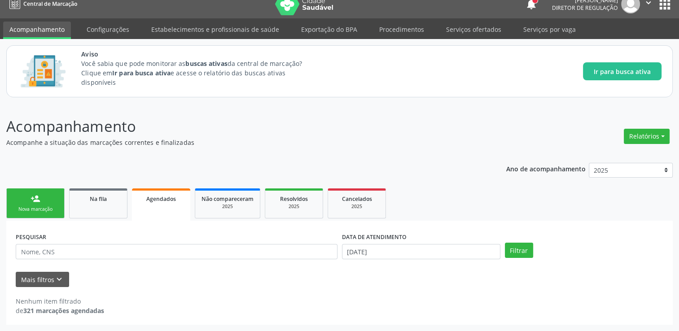
scroll to position [9, 0]
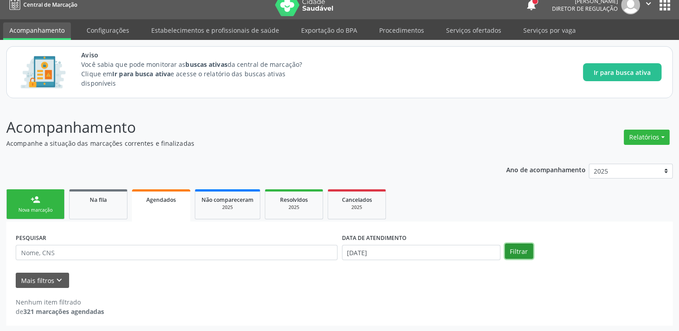
click at [526, 252] on button "Filtrar" at bounding box center [519, 251] width 28 height 15
click at [46, 285] on button "Mais filtros keyboard_arrow_down" at bounding box center [42, 281] width 53 height 16
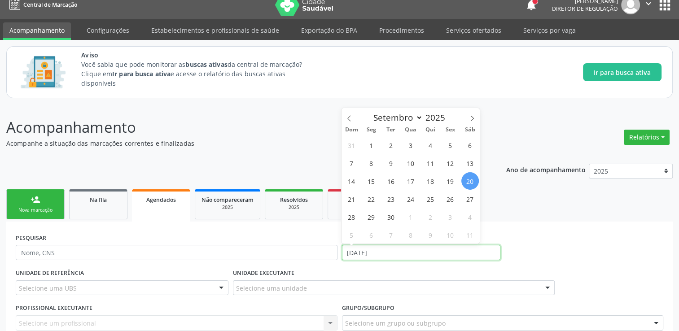
click at [446, 254] on input "[DATE]" at bounding box center [421, 252] width 158 height 15
click at [447, 179] on span "19" at bounding box center [451, 181] width 18 height 18
type input "[DATE]"
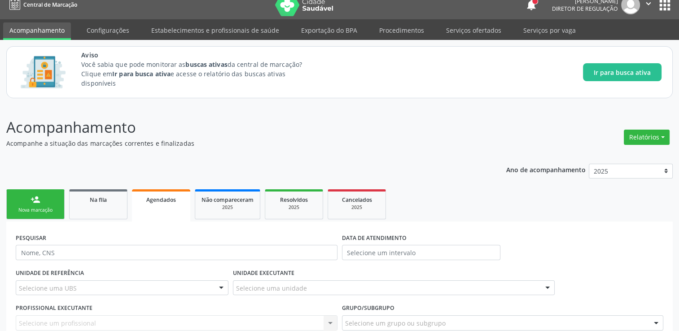
click at [330, 267] on div "UNIDADE EXECUTANTE Selecione uma unidade Todos as unidades Aeronave Baron 58 Ae…" at bounding box center [394, 284] width 326 height 35
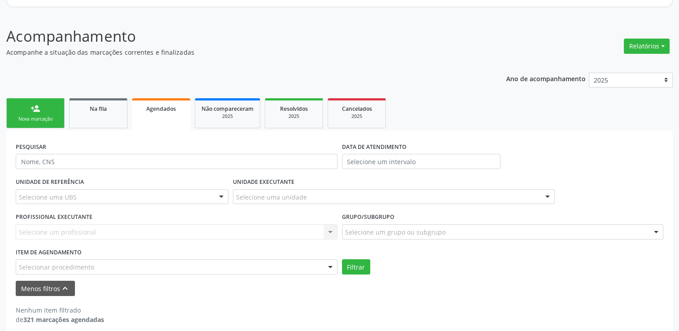
scroll to position [109, 0]
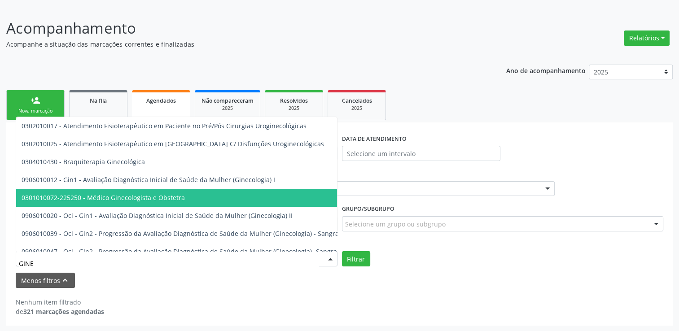
type input "GINEC"
click at [168, 202] on span "0301010072-225250 - Médico Ginecologista e Obstetra" at bounding box center [270, 198] width 508 height 18
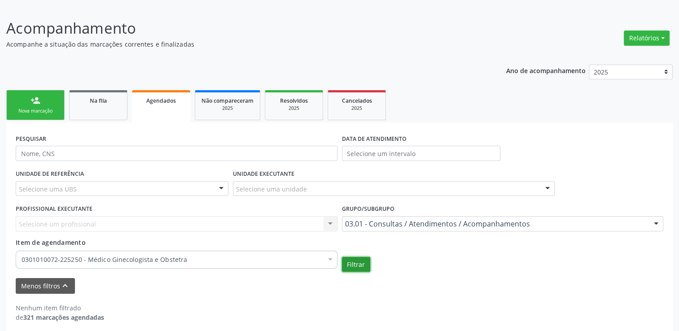
click at [361, 266] on button "Filtrar" at bounding box center [356, 264] width 28 height 15
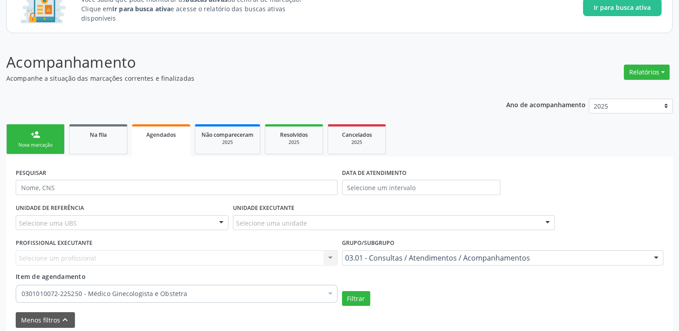
scroll to position [72, 0]
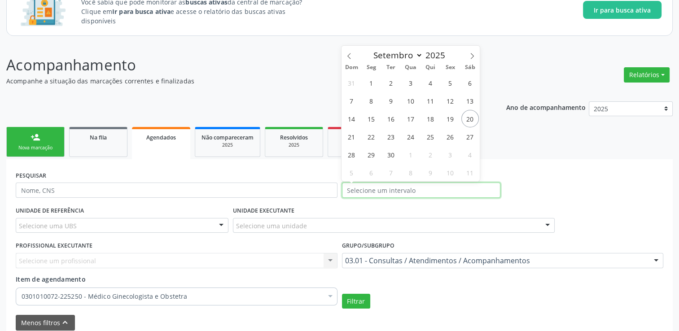
click at [406, 183] on input "text" at bounding box center [421, 190] width 158 height 15
click at [456, 120] on span "19" at bounding box center [451, 119] width 18 height 18
type input "[DATE]"
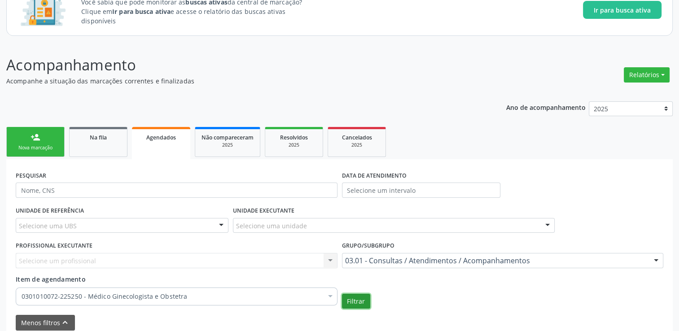
click at [352, 294] on button "Filtrar" at bounding box center [356, 301] width 28 height 15
click at [357, 299] on button "Filtrar" at bounding box center [356, 301] width 28 height 15
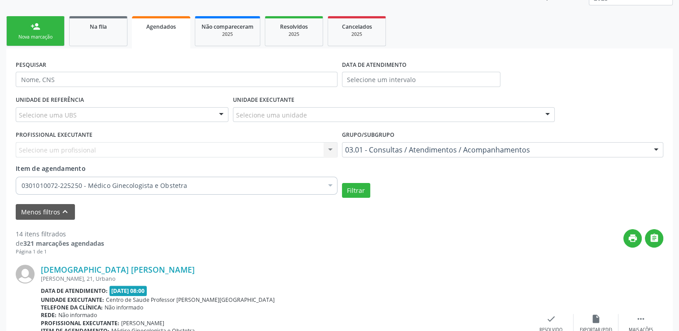
scroll to position [185, 0]
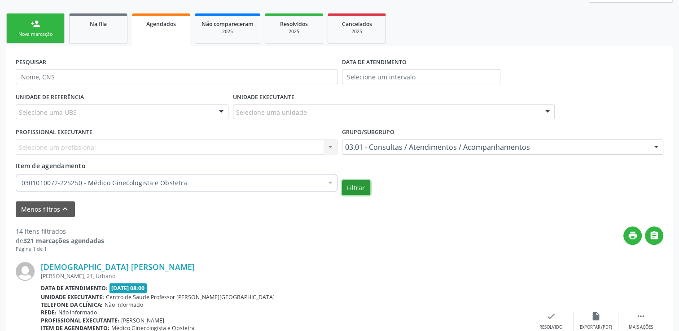
click at [350, 183] on button "Filtrar" at bounding box center [356, 187] width 28 height 15
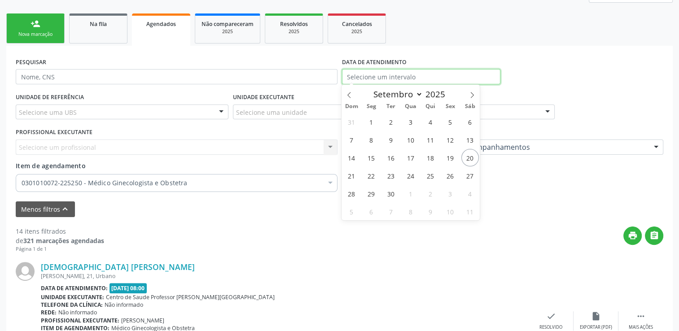
click at [420, 69] on input "text" at bounding box center [421, 76] width 158 height 15
click at [424, 152] on span "18" at bounding box center [431, 158] width 18 height 18
type input "[DATE]"
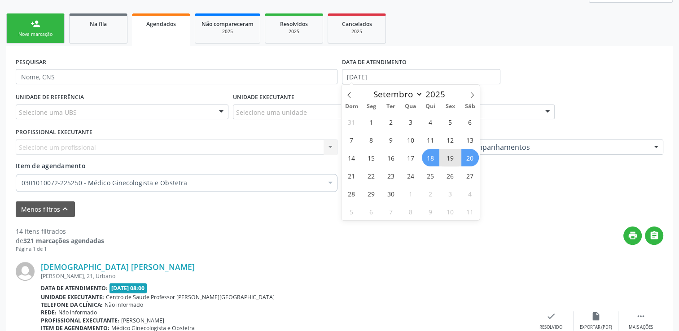
click at [467, 157] on span "20" at bounding box center [470, 158] width 18 height 18
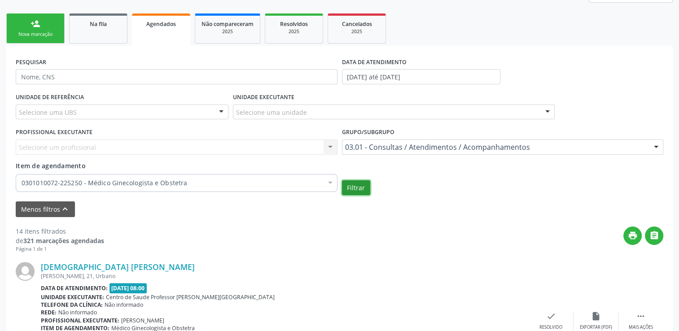
click at [345, 188] on button "Filtrar" at bounding box center [356, 187] width 28 height 15
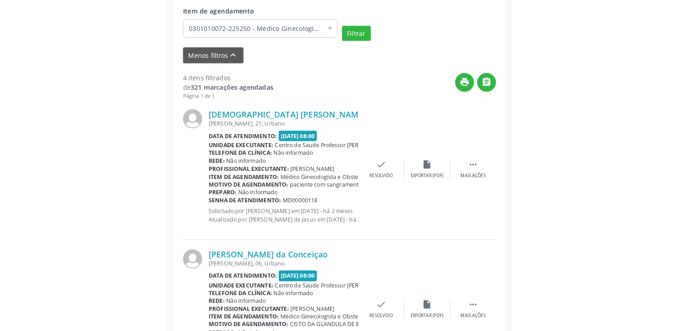
scroll to position [341, 0]
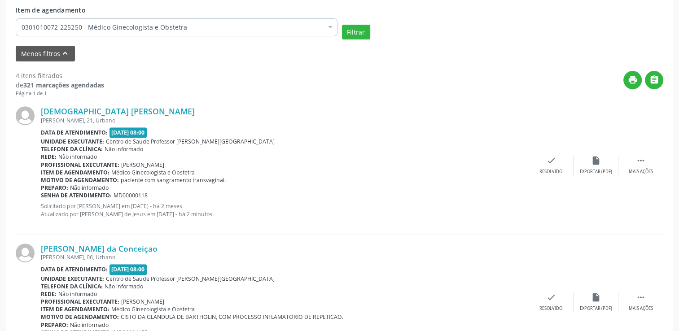
click at [412, 51] on div "Menos filtros keyboard_arrow_up" at bounding box center [339, 54] width 652 height 16
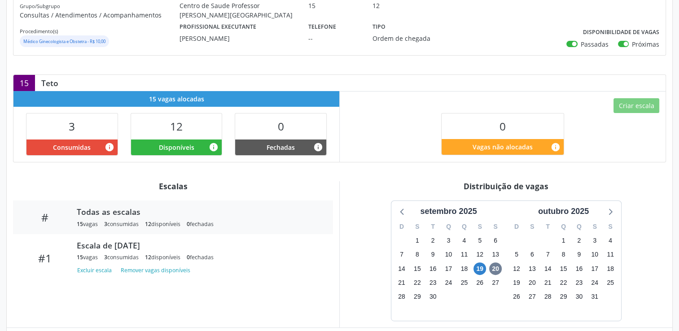
scroll to position [219, 0]
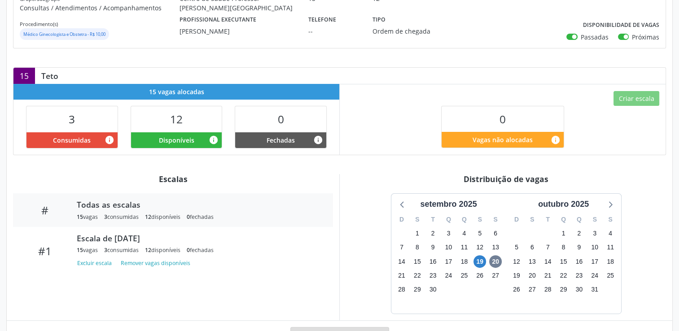
click at [535, 134] on div "Vagas não alocadas info" at bounding box center [503, 140] width 123 height 16
click at [556, 137] on icon "info" at bounding box center [556, 140] width 10 height 10
click at [90, 126] on div "3" at bounding box center [71, 119] width 91 height 26
click at [140, 73] on div "15 Teto" at bounding box center [339, 76] width 652 height 16
drag, startPoint x: 678, startPoint y: 143, endPoint x: 684, endPoint y: 146, distance: 6.4
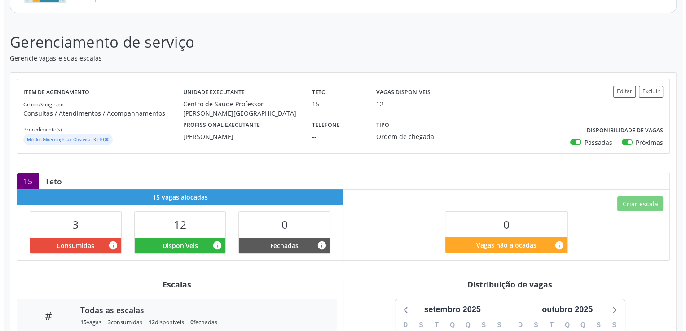
scroll to position [104, 0]
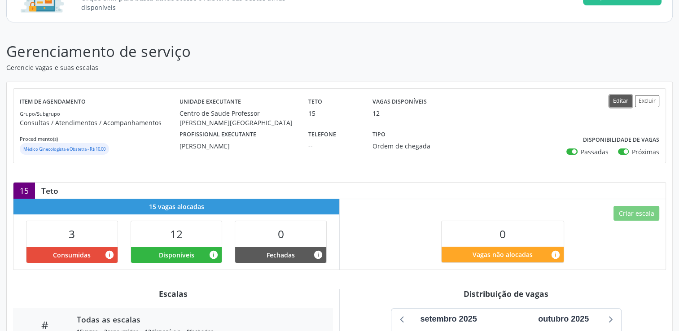
click at [615, 101] on button "Editar" at bounding box center [620, 101] width 22 height 12
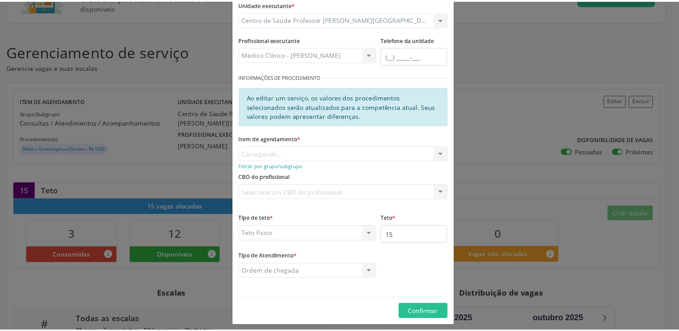
scroll to position [97, 0]
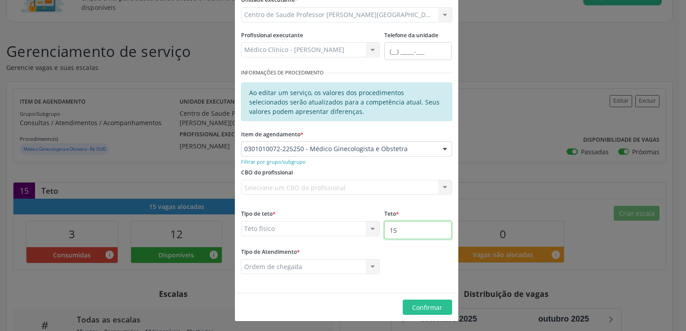
click at [408, 227] on input "15" at bounding box center [417, 230] width 67 height 18
type input "1"
type input "100"
click at [426, 302] on button "Confirmar" at bounding box center [427, 307] width 49 height 15
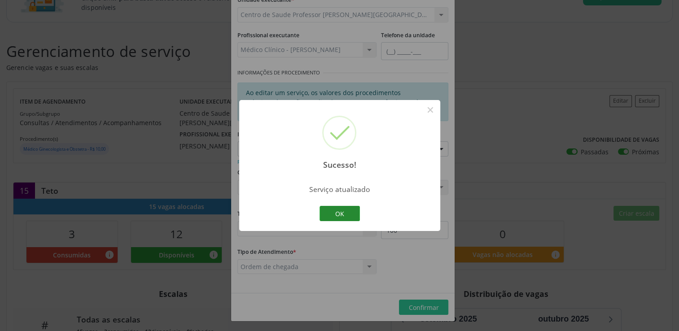
click at [348, 211] on button "OK" at bounding box center [340, 213] width 40 height 15
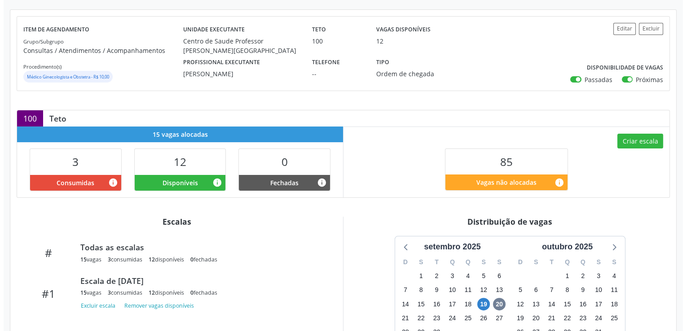
scroll to position [176, 0]
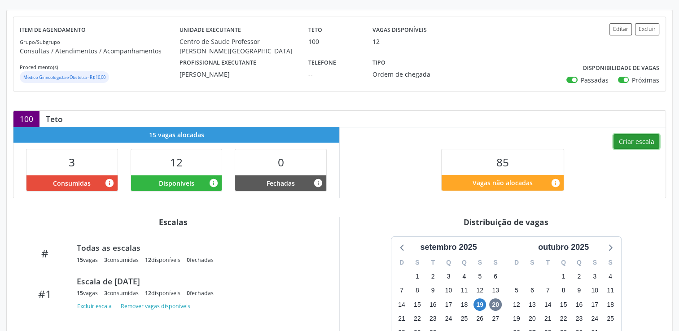
click at [634, 136] on button "Criar escala" at bounding box center [636, 141] width 46 height 15
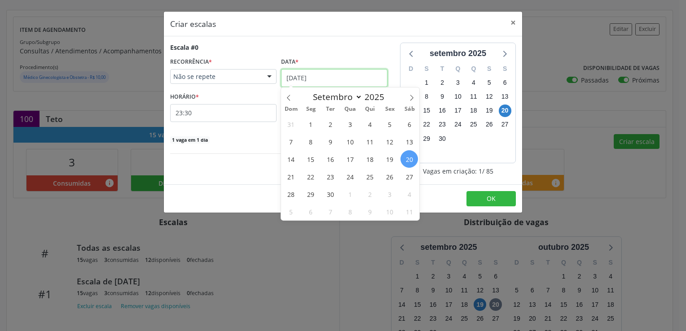
click at [340, 72] on input "[DATE]" at bounding box center [334, 78] width 106 height 18
click at [317, 174] on span "22" at bounding box center [311, 177] width 18 height 18
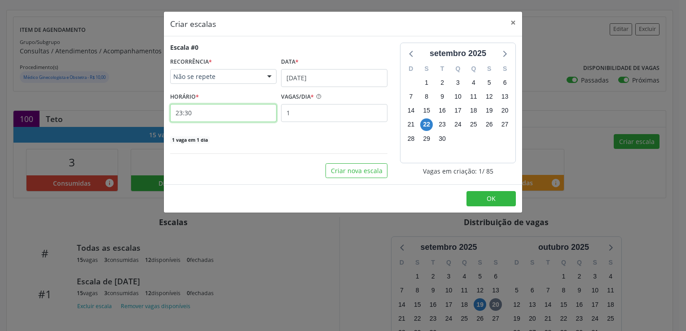
click at [238, 117] on input "23:30" at bounding box center [223, 113] width 106 height 18
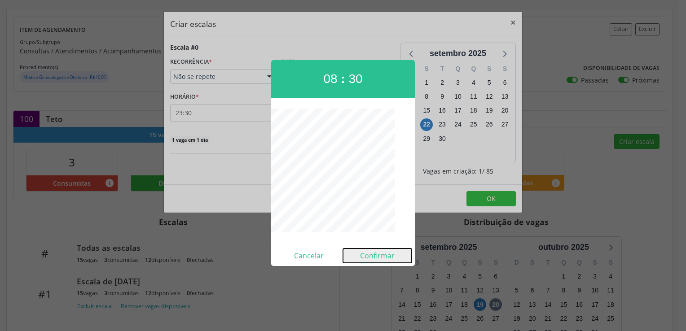
click at [368, 259] on button "Confirmar" at bounding box center [377, 256] width 69 height 14
type input "08:30"
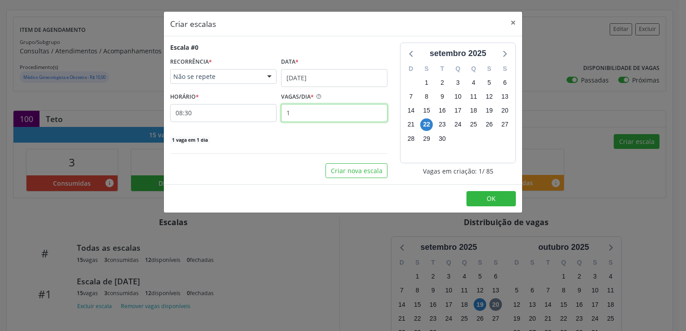
click at [341, 119] on input "1" at bounding box center [334, 113] width 106 height 18
type input "15"
click at [205, 119] on input "08:30" at bounding box center [223, 113] width 106 height 18
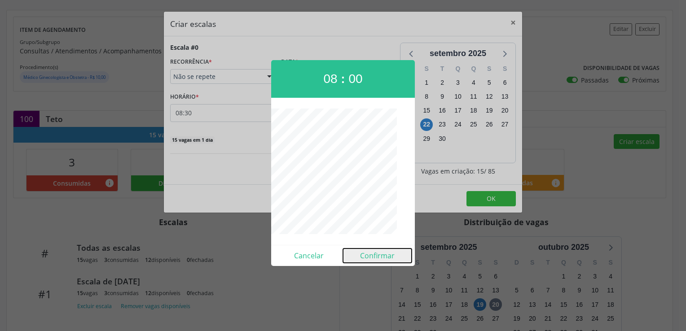
click at [387, 256] on button "Confirmar" at bounding box center [377, 256] width 69 height 14
type input "08:00"
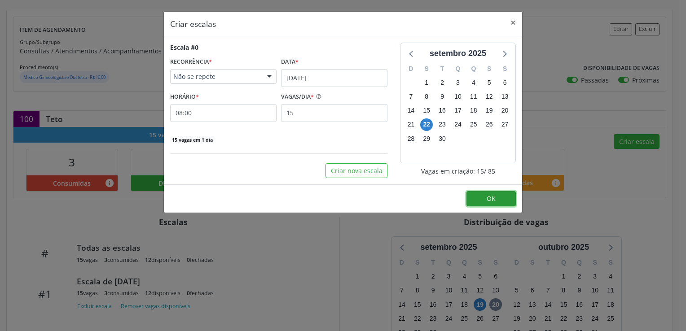
click at [499, 202] on button "OK" at bounding box center [490, 198] width 49 height 15
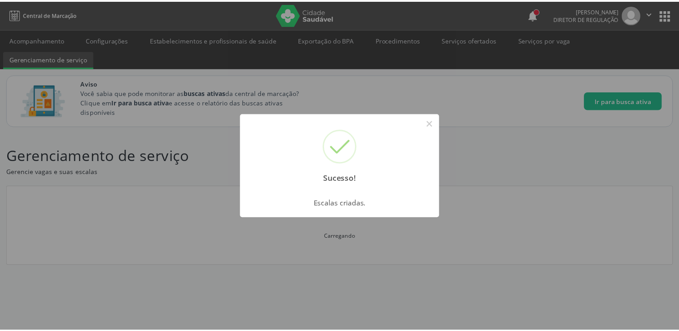
scroll to position [0, 0]
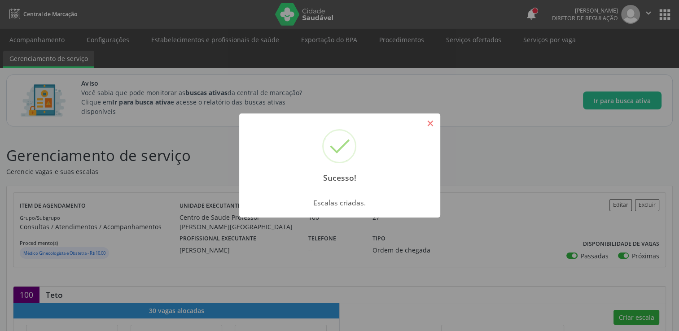
click at [432, 124] on button "×" at bounding box center [430, 123] width 15 height 15
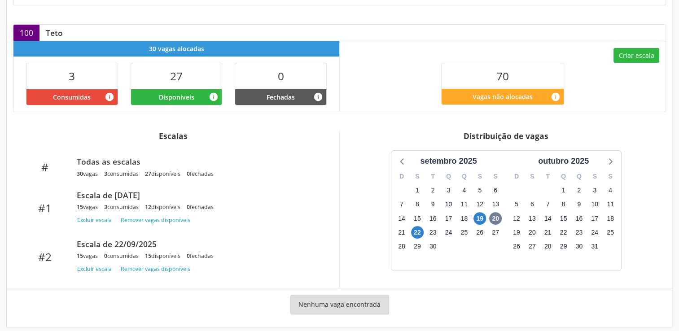
scroll to position [269, 0]
